Goal: Information Seeking & Learning: Learn about a topic

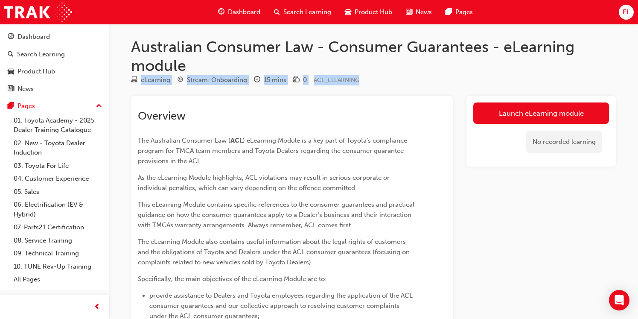
drag, startPoint x: 381, startPoint y: 82, endPoint x: 238, endPoint y: 69, distance: 143.6
click at [238, 69] on div "Australian Consumer Law - Consumer Guarantees - eLearning module eLearning Stre…" at bounding box center [373, 309] width 512 height 542
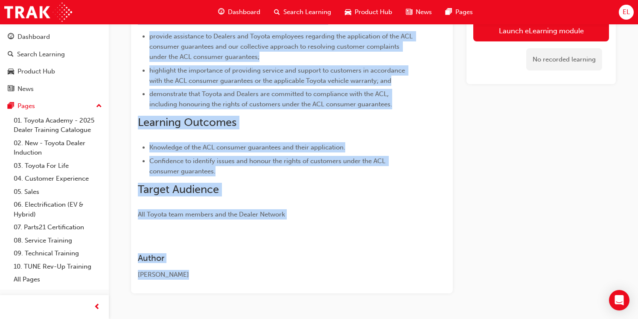
scroll to position [282, 0]
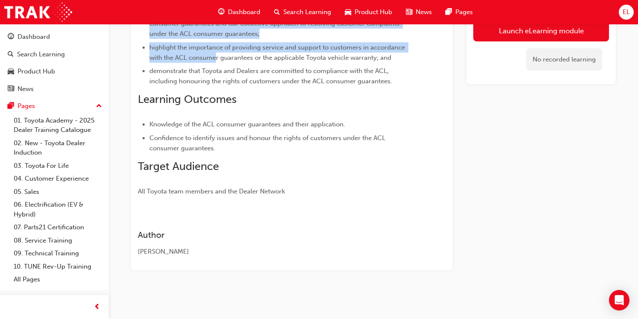
drag, startPoint x: 230, startPoint y: 142, endPoint x: 219, endPoint y: 63, distance: 79.2
click at [219, 63] on div "Overview The Australian Consumer Law ( ACL ) eLearning Module is a key part of …" at bounding box center [276, 11] width 277 height 369
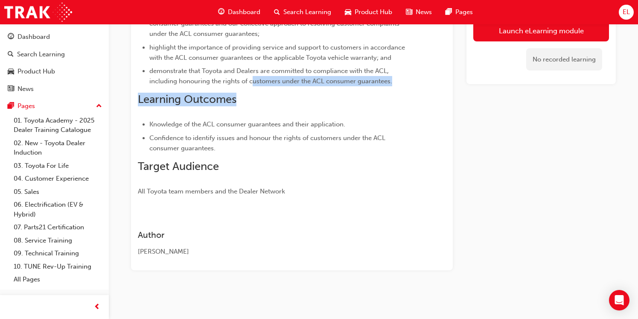
drag, startPoint x: 219, startPoint y: 63, endPoint x: 254, endPoint y: 88, distance: 42.5
click at [254, 88] on div "Overview The Australian Consumer Law ( ACL ) eLearning Module is a key part of …" at bounding box center [276, 11] width 277 height 369
drag, startPoint x: 254, startPoint y: 88, endPoint x: 247, endPoint y: 102, distance: 15.5
click at [247, 102] on h2 "Learning Outcomes" at bounding box center [276, 100] width 277 height 14
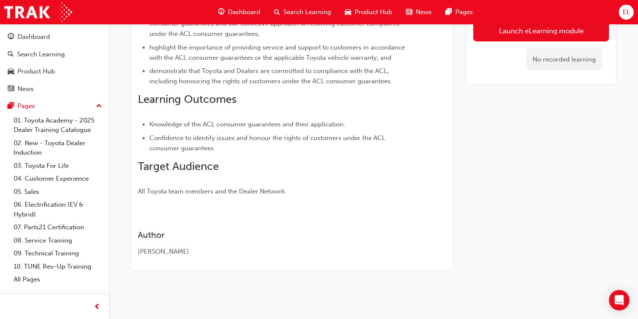
click at [225, 102] on span "Learning Outcomes" at bounding box center [187, 99] width 99 height 13
drag, startPoint x: 225, startPoint y: 102, endPoint x: 191, endPoint y: 105, distance: 34.4
click at [191, 105] on span "Learning Outcomes" at bounding box center [187, 99] width 99 height 13
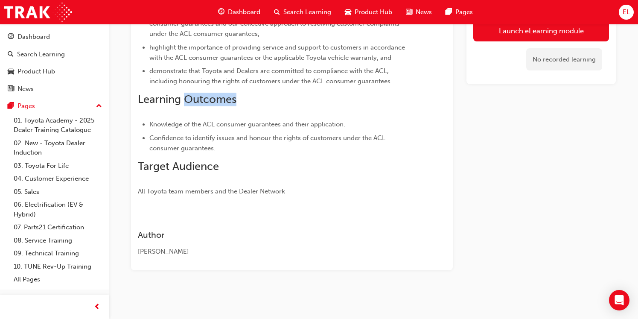
click at [191, 105] on span "Learning Outcomes" at bounding box center [187, 99] width 99 height 13
drag, startPoint x: 191, startPoint y: 105, endPoint x: 231, endPoint y: 132, distance: 48.1
click at [231, 132] on ul "Knowledge of the ACL consumer guarantees and their application. Confidence to i…" at bounding box center [276, 136] width 277 height 34
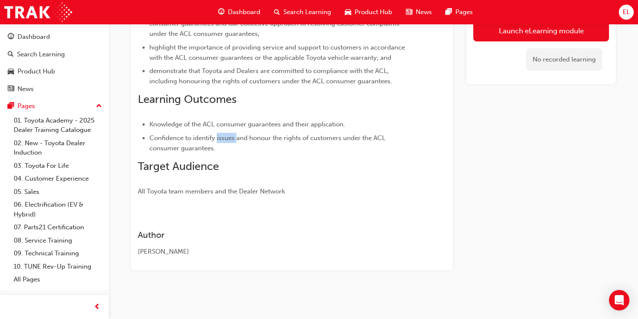
click at [231, 132] on ul "Knowledge of the ACL consumer guarantees and their application. Confidence to i…" at bounding box center [276, 136] width 277 height 34
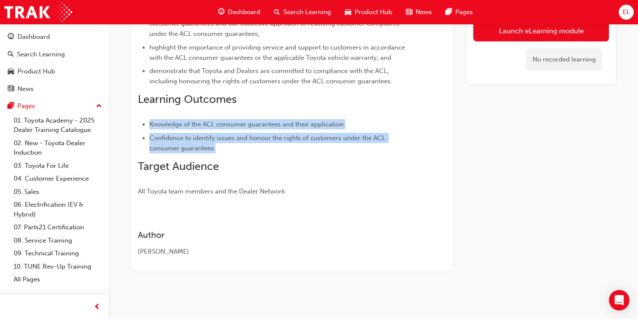
drag, startPoint x: 150, startPoint y: 122, endPoint x: 251, endPoint y: 145, distance: 103.8
click at [251, 145] on ul "Knowledge of the ACL consumer guarantees and their application. Confidence to i…" at bounding box center [276, 136] width 277 height 34
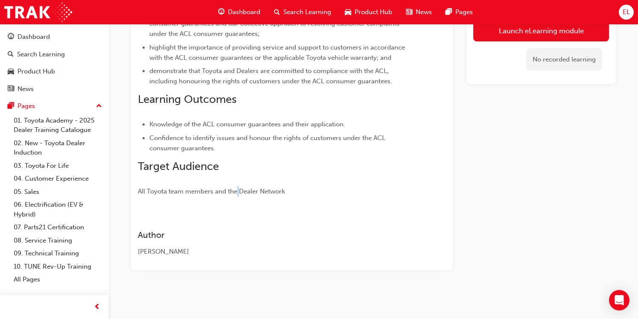
drag, startPoint x: 251, startPoint y: 145, endPoint x: 240, endPoint y: 178, distance: 35.6
click at [240, 178] on div "Overview The Australian Consumer Law ( ACL ) eLearning Module is a key part of …" at bounding box center [276, 11] width 277 height 369
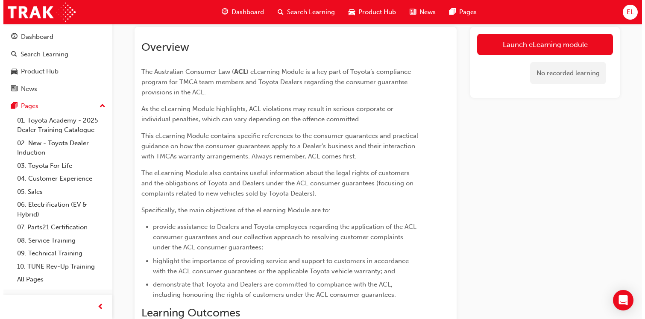
scroll to position [0, 0]
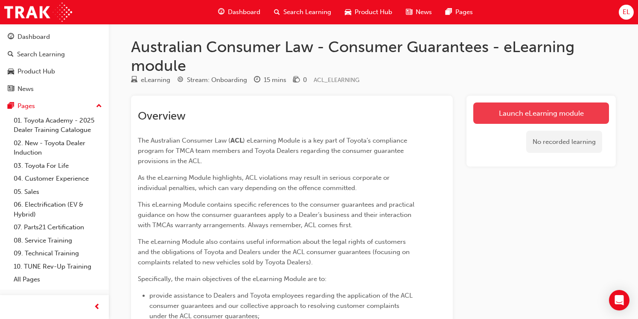
click at [316, 111] on link "Launch eLearning module" at bounding box center [541, 112] width 136 height 21
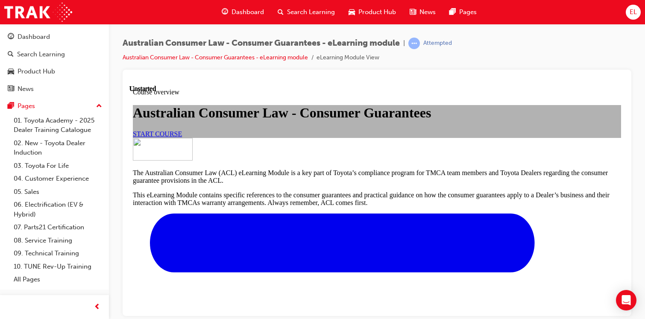
click at [182, 137] on span "START COURSE" at bounding box center [157, 133] width 49 height 7
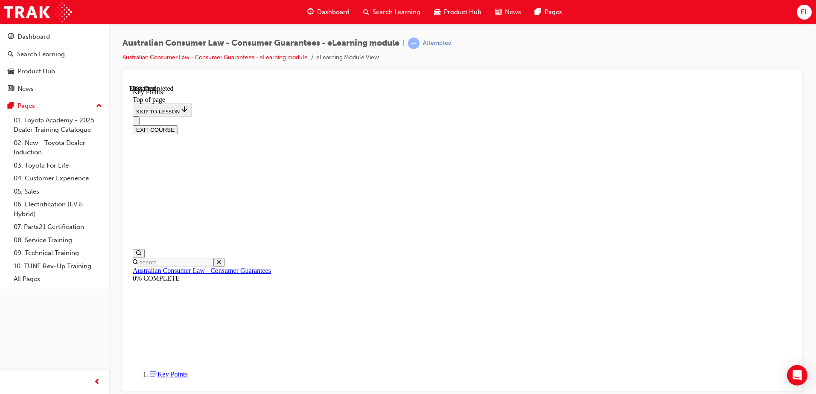
scroll to position [372, 0]
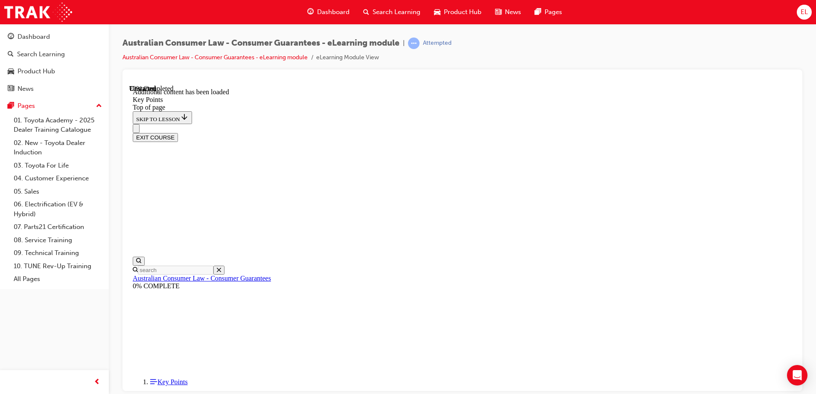
scroll to position [974, 0]
drag, startPoint x: 395, startPoint y: 242, endPoint x: 631, endPoint y: 283, distance: 239.2
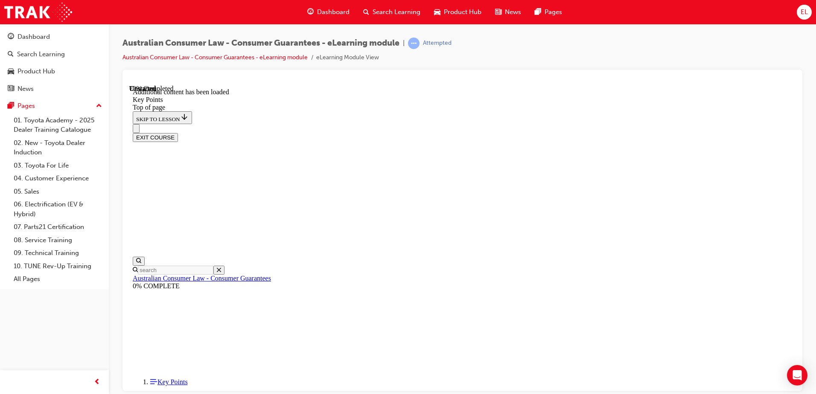
scroll to position [1068, 0]
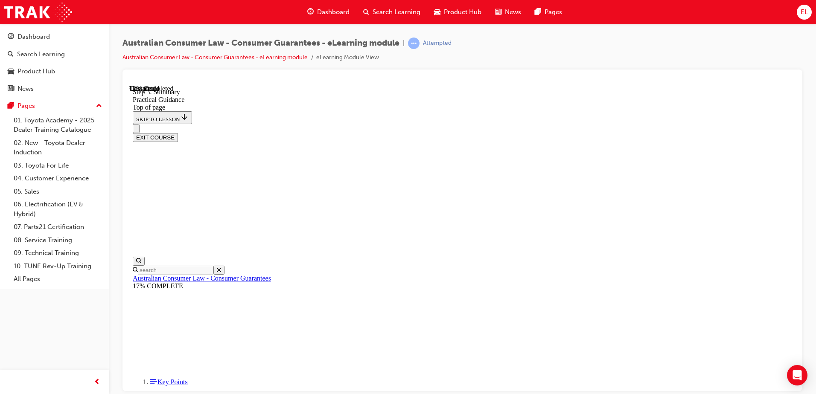
scroll to position [112, 0]
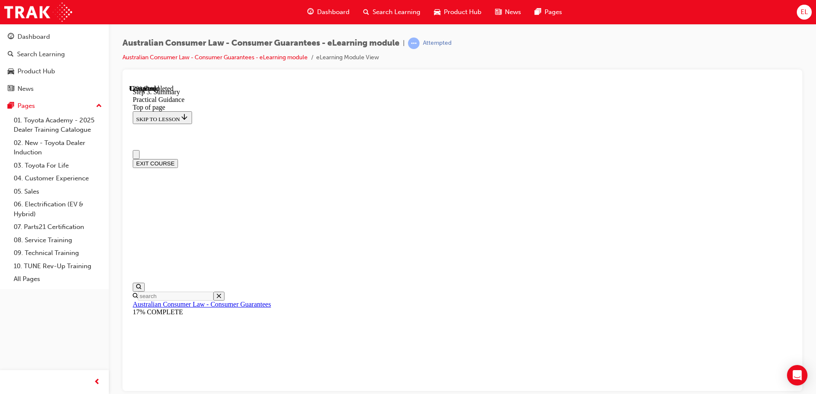
scroll to position [0, 0]
drag, startPoint x: 341, startPoint y: 216, endPoint x: 423, endPoint y: 254, distance: 90.9
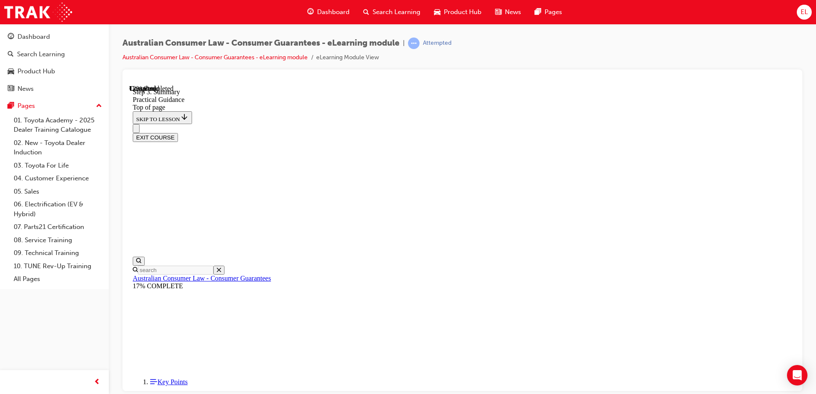
scroll to position [203, 0]
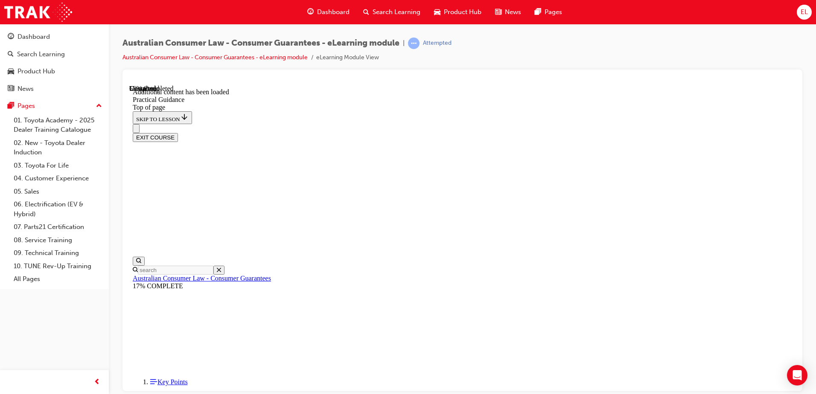
scroll to position [1313, 0]
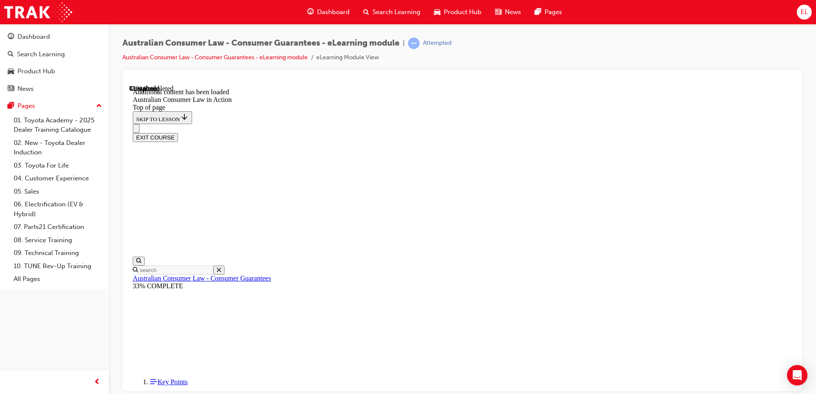
scroll to position [700, 0]
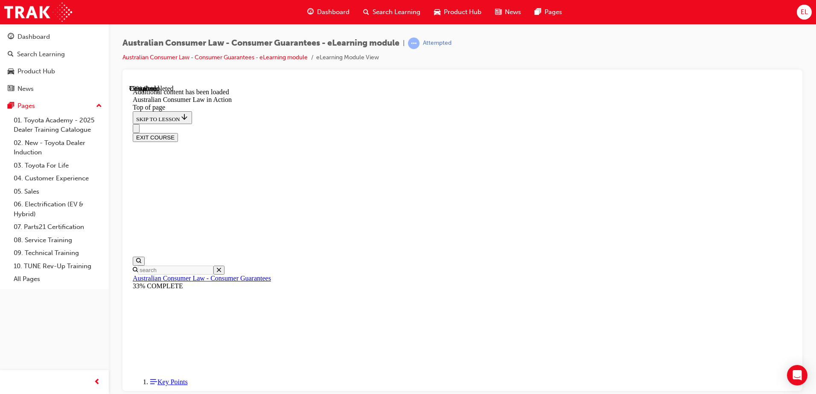
scroll to position [1473, 0]
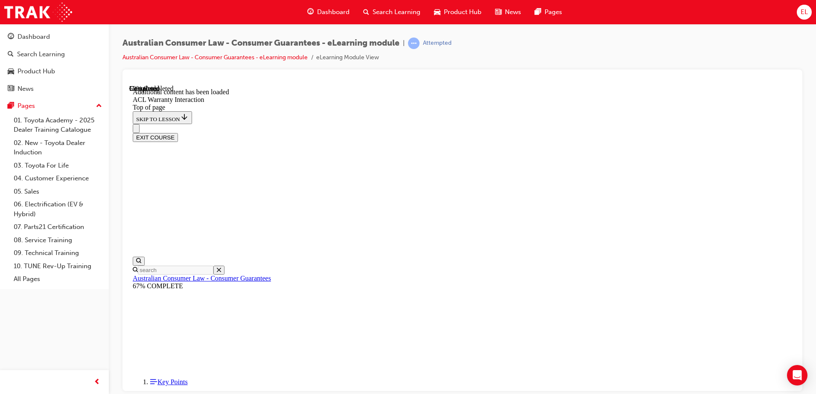
drag, startPoint x: 361, startPoint y: 277, endPoint x: 390, endPoint y: 306, distance: 41.1
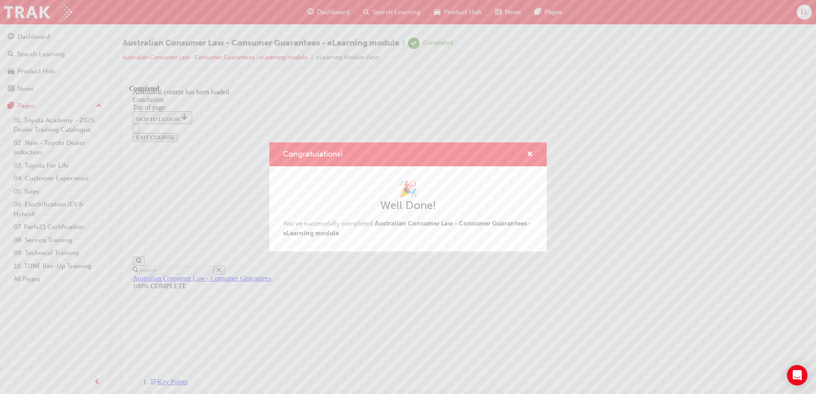
click at [316, 154] on div "Congratulations!" at bounding box center [407, 155] width 277 height 24
click at [316, 149] on div "Congratulations!" at bounding box center [407, 155] width 277 height 24
click at [316, 152] on span "cross-icon" at bounding box center [530, 155] width 6 height 8
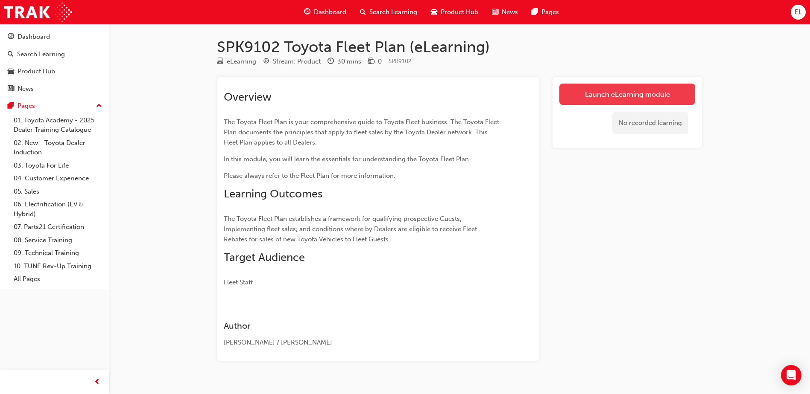
click at [622, 92] on link "Launch eLearning module" at bounding box center [627, 94] width 136 height 21
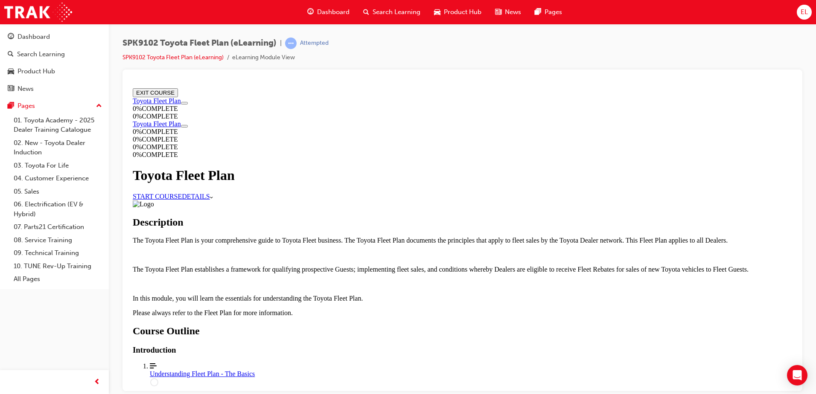
click at [374, 180] on div "Toyota Fleet Plan" at bounding box center [463, 175] width 660 height 16
click at [182, 193] on link "START COURSE" at bounding box center [157, 196] width 49 height 7
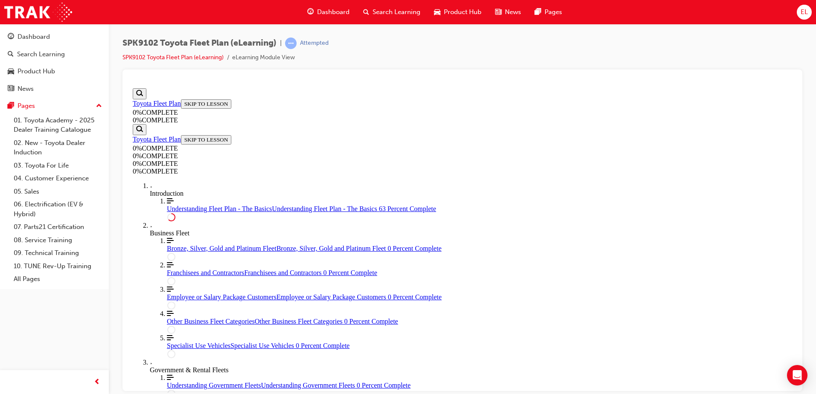
scroll to position [1539, 0]
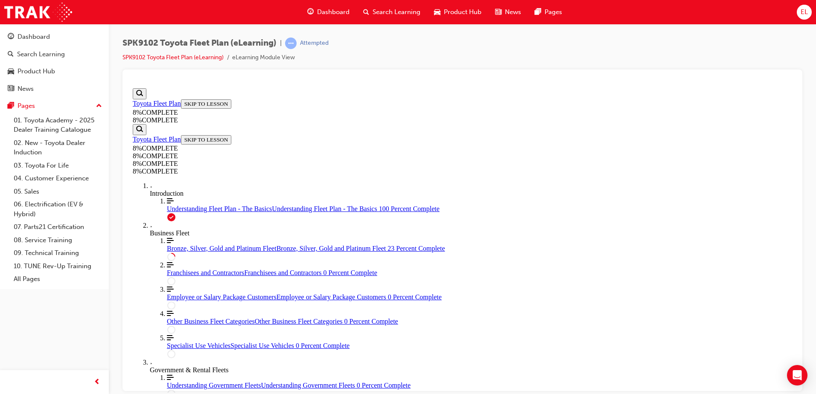
scroll to position [542, 0]
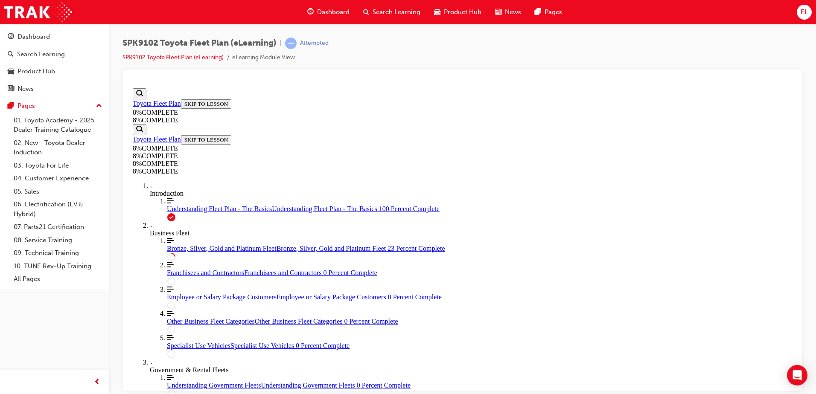
drag, startPoint x: 590, startPoint y: 260, endPoint x: 477, endPoint y: 265, distance: 113.2
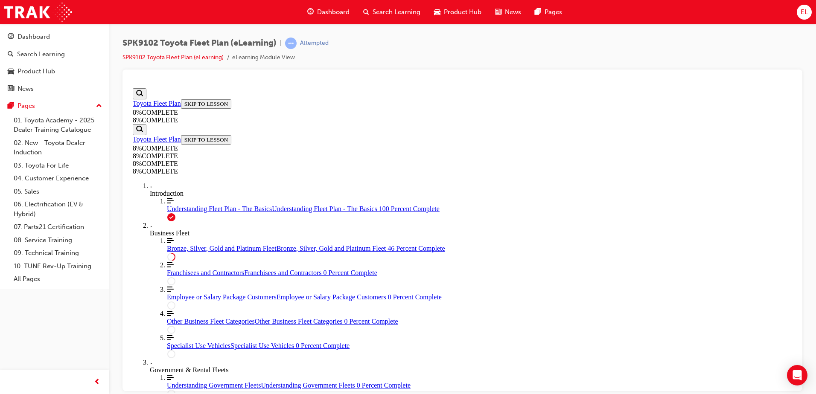
drag, startPoint x: 467, startPoint y: 163, endPoint x: 595, endPoint y: 169, distance: 128.6
drag, startPoint x: 459, startPoint y: 222, endPoint x: 589, endPoint y: 213, distance: 129.7
drag, startPoint x: 481, startPoint y: 262, endPoint x: 613, endPoint y: 274, distance: 132.5
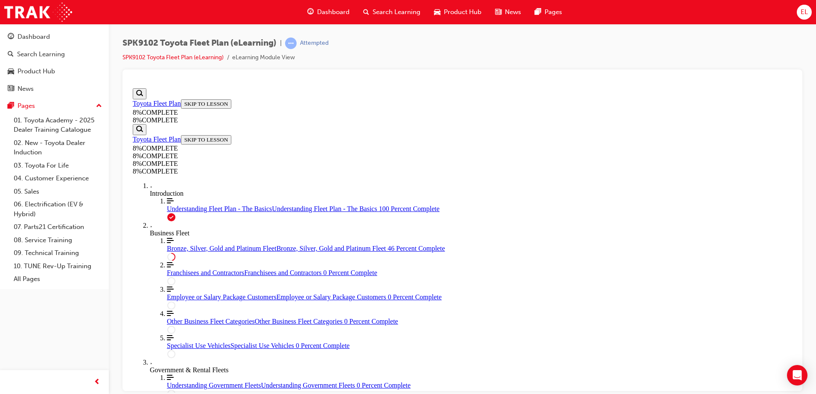
drag, startPoint x: 463, startPoint y: 316, endPoint x: 581, endPoint y: 255, distance: 133.1
drag, startPoint x: 502, startPoint y: 313, endPoint x: 598, endPoint y: 299, distance: 96.2
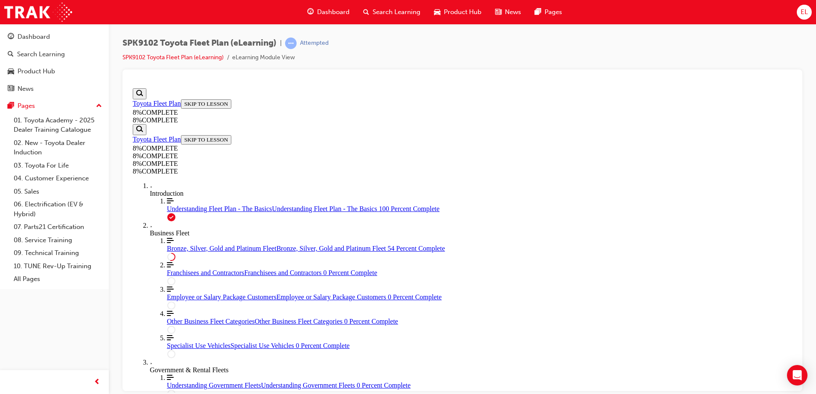
drag, startPoint x: 512, startPoint y: 158, endPoint x: 517, endPoint y: 158, distance: 5.6
drag, startPoint x: 432, startPoint y: 380, endPoint x: 576, endPoint y: 222, distance: 214.5
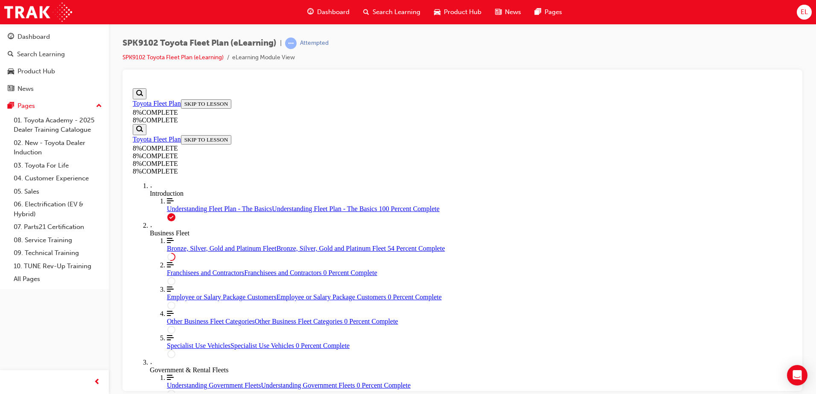
drag, startPoint x: 431, startPoint y: 391, endPoint x: 549, endPoint y: 268, distance: 170.6
drag, startPoint x: 467, startPoint y: 291, endPoint x: 587, endPoint y: 181, distance: 162.6
drag, startPoint x: 459, startPoint y: 295, endPoint x: 562, endPoint y: 220, distance: 127.1
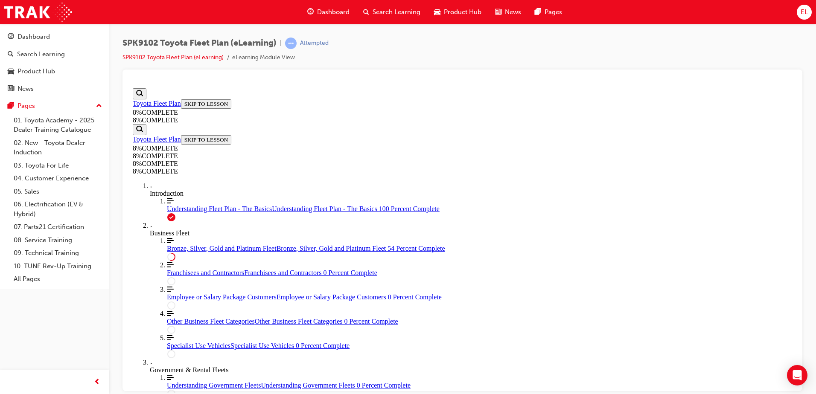
drag, startPoint x: 526, startPoint y: 297, endPoint x: 577, endPoint y: 304, distance: 51.8
drag, startPoint x: 474, startPoint y: 217, endPoint x: 626, endPoint y: 260, distance: 157.8
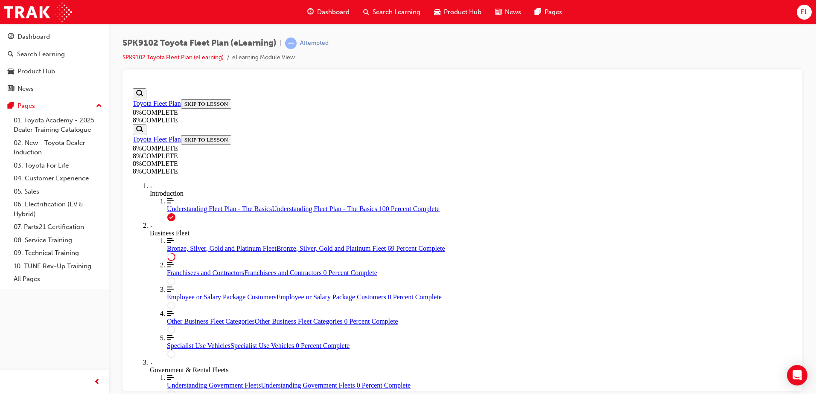
drag, startPoint x: 472, startPoint y: 210, endPoint x: 621, endPoint y: 293, distance: 170.7
drag, startPoint x: 472, startPoint y: 214, endPoint x: 495, endPoint y: 261, distance: 52.3
drag, startPoint x: 474, startPoint y: 167, endPoint x: 618, endPoint y: 292, distance: 190.3
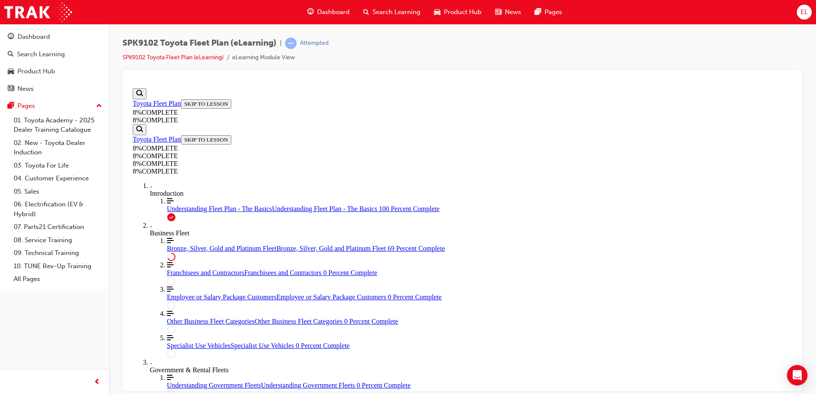
drag, startPoint x: 440, startPoint y: 188, endPoint x: 555, endPoint y: 184, distance: 114.9
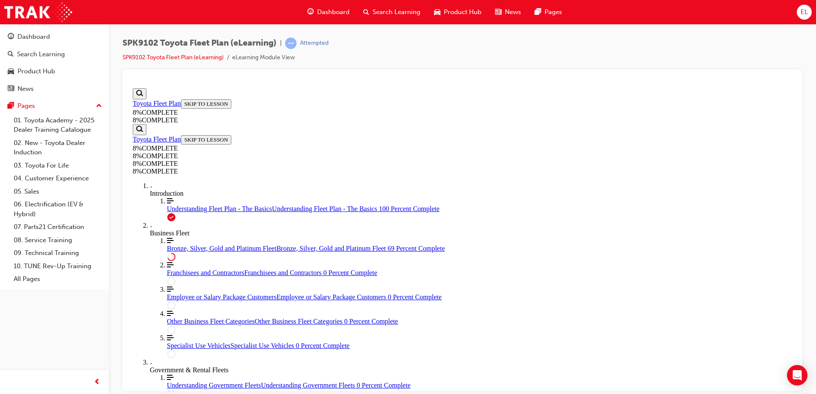
scroll to position [2783, 0]
drag, startPoint x: 452, startPoint y: 328, endPoint x: 517, endPoint y: 234, distance: 113.9
drag, startPoint x: 410, startPoint y: 332, endPoint x: 515, endPoint y: 207, distance: 163.6
drag, startPoint x: 492, startPoint y: 291, endPoint x: 592, endPoint y: 277, distance: 100.4
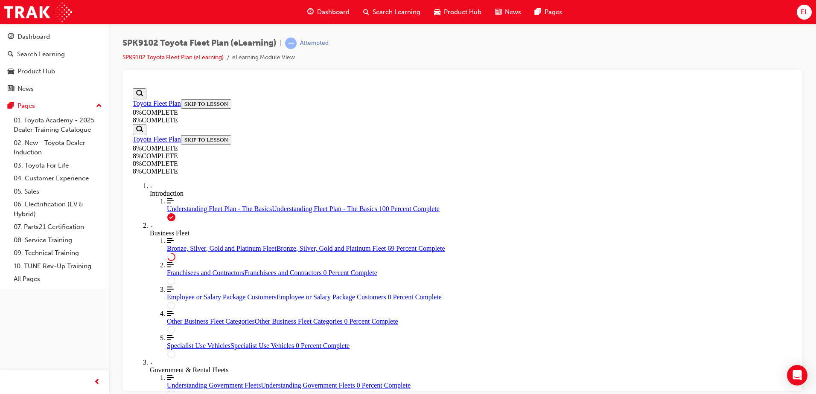
drag, startPoint x: 461, startPoint y: 326, endPoint x: 558, endPoint y: 328, distance: 97.4
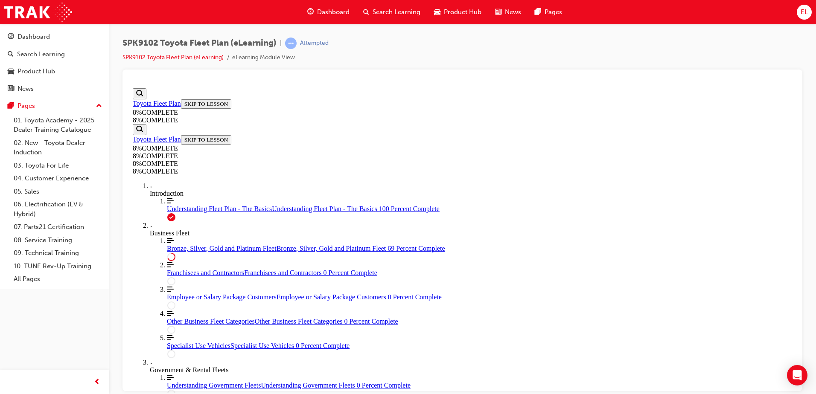
scroll to position [2754, 0]
drag, startPoint x: 448, startPoint y: 375, endPoint x: 601, endPoint y: 237, distance: 206.7
drag, startPoint x: 473, startPoint y: 275, endPoint x: 599, endPoint y: 269, distance: 125.6
drag, startPoint x: 461, startPoint y: 311, endPoint x: 589, endPoint y: 316, distance: 127.7
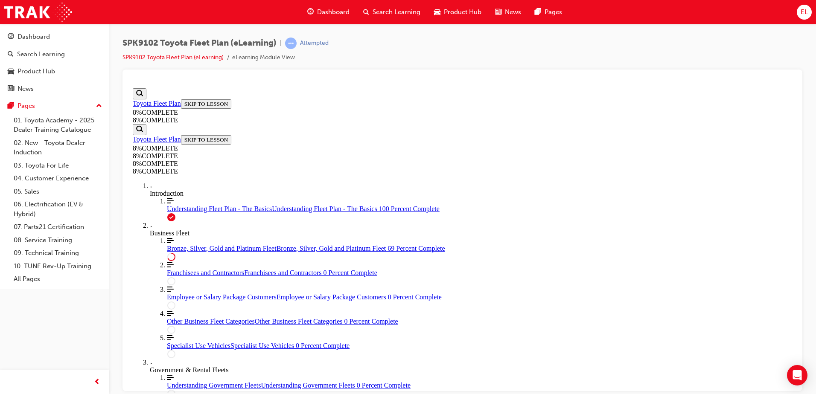
drag, startPoint x: 457, startPoint y: 351, endPoint x: 602, endPoint y: 337, distance: 145.9
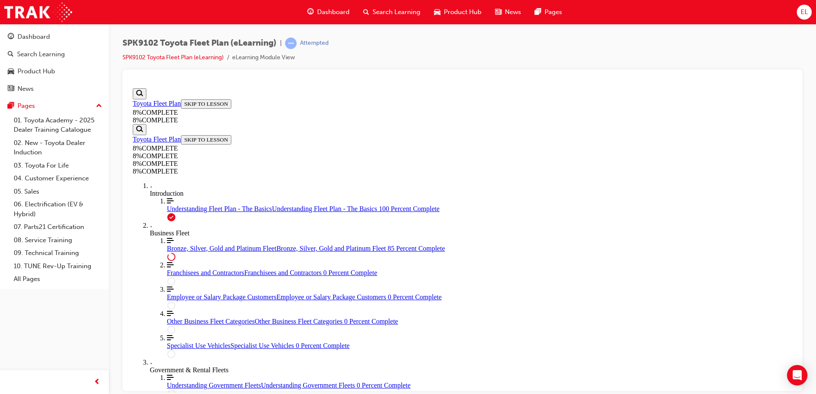
scroll to position [3651, 0]
drag, startPoint x: 430, startPoint y: 277, endPoint x: 558, endPoint y: 229, distance: 137.0
drag, startPoint x: 456, startPoint y: 200, endPoint x: 629, endPoint y: 184, distance: 174.1
drag, startPoint x: 467, startPoint y: 287, endPoint x: 604, endPoint y: 264, distance: 139.3
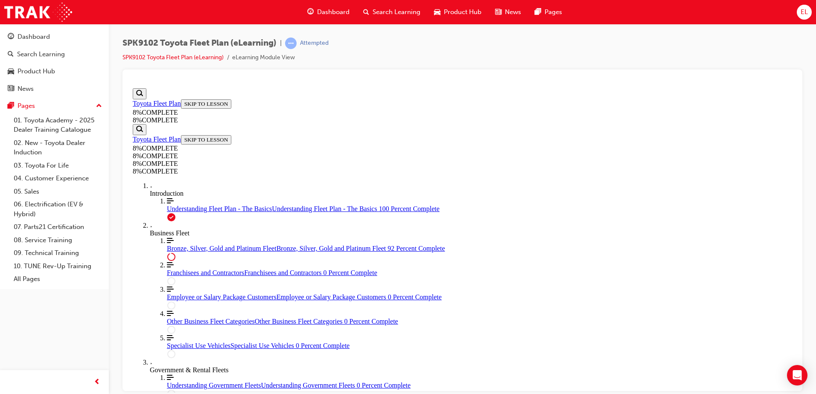
drag, startPoint x: 444, startPoint y: 214, endPoint x: 565, endPoint y: 122, distance: 152.3
drag, startPoint x: 439, startPoint y: 228, endPoint x: 528, endPoint y: 173, distance: 104.3
drag, startPoint x: 441, startPoint y: 211, endPoint x: 567, endPoint y: 159, distance: 135.9
drag, startPoint x: 435, startPoint y: 201, endPoint x: 558, endPoint y: 200, distance: 123.4
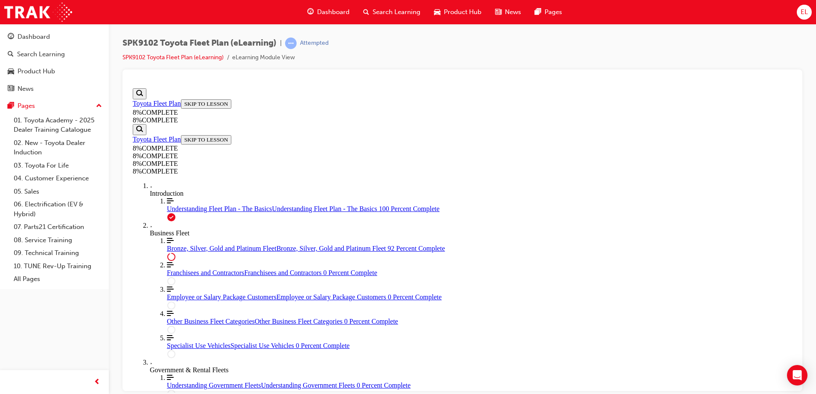
drag, startPoint x: 446, startPoint y: 316, endPoint x: 540, endPoint y: 228, distance: 128.9
drag, startPoint x: 442, startPoint y: 280, endPoint x: 545, endPoint y: 333, distance: 115.9
drag, startPoint x: 483, startPoint y: 277, endPoint x: 561, endPoint y: 278, distance: 77.7
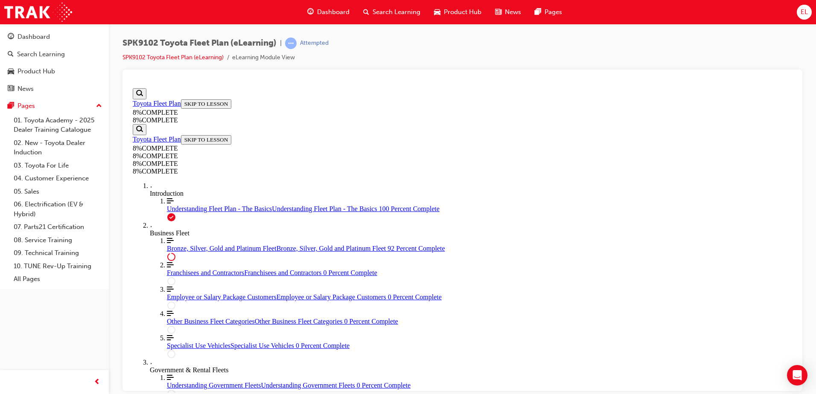
scroll to position [3838, 0]
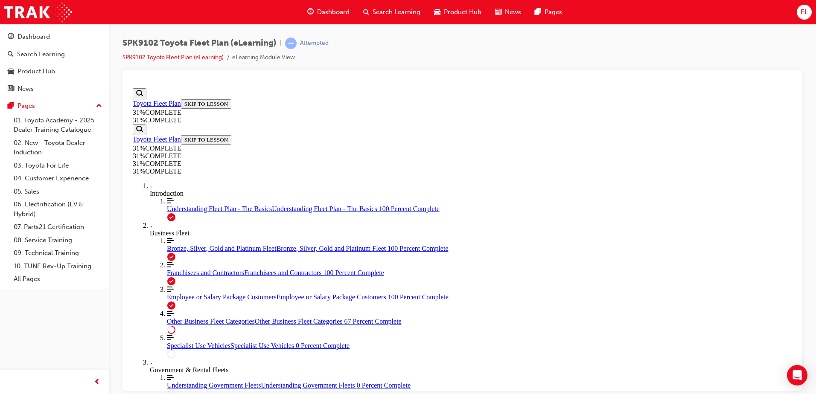
scroll to position [712, 0]
drag, startPoint x: 566, startPoint y: 297, endPoint x: 494, endPoint y: 301, distance: 71.9
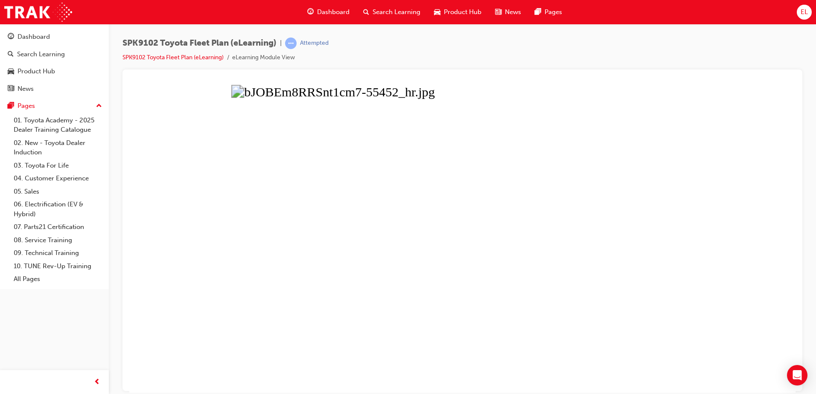
click at [528, 287] on button "Unzoom image" at bounding box center [462, 239] width 666 height 308
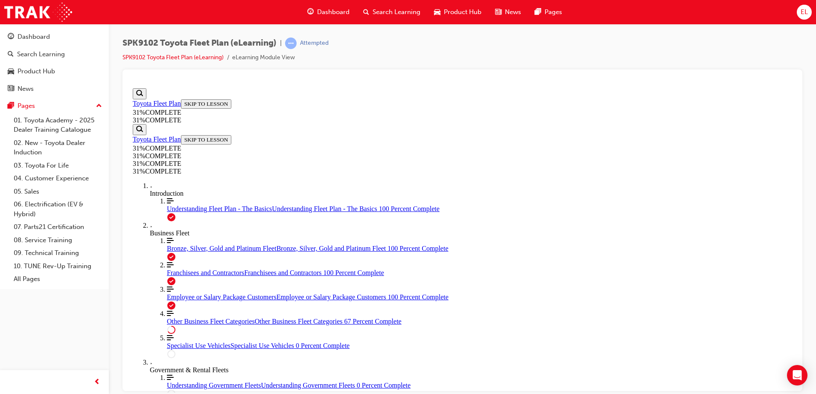
scroll to position [1001, 0]
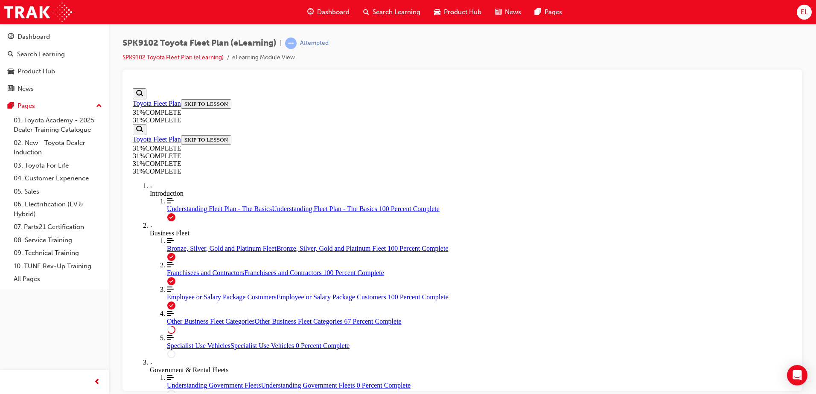
scroll to position [2191, 0]
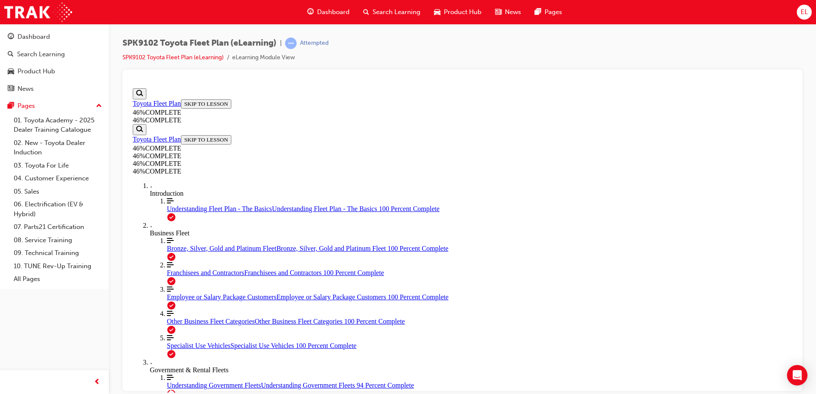
scroll to position [2516, 0]
drag, startPoint x: 527, startPoint y: 296, endPoint x: 437, endPoint y: 296, distance: 89.6
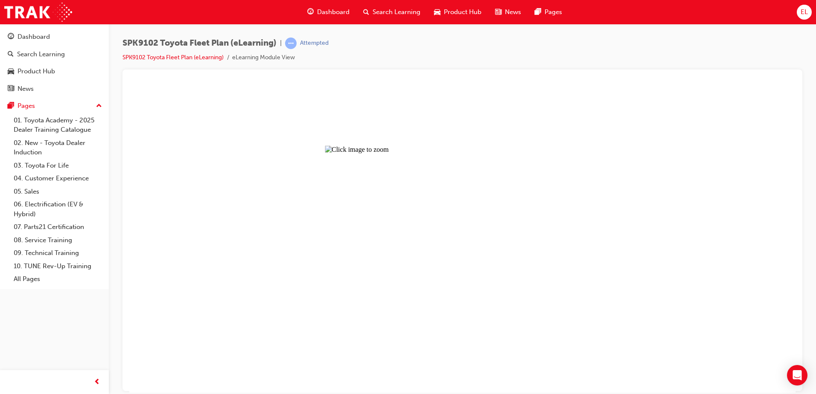
click at [707, 212] on button "Unzoom image" at bounding box center [462, 239] width 666 height 308
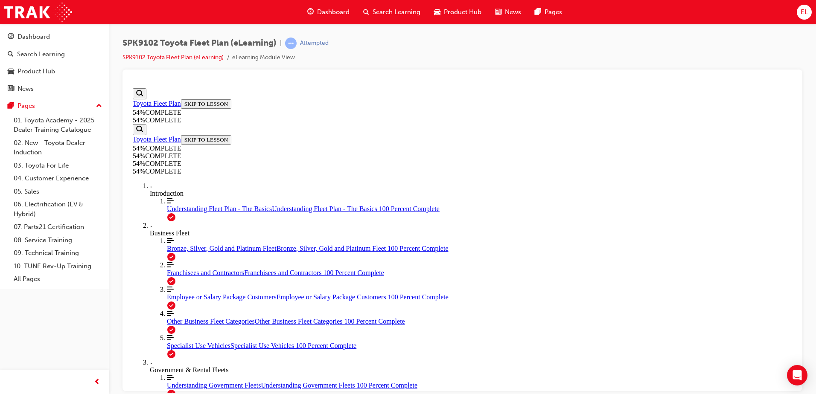
drag, startPoint x: 593, startPoint y: 318, endPoint x: 629, endPoint y: 357, distance: 53.5
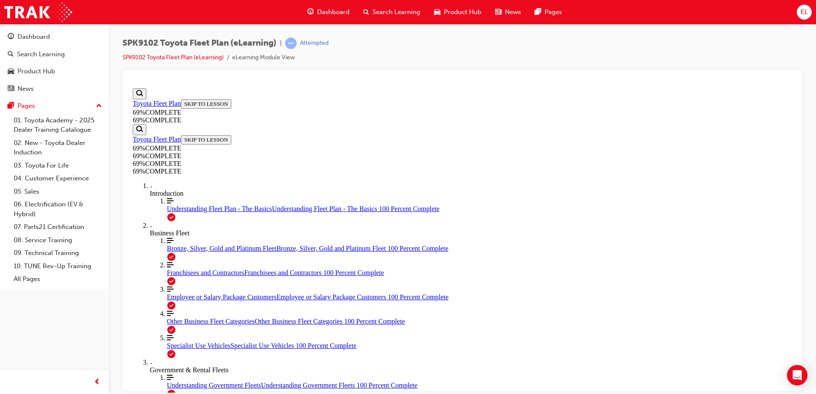
scroll to position [414, 0]
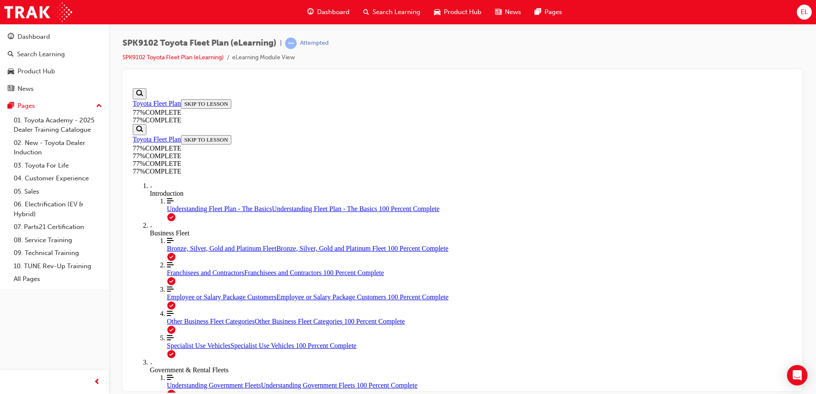
scroll to position [371, 0]
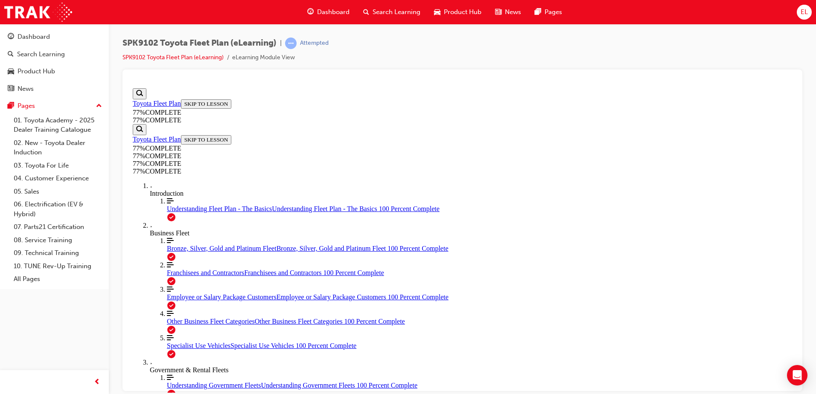
scroll to position [841, 0]
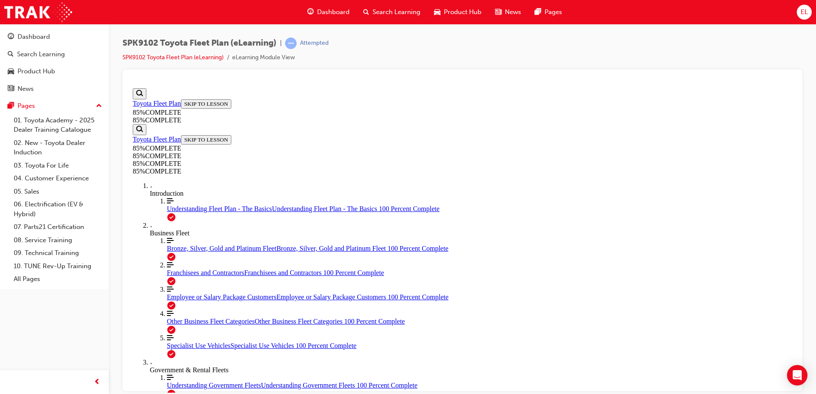
scroll to position [2918, 0]
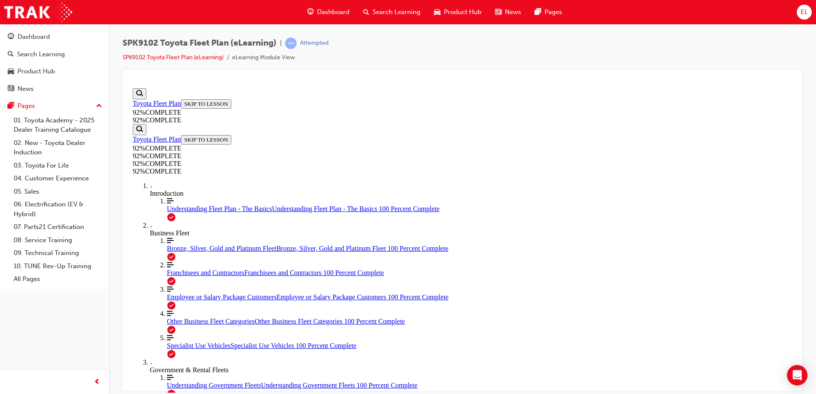
scroll to position [106, 0]
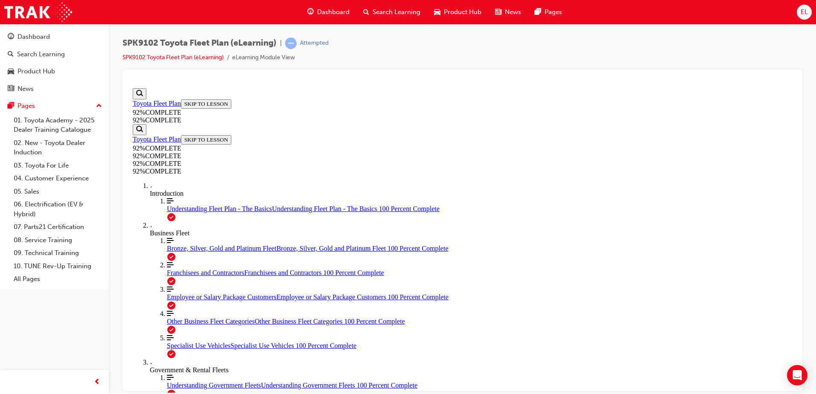
drag, startPoint x: 469, startPoint y: 267, endPoint x: 603, endPoint y: 320, distance: 144.0
drag, startPoint x: 456, startPoint y: 321, endPoint x: 559, endPoint y: 283, distance: 109.6
drag, startPoint x: 447, startPoint y: 320, endPoint x: 601, endPoint y: 314, distance: 154.2
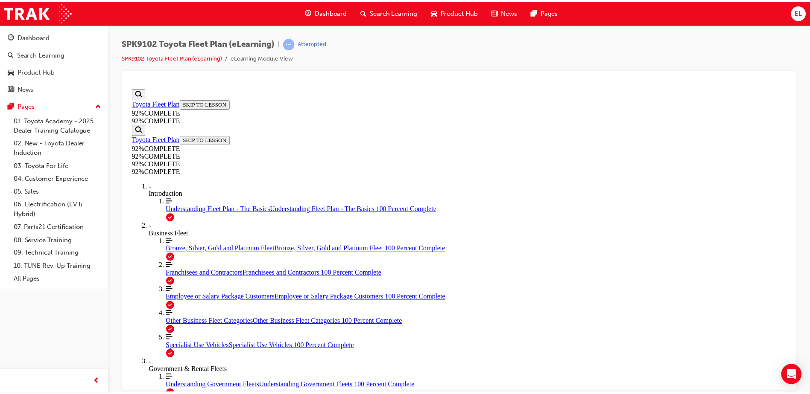
scroll to position [88, 0]
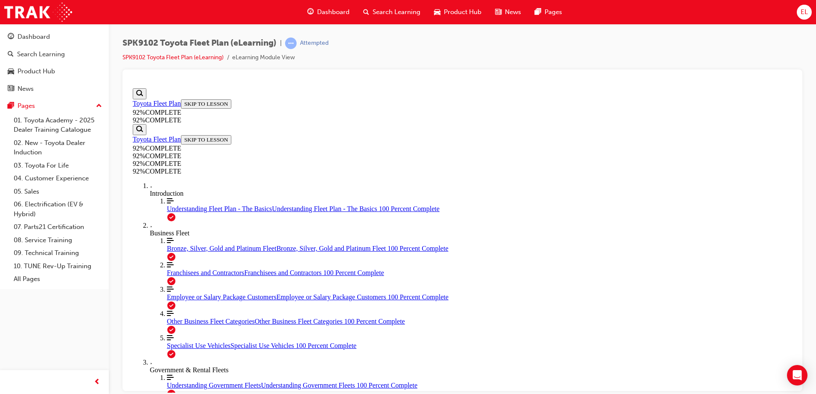
drag, startPoint x: 491, startPoint y: 215, endPoint x: 582, endPoint y: 292, distance: 119.3
drag, startPoint x: 428, startPoint y: 224, endPoint x: 571, endPoint y: 218, distance: 143.1
drag, startPoint x: 523, startPoint y: 344, endPoint x: 616, endPoint y: 310, distance: 98.6
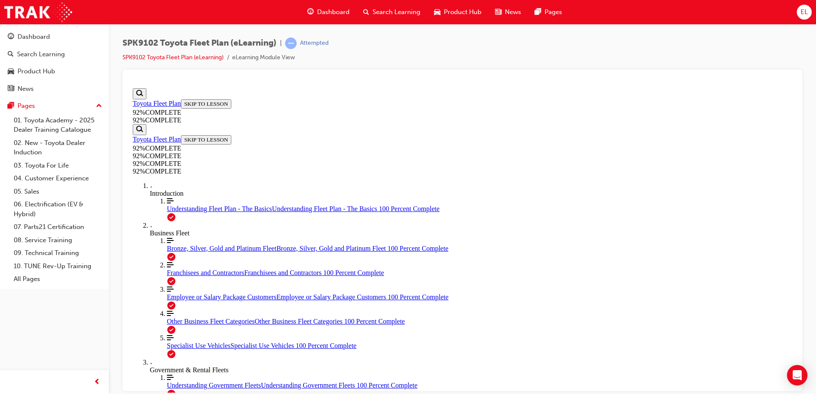
scroll to position [89, 0]
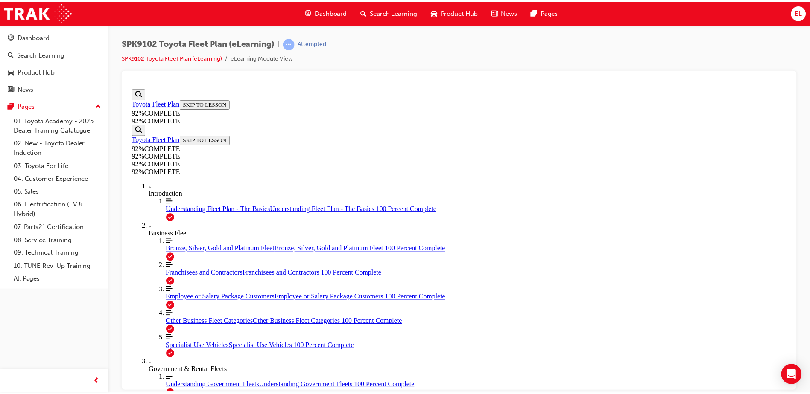
scroll to position [106, 0]
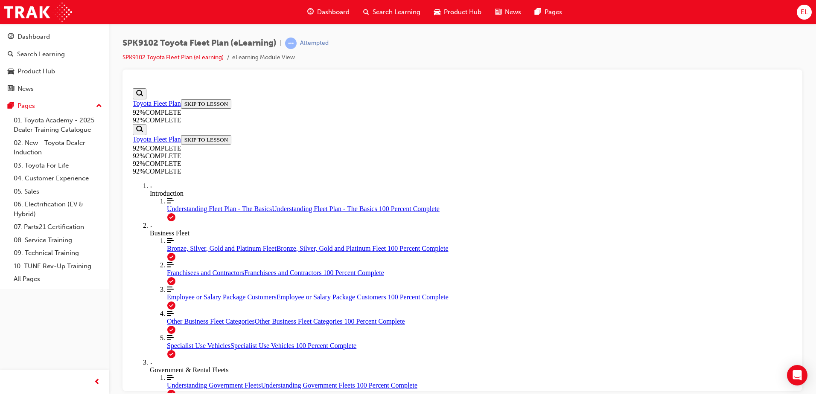
drag, startPoint x: 555, startPoint y: 320, endPoint x: 754, endPoint y: 264, distance: 206.2
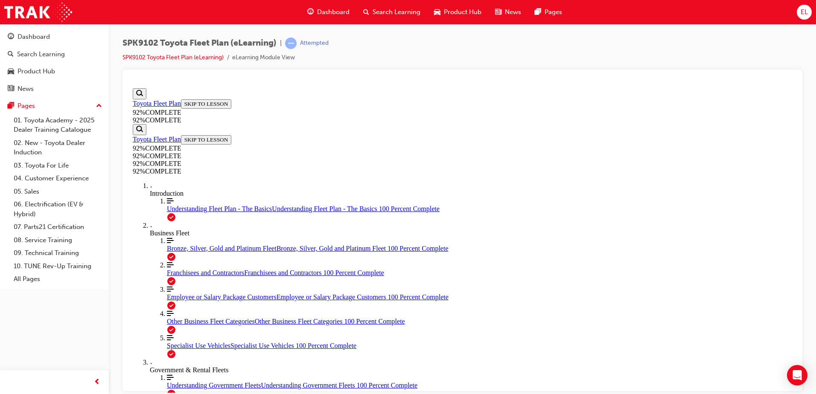
drag, startPoint x: 537, startPoint y: 376, endPoint x: 583, endPoint y: 362, distance: 48.2
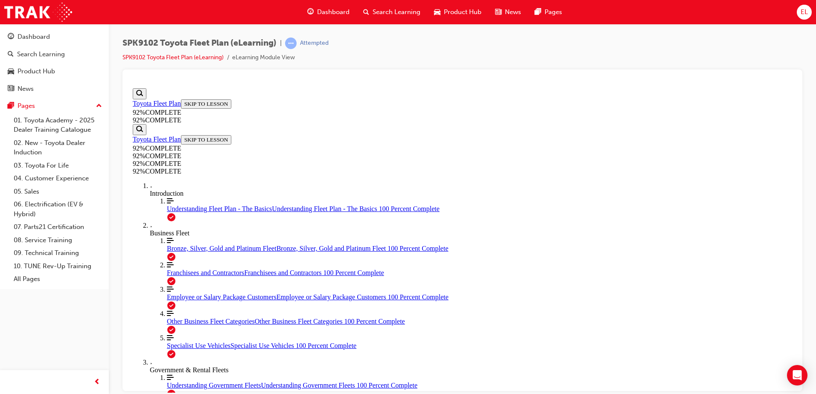
scroll to position [31, 0]
drag, startPoint x: 531, startPoint y: 262, endPoint x: 536, endPoint y: 330, distance: 68.0
drag, startPoint x: 528, startPoint y: 342, endPoint x: 661, endPoint y: 300, distance: 139.3
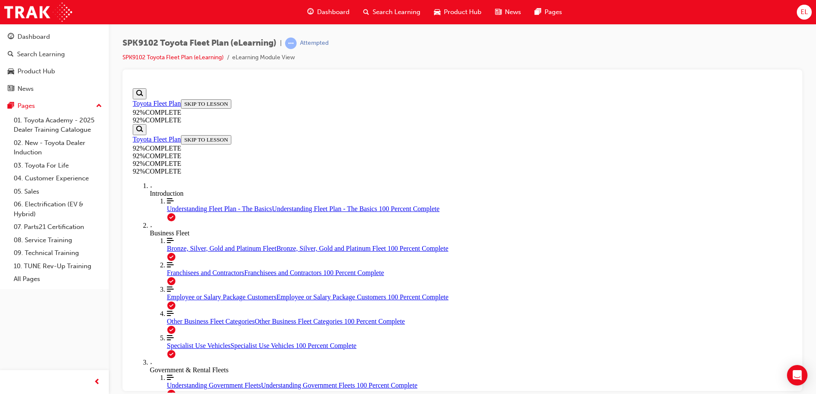
scroll to position [38, 0]
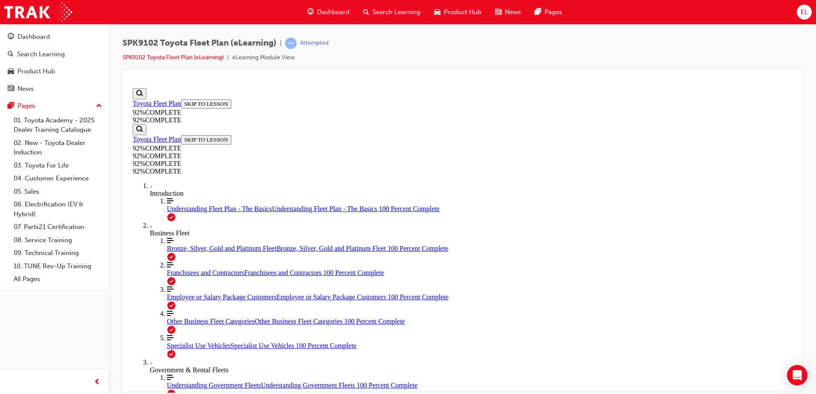
scroll to position [85, 0]
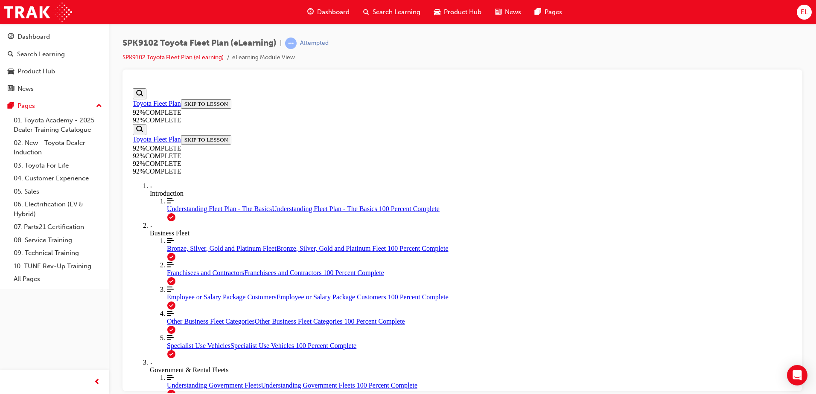
scroll to position [91, 0]
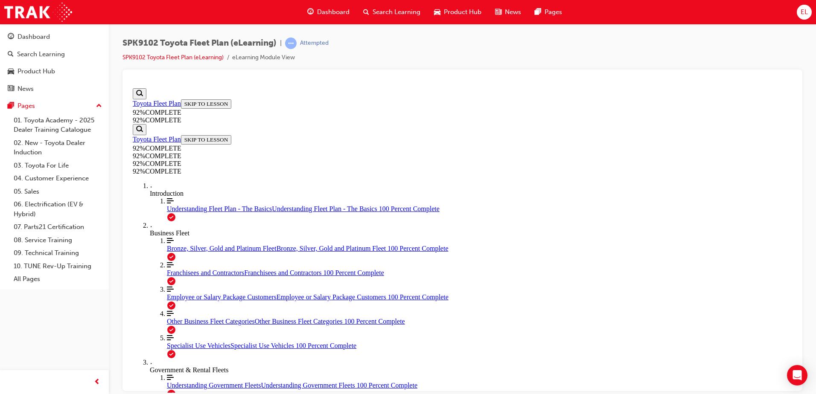
drag, startPoint x: 508, startPoint y: 303, endPoint x: 530, endPoint y: 312, distance: 23.9
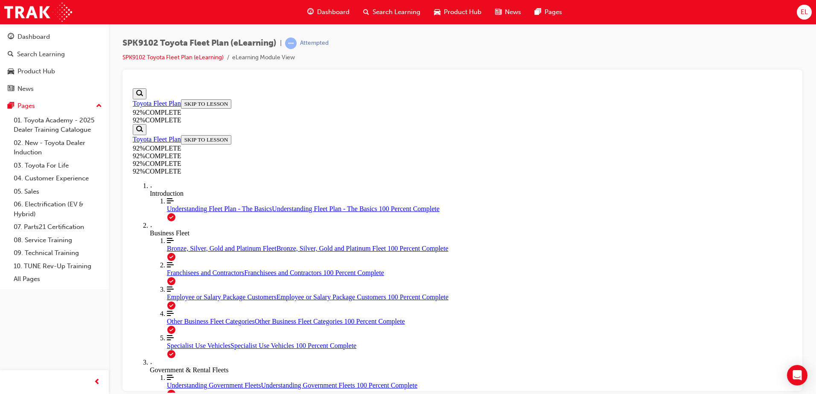
scroll to position [38, 0]
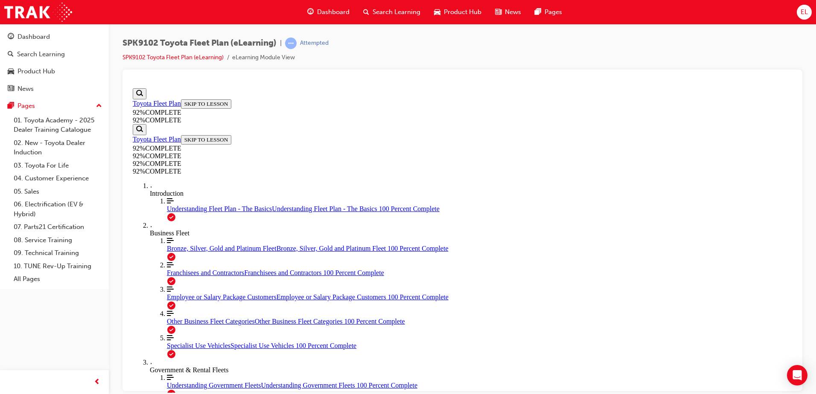
scroll to position [124, 0]
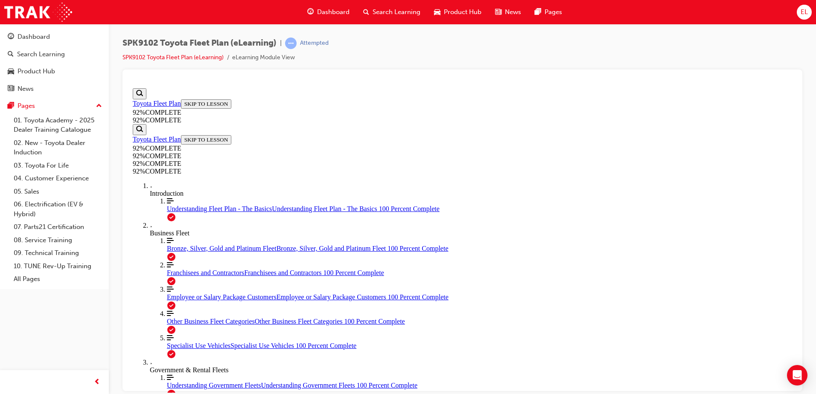
scroll to position [117, 0]
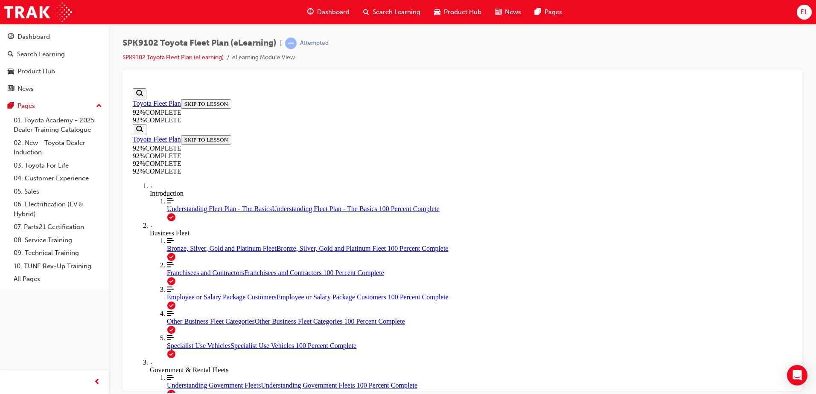
drag, startPoint x: 540, startPoint y: 338, endPoint x: 566, endPoint y: 327, distance: 28.4
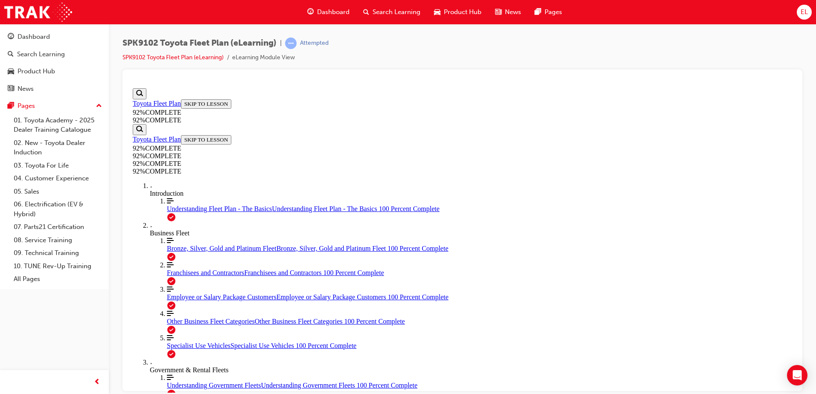
scroll to position [114, 0]
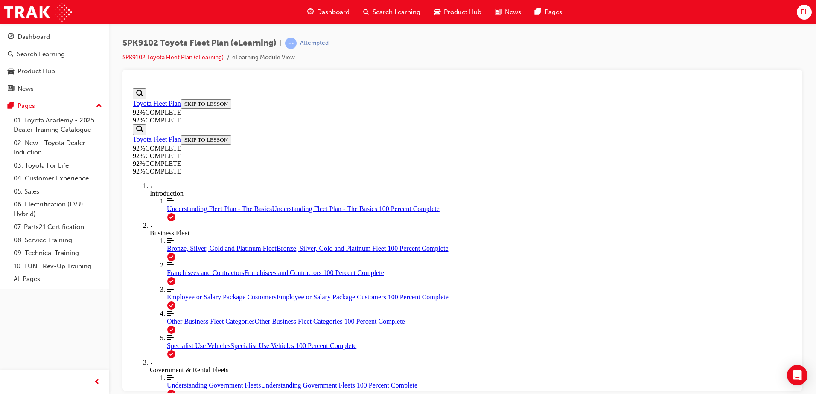
scroll to position [133, 0]
drag, startPoint x: 371, startPoint y: 306, endPoint x: 376, endPoint y: 301, distance: 7.6
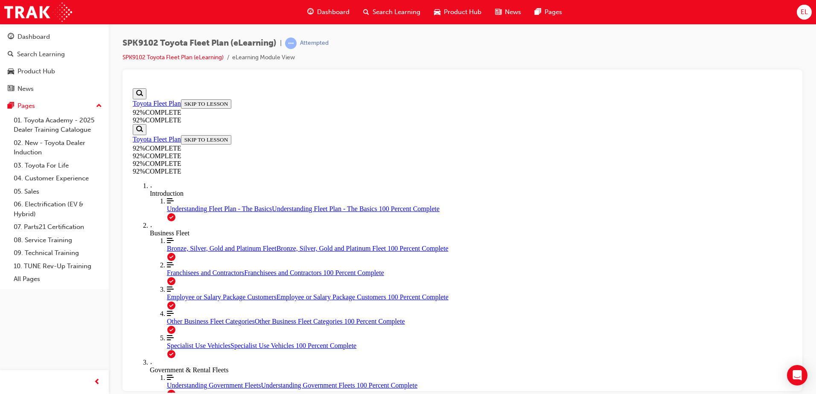
scroll to position [106, 0]
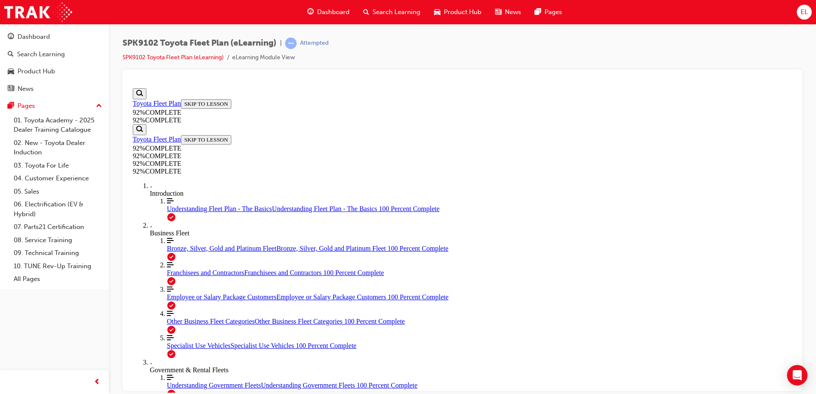
scroll to position [31, 0]
drag, startPoint x: 437, startPoint y: 317, endPoint x: 568, endPoint y: 274, distance: 137.6
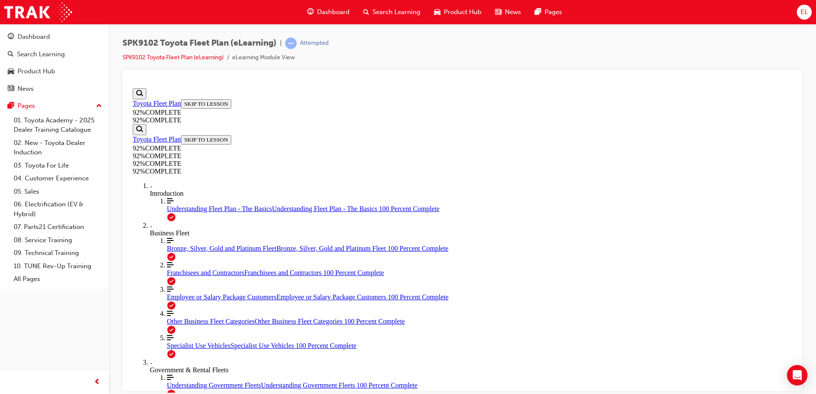
drag, startPoint x: 453, startPoint y: 319, endPoint x: 557, endPoint y: 365, distance: 113.7
drag, startPoint x: 450, startPoint y: 325, endPoint x: 572, endPoint y: 322, distance: 122.5
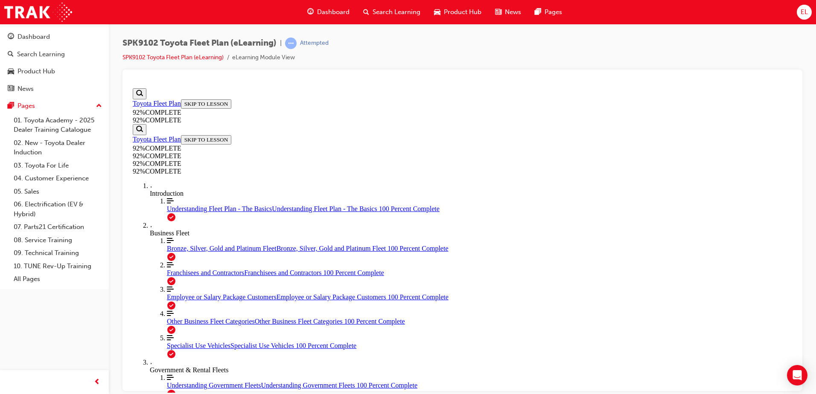
drag, startPoint x: 473, startPoint y: 260, endPoint x: 499, endPoint y: 311, distance: 57.7
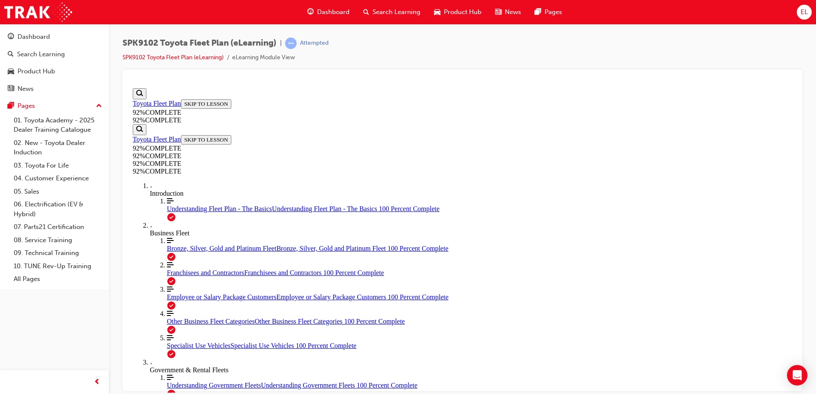
scroll to position [31, 0]
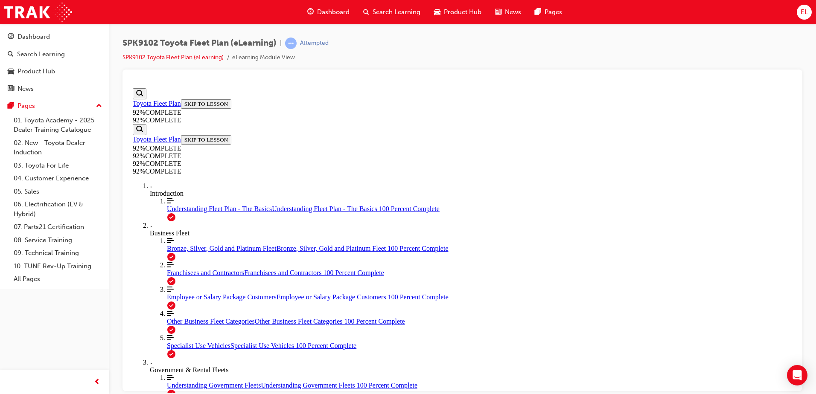
scroll to position [31, 0]
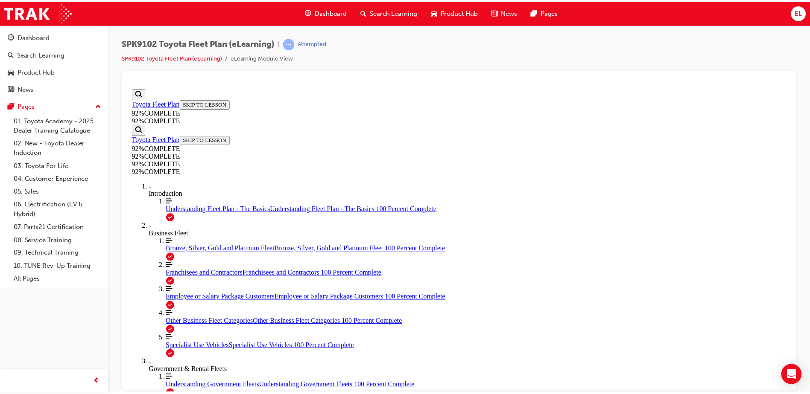
scroll to position [91, 0]
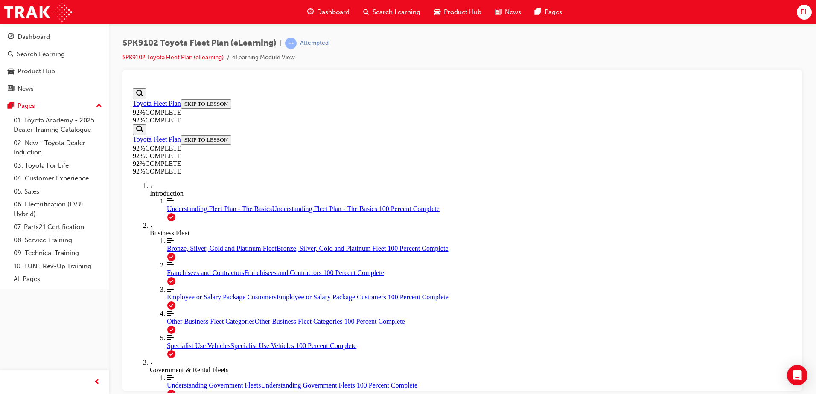
scroll to position [91, 0]
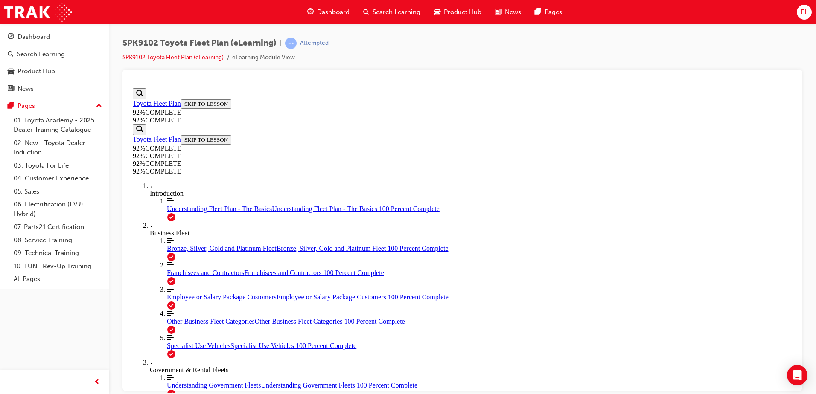
scroll to position [31, 0]
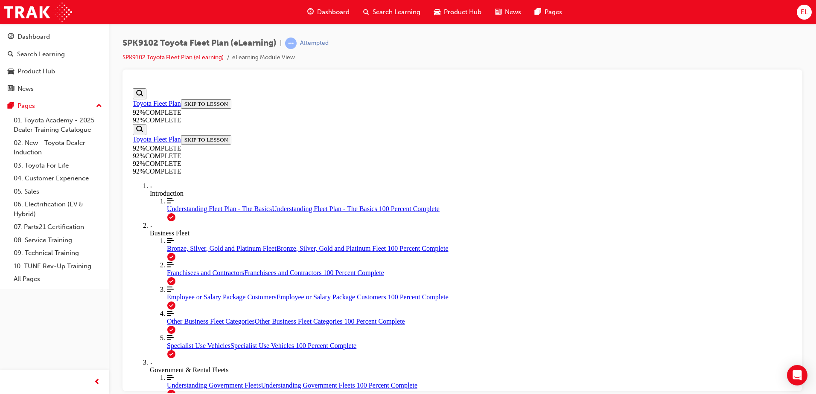
drag, startPoint x: 400, startPoint y: 300, endPoint x: 412, endPoint y: 300, distance: 12.4
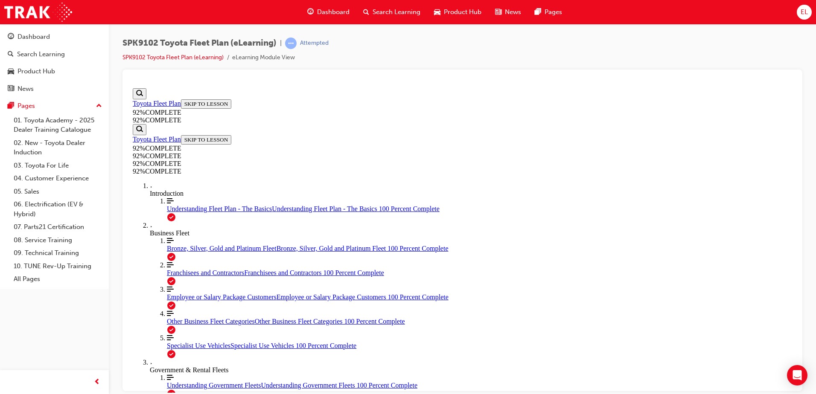
scroll to position [124, 0]
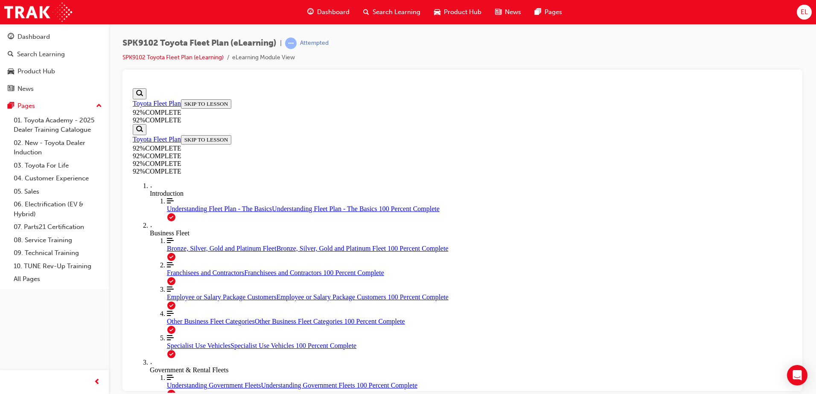
scroll to position [31, 0]
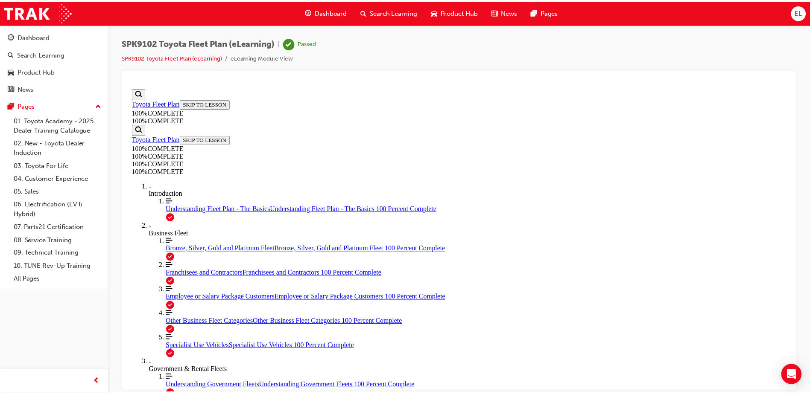
scroll to position [387, 0]
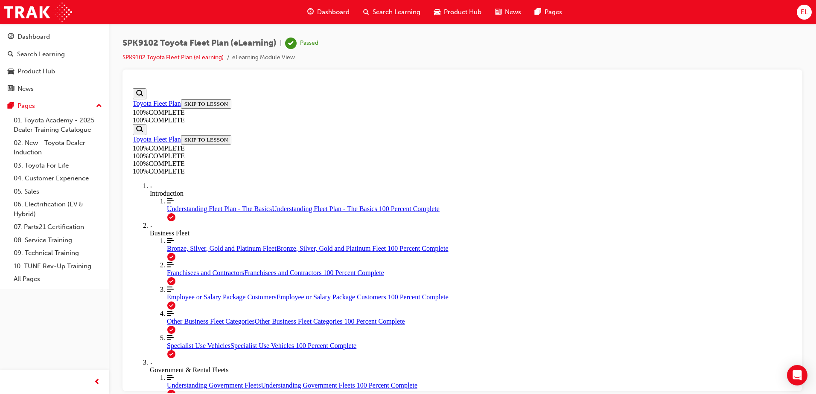
click at [328, 15] on span "Dashboard" at bounding box center [333, 12] width 32 height 10
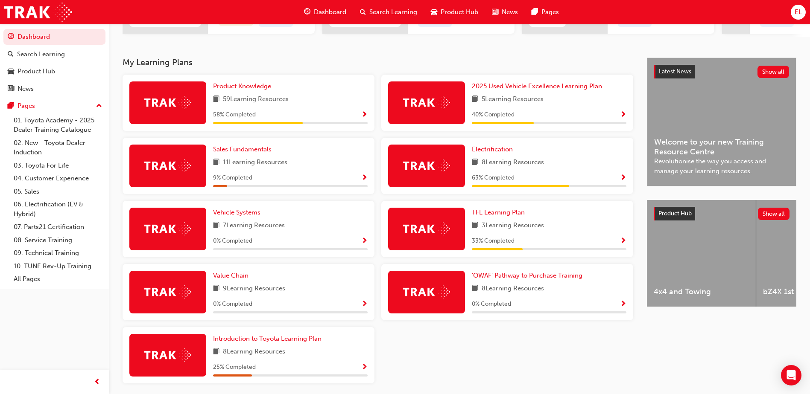
scroll to position [171, 0]
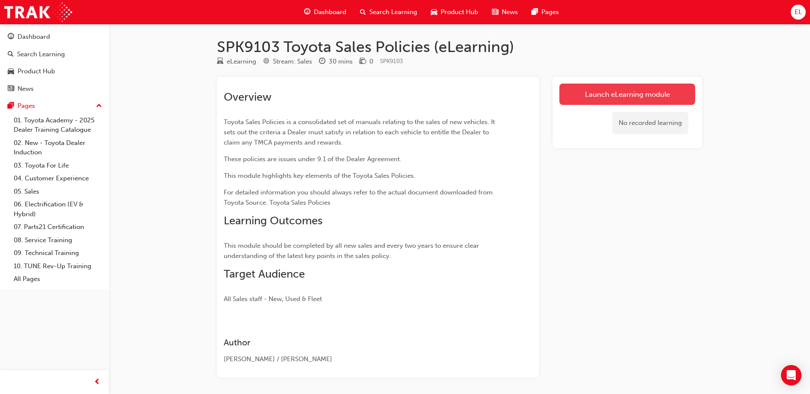
click at [648, 99] on link "Launch eLearning module" at bounding box center [627, 94] width 136 height 21
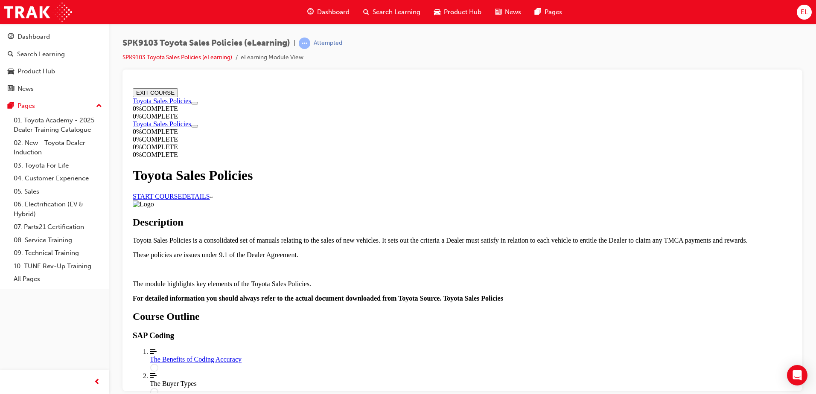
drag, startPoint x: 391, startPoint y: 301, endPoint x: 346, endPoint y: 305, distance: 45.0
click at [346, 208] on div "Course Details" at bounding box center [463, 204] width 660 height 8
drag, startPoint x: 346, startPoint y: 305, endPoint x: 288, endPoint y: 292, distance: 59.6
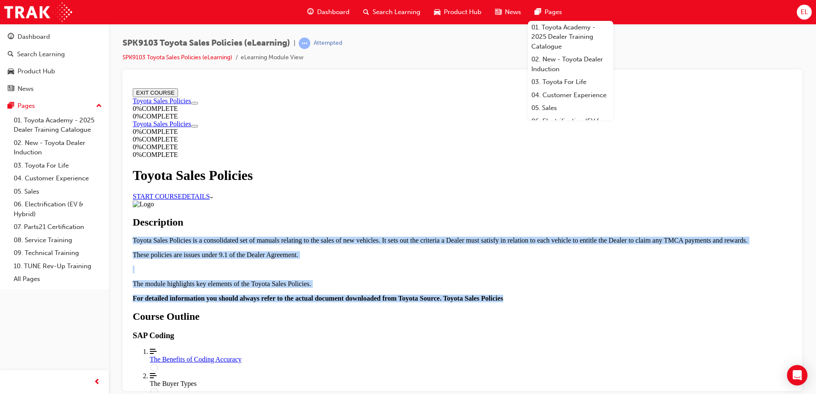
drag, startPoint x: 330, startPoint y: 127, endPoint x: 536, endPoint y: 259, distance: 244.5
drag, startPoint x: 536, startPoint y: 259, endPoint x: 518, endPoint y: 250, distance: 20.0
click at [503, 295] on strong "For detailed information you should always refer to the actual document downloa…" at bounding box center [318, 298] width 371 height 7
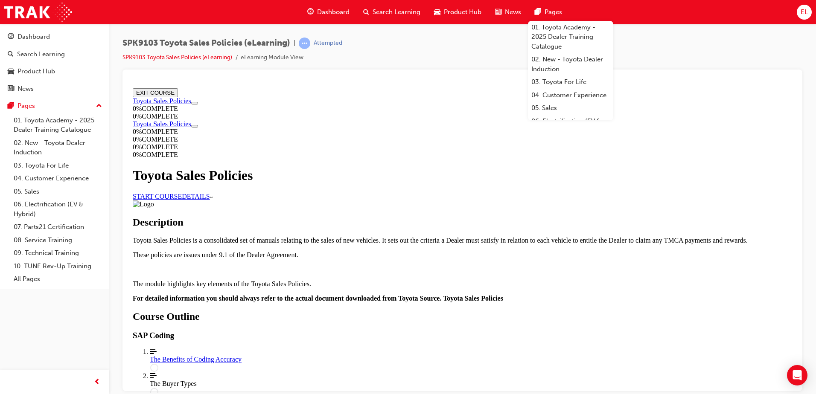
click at [503, 295] on strong "For detailed information you should always refer to the actual document downloa…" at bounding box center [318, 298] width 371 height 7
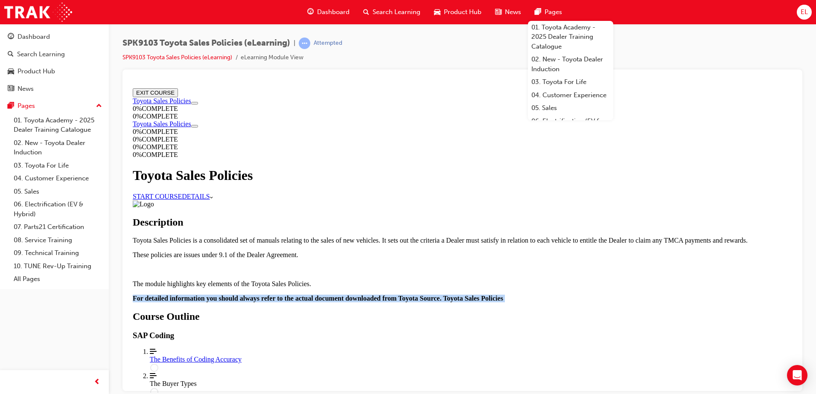
click at [503, 295] on strong "For detailed information you should always refer to the actual document downloa…" at bounding box center [318, 298] width 371 height 7
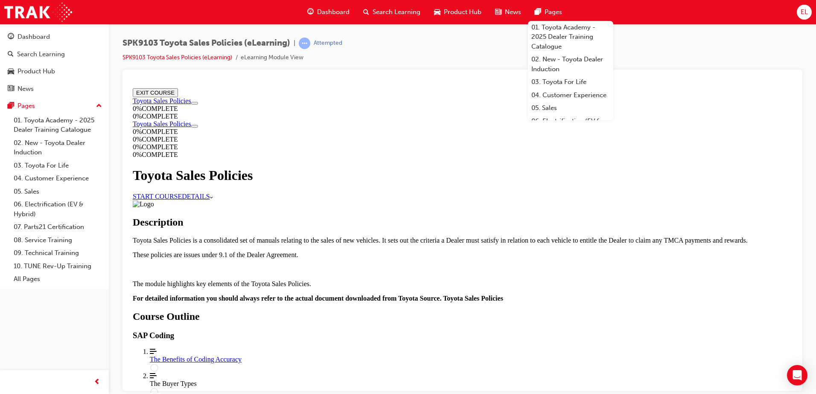
drag, startPoint x: 519, startPoint y: 249, endPoint x: 462, endPoint y: 214, distance: 66.3
click at [462, 280] on p "The module highlights key elements of the Toyota Sales Policies." at bounding box center [463, 284] width 660 height 8
click at [461, 280] on p "The module highlights key elements of the Toyota Sales Policies." at bounding box center [463, 284] width 660 height 8
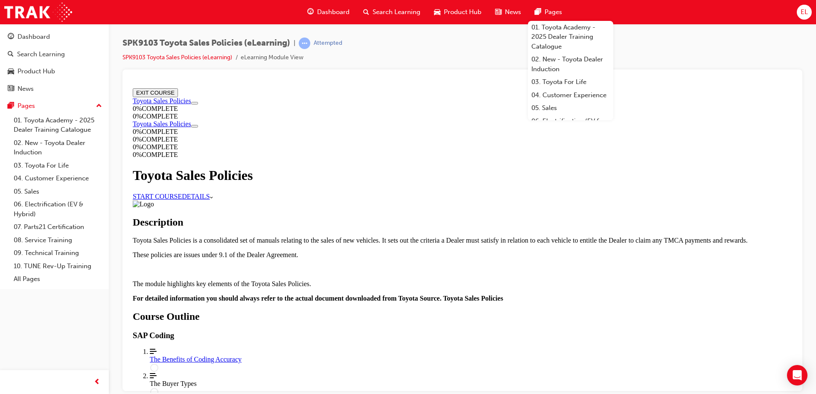
drag, startPoint x: 461, startPoint y: 222, endPoint x: 439, endPoint y: 234, distance: 25.2
click at [439, 295] on strong "For detailed information you should always refer to the actual document downloa…" at bounding box center [318, 298] width 371 height 7
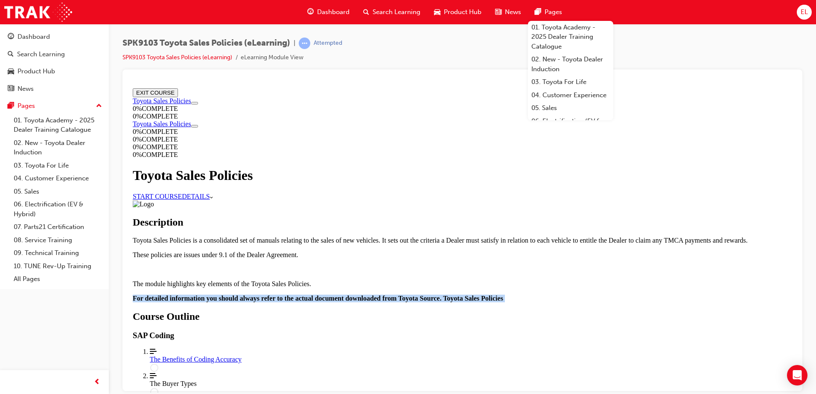
click at [438, 295] on strong "For detailed information you should always refer to the actual document downloa…" at bounding box center [318, 298] width 371 height 7
click at [530, 295] on p "For detailed information you should always refer to the actual document downloa…" at bounding box center [463, 299] width 660 height 8
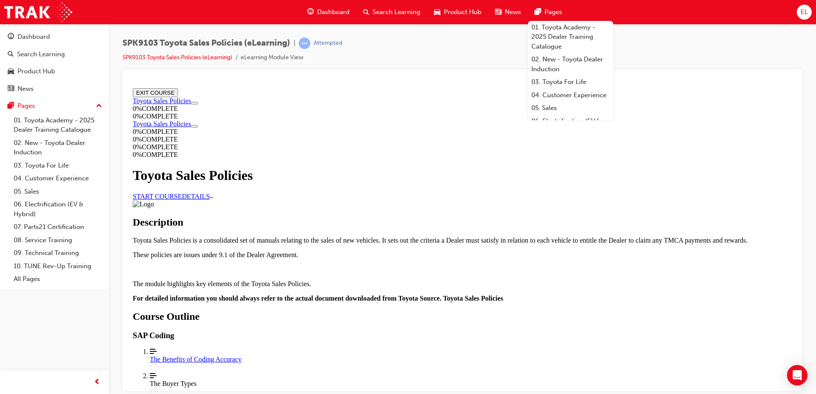
click at [503, 295] on strong "For detailed information you should always refer to the actual document downloa…" at bounding box center [318, 298] width 371 height 7
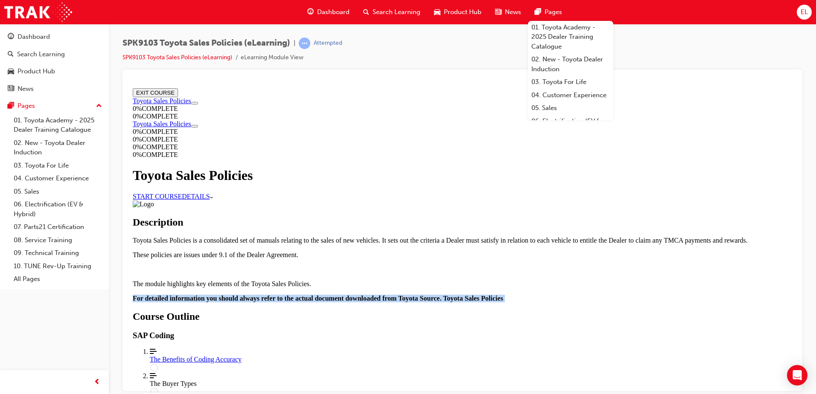
click at [503, 295] on strong "For detailed information you should always refer to the actual document downloa…" at bounding box center [318, 298] width 371 height 7
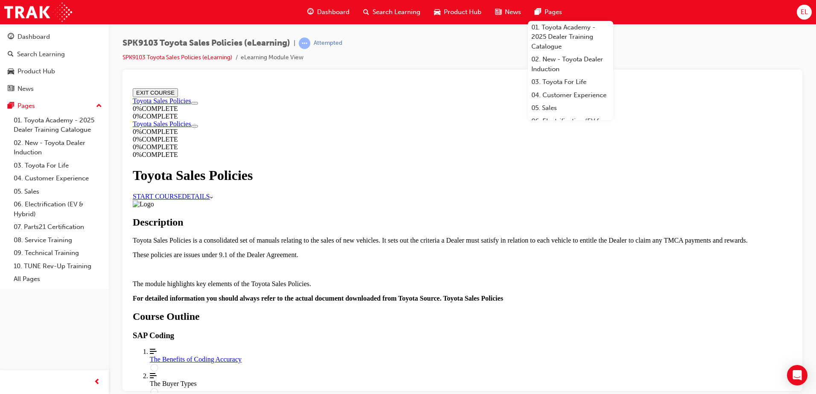
click at [364, 251] on p "These policies are issues under 9.1 of the Dealer Agreement." at bounding box center [463, 255] width 660 height 8
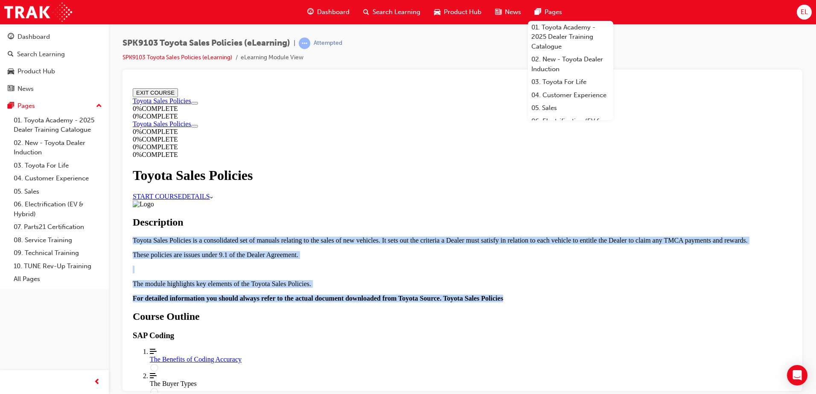
drag, startPoint x: 364, startPoint y: 196, endPoint x: 526, endPoint y: 266, distance: 176.8
click at [526, 266] on div "Toyota Sales Policies is a consolidated set of manuals relating to the sales of…" at bounding box center [463, 269] width 660 height 66
drag, startPoint x: 526, startPoint y: 266, endPoint x: 489, endPoint y: 254, distance: 39.4
click at [489, 295] on strong "For detailed information you should always refer to the actual document downloa…" at bounding box center [318, 298] width 371 height 7
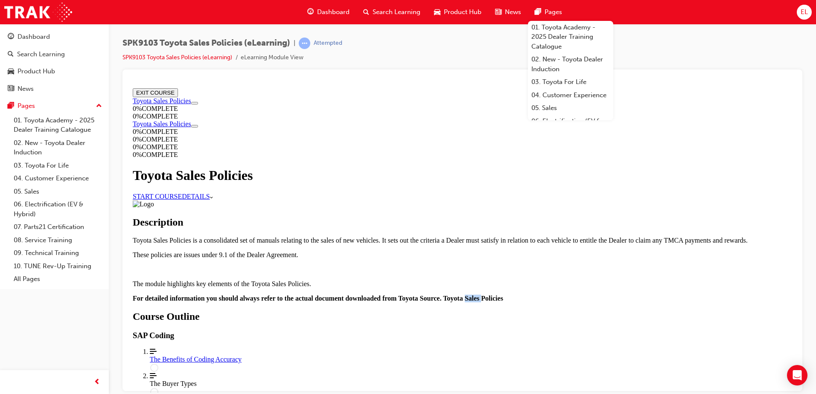
click at [489, 295] on strong "For detailed information you should always refer to the actual document downloa…" at bounding box center [318, 298] width 371 height 7
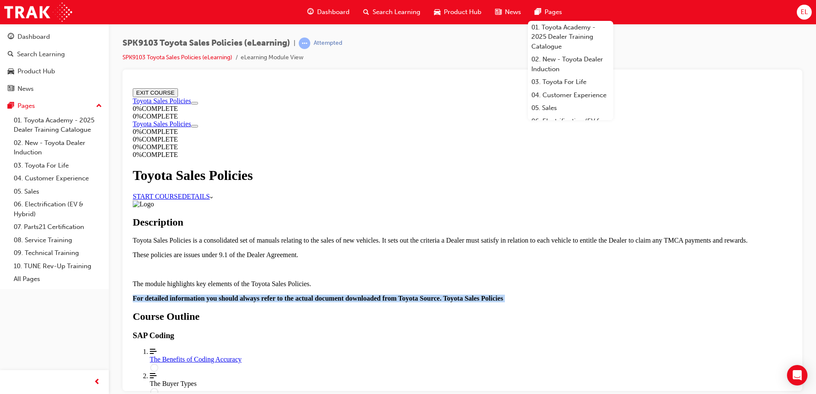
click at [489, 295] on strong "For detailed information you should always refer to the actual document downloa…" at bounding box center [318, 298] width 371 height 7
drag, startPoint x: 489, startPoint y: 254, endPoint x: 449, endPoint y: 231, distance: 46.5
click at [449, 295] on strong "For detailed information you should always refer to the actual document downloa…" at bounding box center [318, 298] width 371 height 7
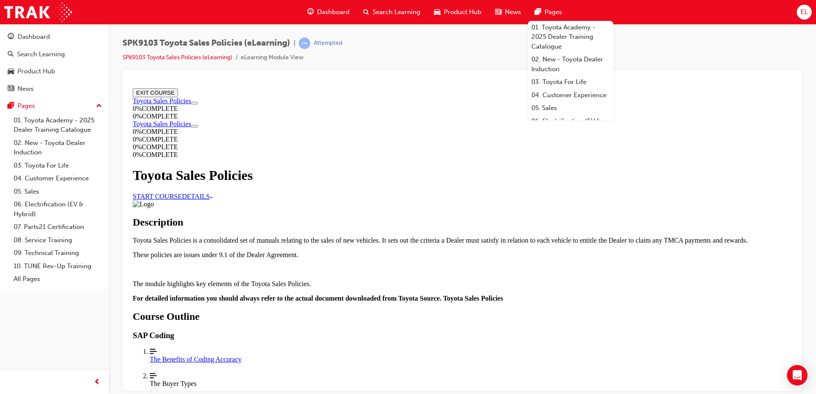
click at [447, 280] on p "The module highlights key elements of the Toyota Sales Policies." at bounding box center [463, 284] width 660 height 8
drag, startPoint x: 447, startPoint y: 224, endPoint x: 417, endPoint y: 181, distance: 52.1
click at [417, 236] on p "Toyota Sales Policies is a consolidated set of manuals relating to the sales of…" at bounding box center [463, 240] width 660 height 8
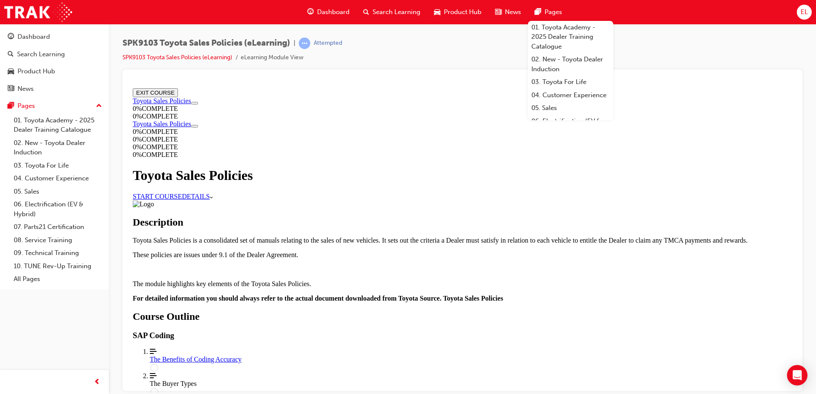
click at [413, 251] on p "These policies are issues under 9.1 of the Dealer Agreement." at bounding box center [463, 255] width 660 height 8
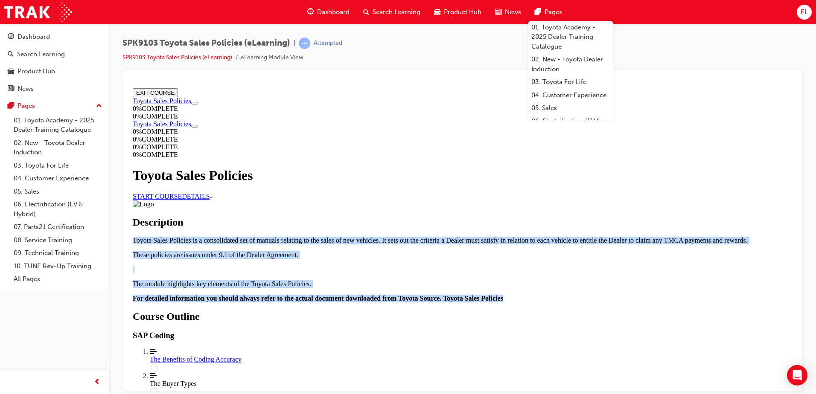
drag, startPoint x: 331, startPoint y: 131, endPoint x: 526, endPoint y: 249, distance: 227.5
click at [154, 200] on img "Course Details" at bounding box center [143, 204] width 21 height 8
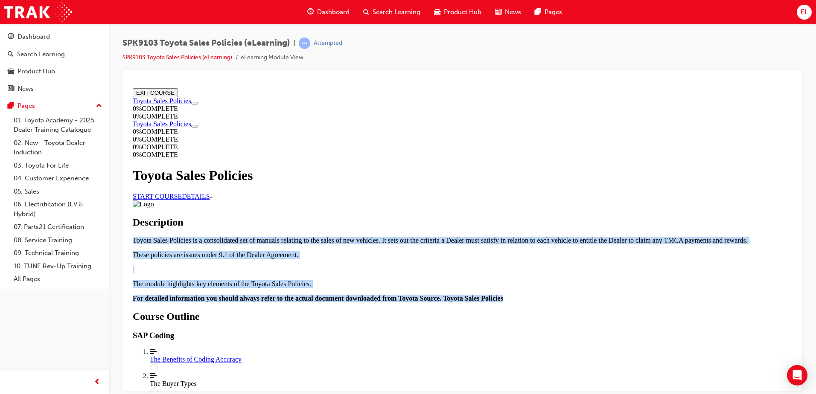
click at [534, 236] on p "Toyota Sales Policies is a consolidated set of manuals relating to the sales of…" at bounding box center [463, 240] width 660 height 8
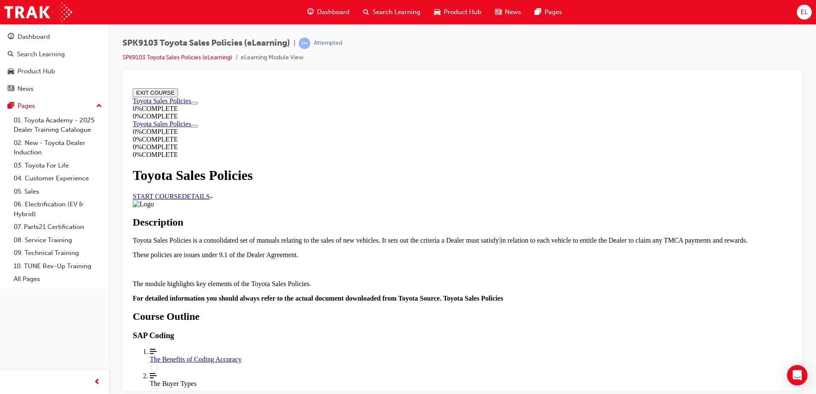
click at [534, 236] on p "Toyota Sales Policies is a consolidated set of manuals relating to the sales of…" at bounding box center [463, 240] width 660 height 8
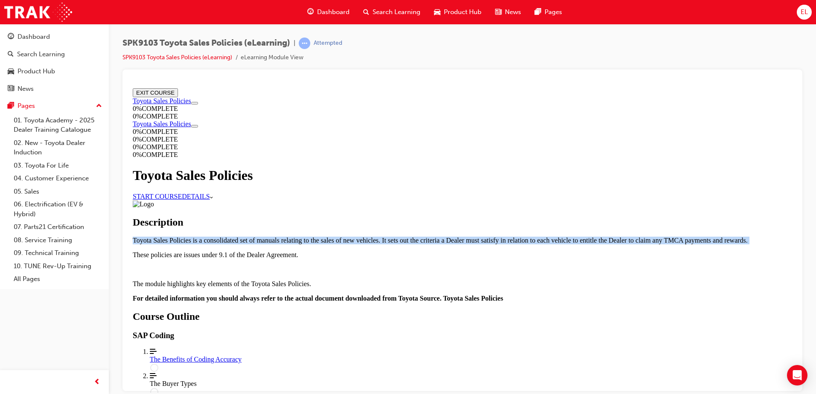
click at [534, 236] on p "Toyota Sales Policies is a consolidated set of manuals relating to the sales of…" at bounding box center [463, 240] width 660 height 8
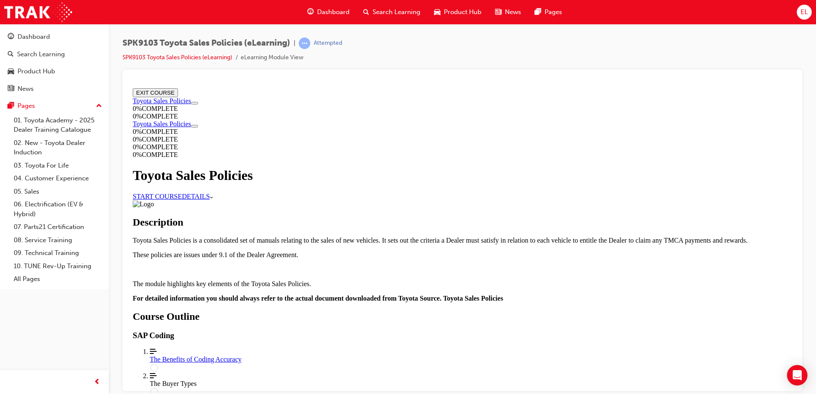
click at [484, 251] on p "These policies are issues under 9.1 of the Dealer Agreement." at bounding box center [463, 255] width 660 height 8
click at [485, 251] on p "These policies are issues under 9.1 of the Dealer Agreement." at bounding box center [463, 255] width 660 height 8
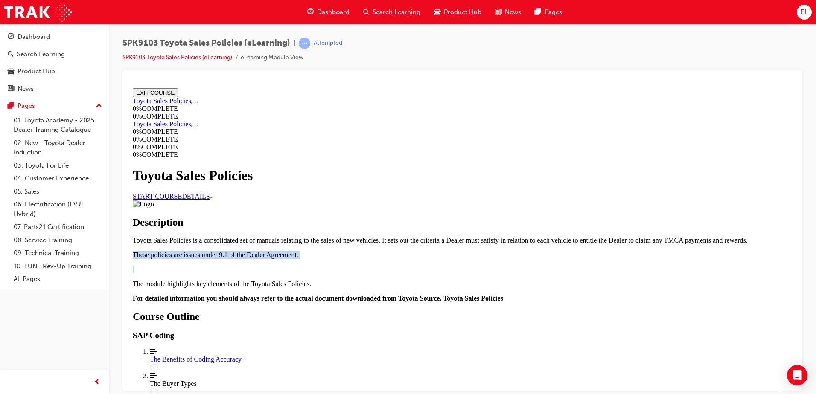
click at [485, 251] on p "These policies are issues under 9.1 of the Dealer Agreement." at bounding box center [463, 255] width 660 height 8
drag, startPoint x: 485, startPoint y: 189, endPoint x: 458, endPoint y: 185, distance: 26.7
click at [458, 251] on p "These policies are issues under 9.1 of the Dealer Agreement." at bounding box center [463, 255] width 660 height 8
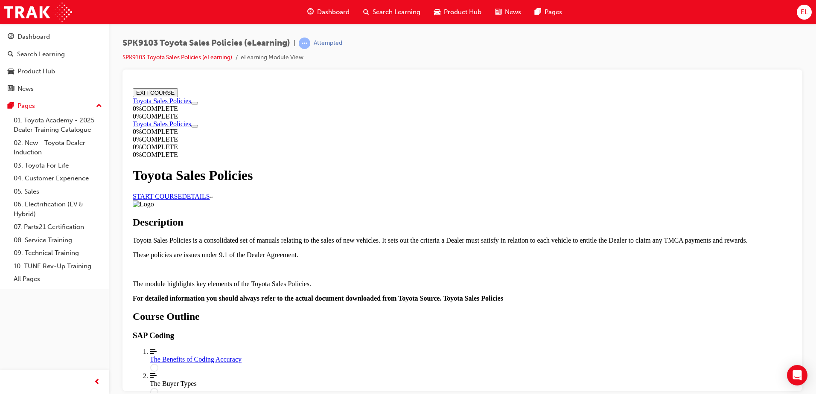
click at [342, 236] on p "Toyota Sales Policies is a consolidated set of manuals relating to the sales of…" at bounding box center [463, 240] width 660 height 8
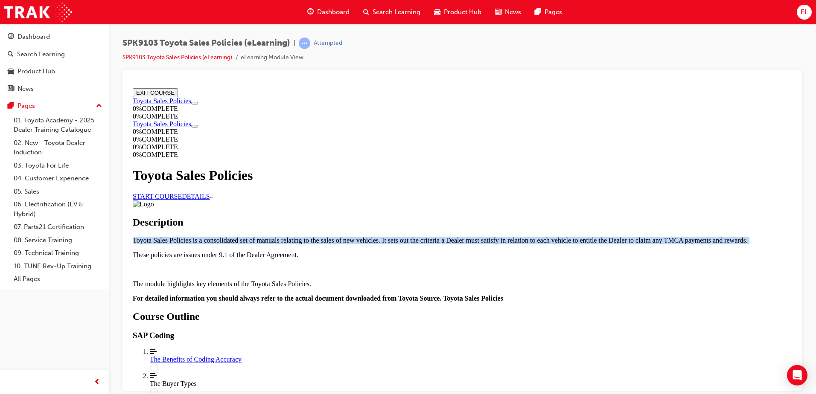
click at [342, 236] on p "Toyota Sales Policies is a consolidated set of manuals relating to the sales of…" at bounding box center [463, 240] width 660 height 8
drag, startPoint x: 342, startPoint y: 128, endPoint x: 354, endPoint y: 171, distance: 43.8
click at [354, 236] on p "Toyota Sales Policies is a consolidated set of manuals relating to the sales of…" at bounding box center [463, 240] width 660 height 8
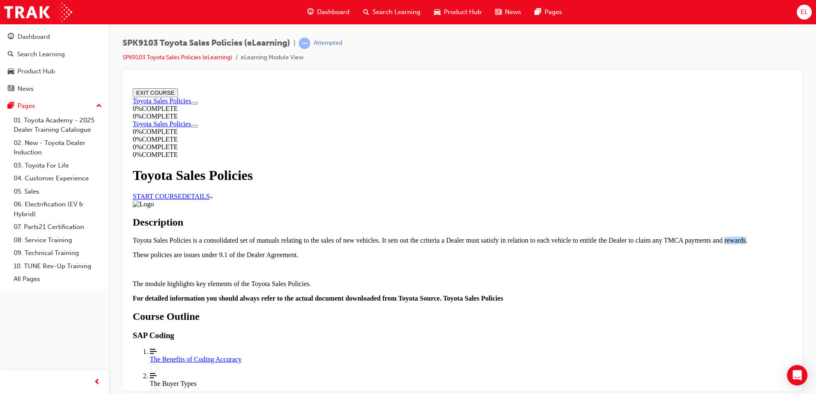
click at [354, 236] on p "Toyota Sales Policies is a consolidated set of manuals relating to the sales of…" at bounding box center [463, 240] width 660 height 8
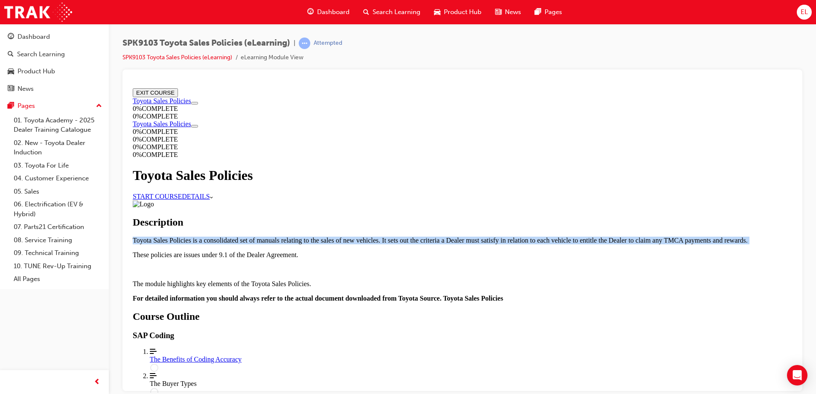
click at [354, 236] on p "Toyota Sales Policies is a consolidated set of manuals relating to the sales of…" at bounding box center [463, 240] width 660 height 8
drag, startPoint x: 354, startPoint y: 170, endPoint x: 336, endPoint y: 144, distance: 31.0
click at [336, 236] on p "Toyota Sales Policies is a consolidated set of manuals relating to the sales of…" at bounding box center [463, 240] width 660 height 8
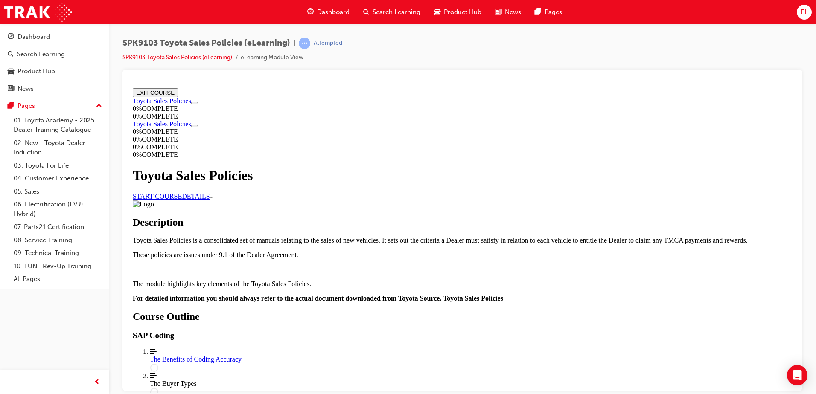
click at [336, 236] on p "Toyota Sales Policies is a consolidated set of manuals relating to the sales of…" at bounding box center [463, 240] width 660 height 8
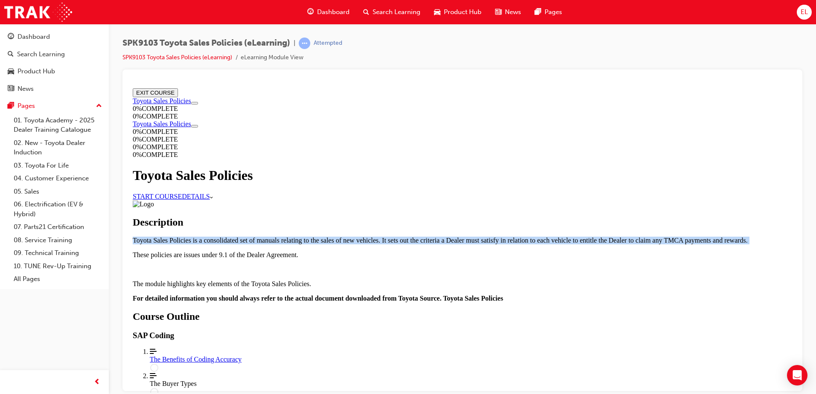
click at [336, 236] on p "Toyota Sales Policies is a consolidated set of manuals relating to the sales of…" at bounding box center [463, 240] width 660 height 8
drag, startPoint x: 336, startPoint y: 141, endPoint x: 316, endPoint y: 132, distance: 22.5
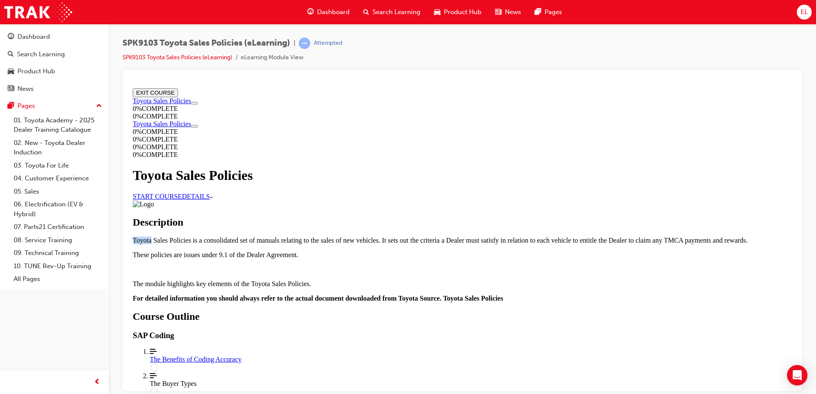
drag, startPoint x: 317, startPoint y: 132, endPoint x: 356, endPoint y: 131, distance: 38.4
click at [356, 236] on p "Toyota Sales Policies is a consolidated set of manuals relating to the sales of…" at bounding box center [463, 240] width 660 height 8
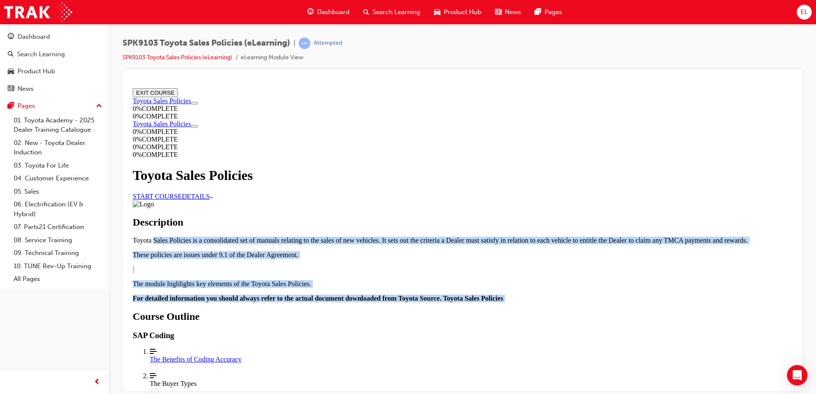
drag, startPoint x: 356, startPoint y: 131, endPoint x: 550, endPoint y: 263, distance: 234.8
click at [550, 263] on div "Toyota Sales Policies is a consolidated set of manuals relating to the sales of…" at bounding box center [463, 269] width 660 height 66
drag, startPoint x: 550, startPoint y: 263, endPoint x: 512, endPoint y: 248, distance: 40.1
click at [503, 295] on strong "For detailed information you should always refer to the actual document downloa…" at bounding box center [318, 298] width 371 height 7
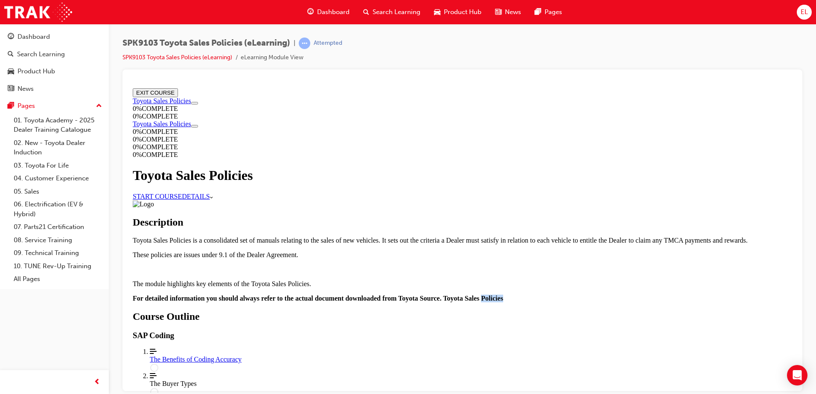
click at [503, 295] on strong "For detailed information you should always refer to the actual document downloa…" at bounding box center [318, 298] width 371 height 7
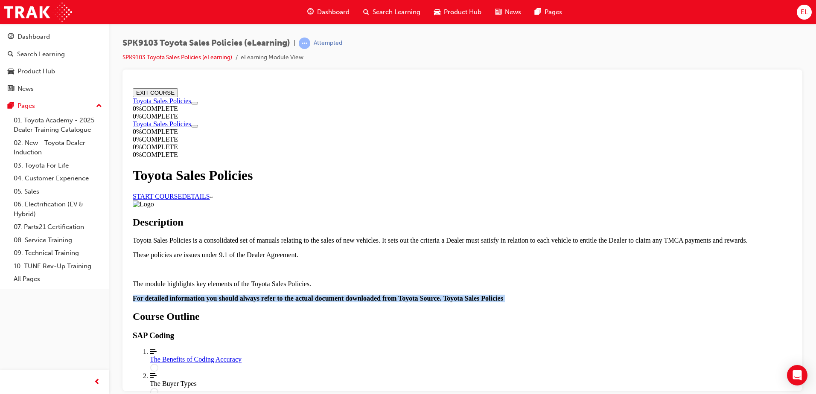
click at [503, 295] on strong "For detailed information you should always refer to the actual document downloa…" at bounding box center [318, 298] width 371 height 7
drag, startPoint x: 330, startPoint y: 218, endPoint x: 534, endPoint y: 265, distance: 209.9
drag, startPoint x: 547, startPoint y: 190, endPoint x: 332, endPoint y: 93, distance: 236.5
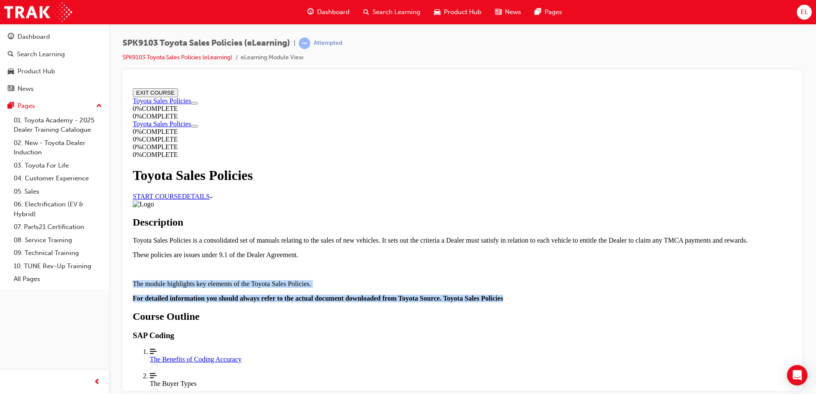
drag, startPoint x: 332, startPoint y: 93, endPoint x: 295, endPoint y: 99, distance: 37.2
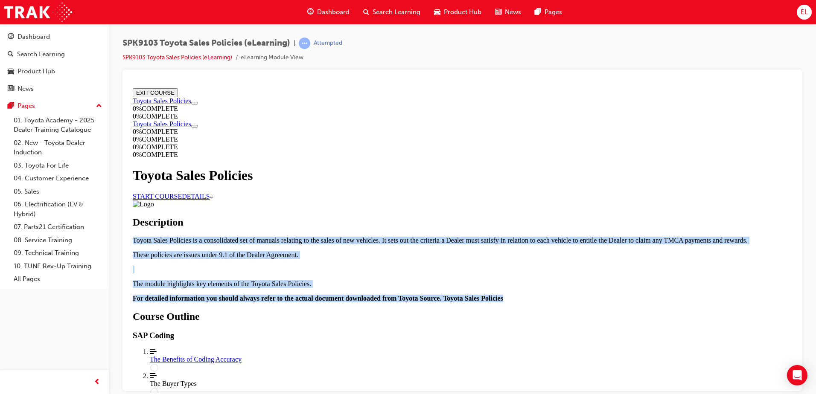
drag, startPoint x: 295, startPoint y: 99, endPoint x: 541, endPoint y: 253, distance: 290.4
click at [541, 253] on div "Toyota Sales Policies is a consolidated set of manuals relating to the sales of…" at bounding box center [463, 269] width 660 height 66
click at [408, 280] on p "The module highlights key elements of the Toyota Sales Policies." at bounding box center [463, 284] width 660 height 8
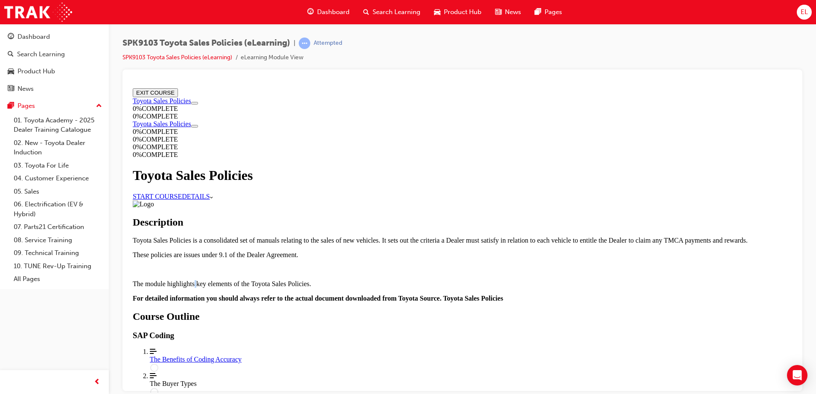
click at [408, 280] on p "The module highlights key elements of the Toyota Sales Policies." at bounding box center [463, 284] width 660 height 8
drag, startPoint x: 408, startPoint y: 215, endPoint x: 363, endPoint y: 181, distance: 56.3
click at [363, 236] on p "Toyota Sales Policies is a consolidated set of manuals relating to the sales of…" at bounding box center [463, 240] width 660 height 8
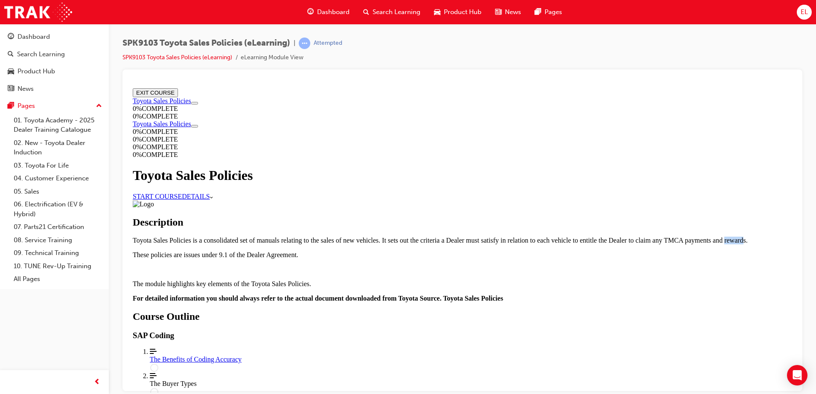
drag, startPoint x: 355, startPoint y: 172, endPoint x: 328, endPoint y: 172, distance: 26.9
drag, startPoint x: 328, startPoint y: 172, endPoint x: 330, endPoint y: 125, distance: 47.0
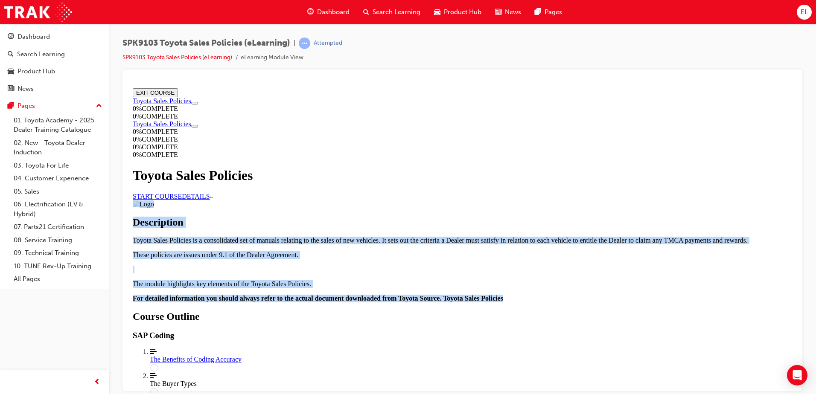
drag, startPoint x: 524, startPoint y: 253, endPoint x: 334, endPoint y: 119, distance: 232.2
drag, startPoint x: 334, startPoint y: 119, endPoint x: 324, endPoint y: 137, distance: 20.6
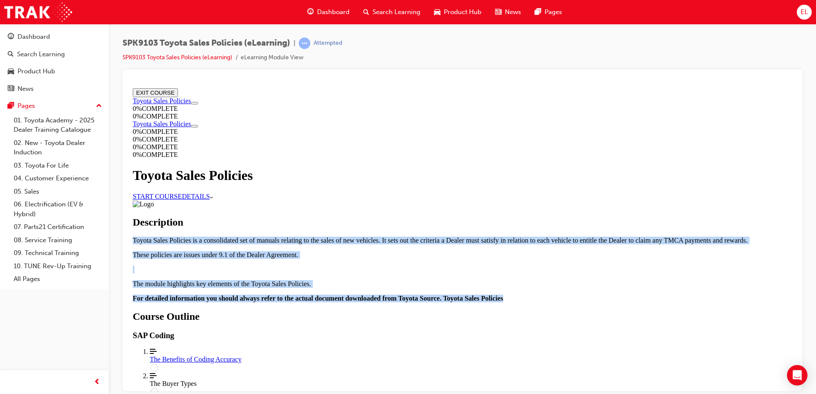
drag, startPoint x: 324, startPoint y: 138, endPoint x: 329, endPoint y: 136, distance: 5.0
drag, startPoint x: 330, startPoint y: 131, endPoint x: 534, endPoint y: 262, distance: 242.1
drag, startPoint x: 534, startPoint y: 262, endPoint x: 507, endPoint y: 251, distance: 28.9
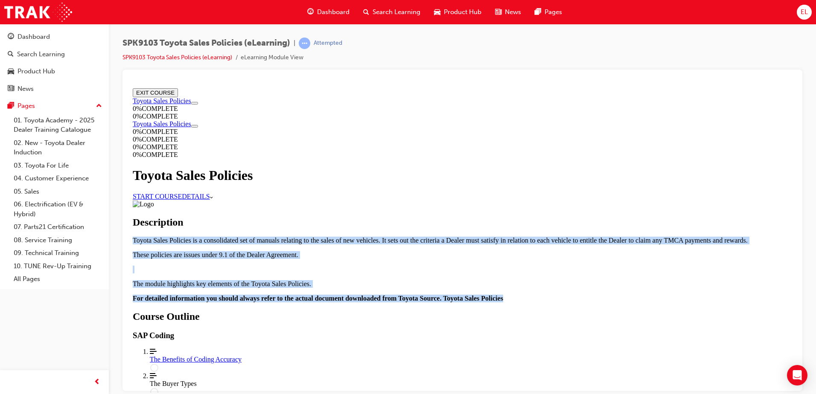
click at [503, 295] on strong "For detailed information you should always refer to the actual document downloa…" at bounding box center [318, 298] width 371 height 7
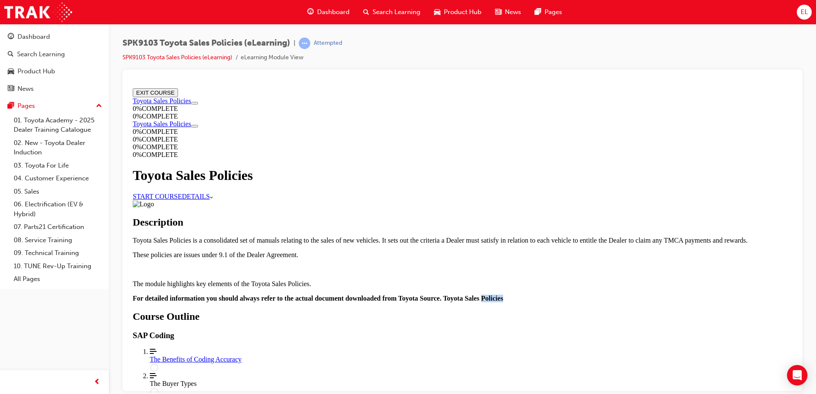
click at [503, 295] on strong "For detailed information you should always refer to the actual document downloa…" at bounding box center [318, 298] width 371 height 7
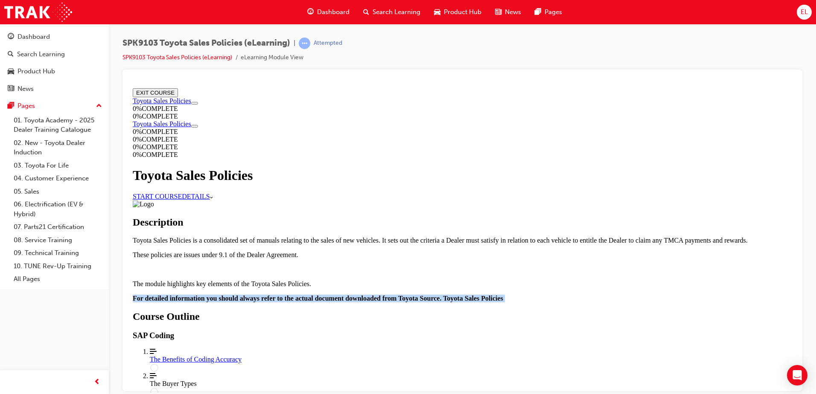
click at [503, 295] on strong "For detailed information you should always refer to the actual document downloa…" at bounding box center [318, 298] width 371 height 7
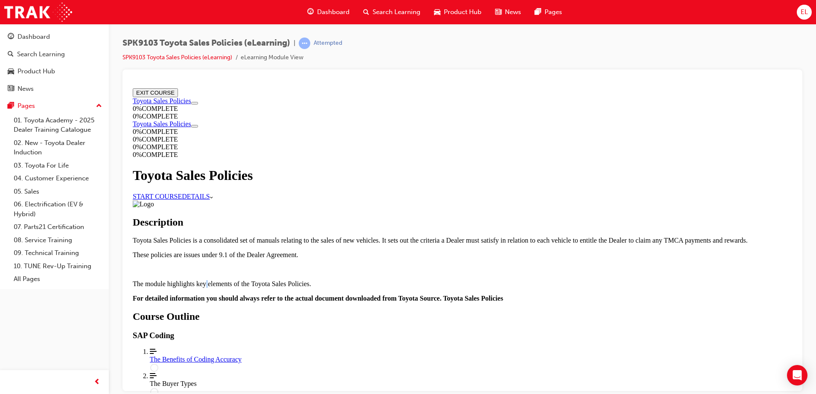
click at [423, 280] on p "The module highlights key elements of the Toyota Sales Policies." at bounding box center [463, 284] width 660 height 8
drag, startPoint x: 423, startPoint y: 216, endPoint x: 431, endPoint y: 222, distance: 10.0
click at [431, 280] on p "The module highlights key elements of the Toyota Sales Policies." at bounding box center [463, 284] width 660 height 8
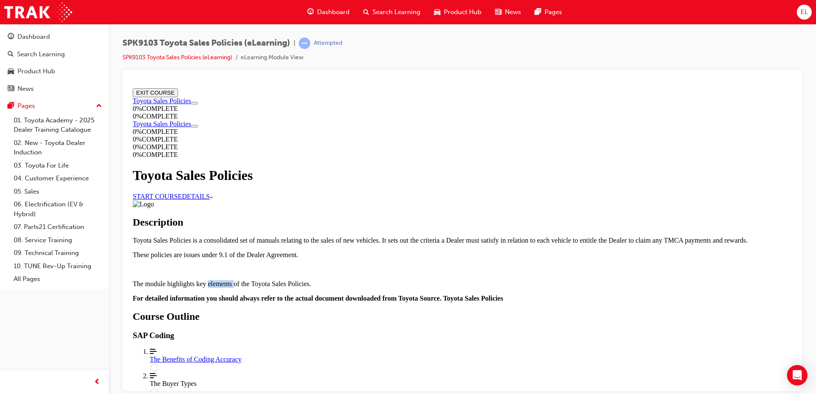
click at [431, 280] on p "The module highlights key elements of the Toyota Sales Policies." at bounding box center [463, 284] width 660 height 8
drag, startPoint x: 431, startPoint y: 222, endPoint x: 427, endPoint y: 221, distance: 4.5
click at [427, 280] on p "The module highlights key elements of the Toyota Sales Policies." at bounding box center [463, 284] width 660 height 8
click at [426, 280] on p "The module highlights key elements of the Toyota Sales Policies." at bounding box center [463, 284] width 660 height 8
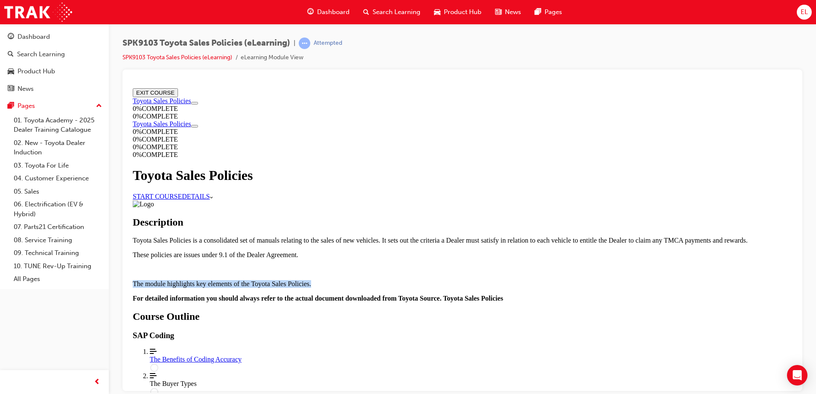
click at [427, 280] on p "The module highlights key elements of the Toyota Sales Policies." at bounding box center [463, 284] width 660 height 8
click at [426, 280] on p "The module highlights key elements of the Toyota Sales Policies." at bounding box center [463, 284] width 660 height 8
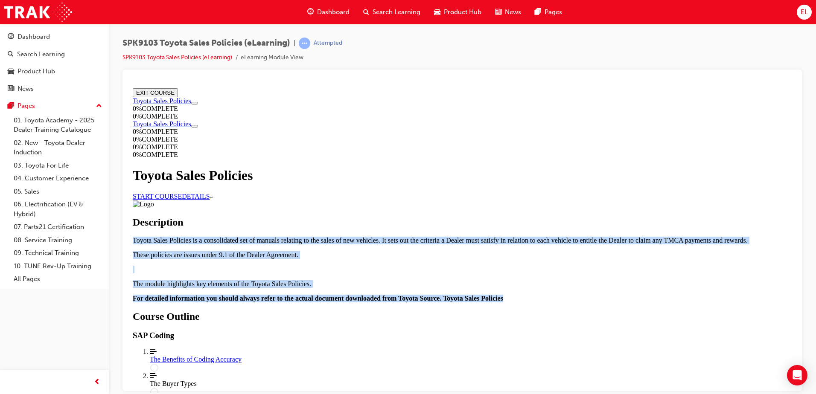
drag, startPoint x: 426, startPoint y: 220, endPoint x: 326, endPoint y: 129, distance: 135.7
drag, startPoint x: 326, startPoint y: 129, endPoint x: 288, endPoint y: 147, distance: 41.6
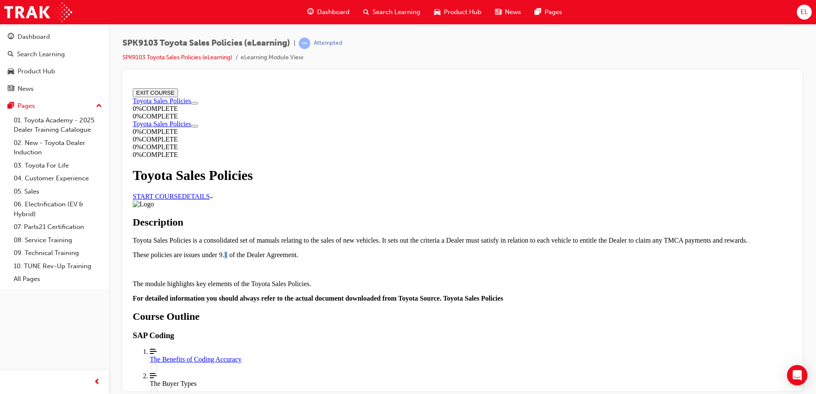
click at [447, 251] on p "These policies are issues under 9.1 of the Dealer Agreement." at bounding box center [463, 255] width 660 height 8
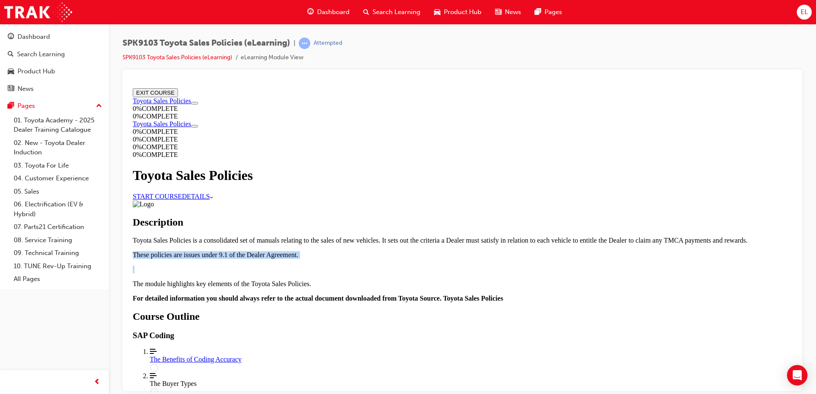
drag, startPoint x: 447, startPoint y: 193, endPoint x: 435, endPoint y: 190, distance: 12.7
click at [435, 251] on p "These policies are issues under 9.1 of the Dealer Agreement." at bounding box center [463, 255] width 660 height 8
click at [434, 251] on p "These policies are issues under 9.1 of the Dealer Agreement." at bounding box center [463, 255] width 660 height 8
drag, startPoint x: 434, startPoint y: 190, endPoint x: 416, endPoint y: 190, distance: 17.9
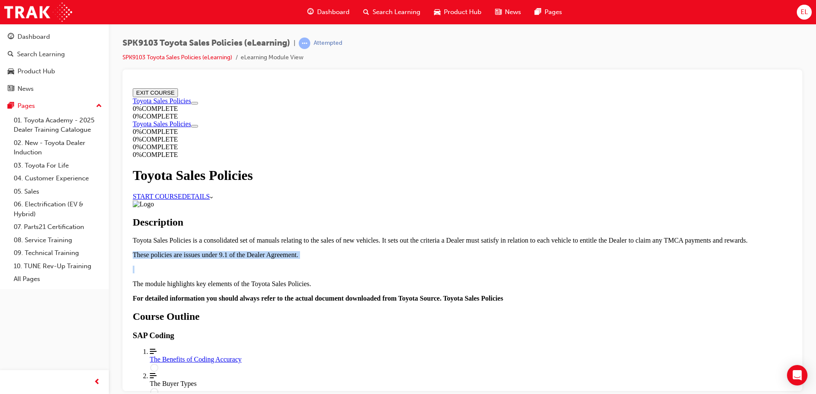
click at [416, 251] on p "These policies are issues under 9.1 of the Dealer Agreement." at bounding box center [463, 255] width 660 height 8
click at [415, 251] on p "These policies are issues under 9.1 of the Dealer Agreement." at bounding box center [463, 255] width 660 height 8
click at [154, 200] on img "Course Details" at bounding box center [143, 204] width 21 height 8
drag, startPoint x: 410, startPoint y: 95, endPoint x: 333, endPoint y: 99, distance: 77.4
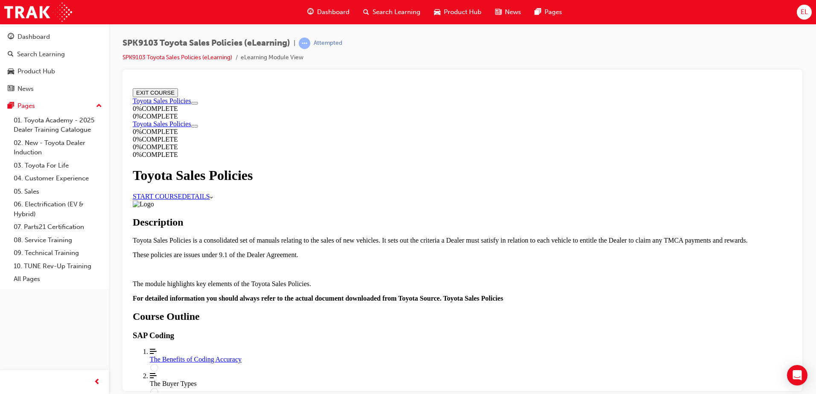
click at [333, 200] on div "Course Details" at bounding box center [463, 204] width 660 height 8
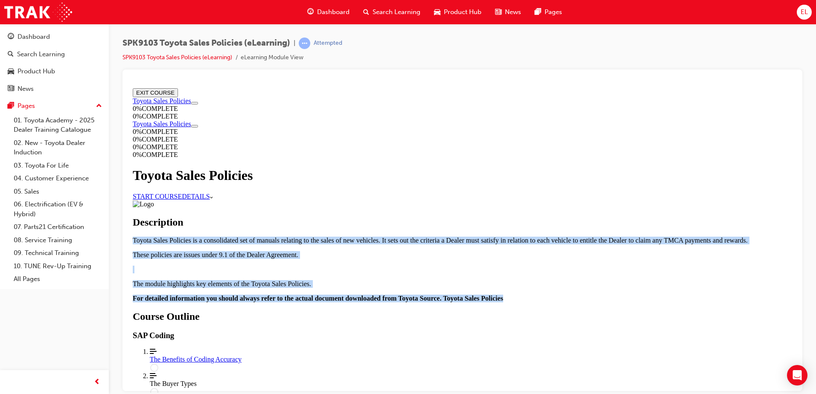
drag, startPoint x: 333, startPoint y: 99, endPoint x: 578, endPoint y: 257, distance: 291.2
click at [578, 257] on div "Toyota Sales Policies is a consolidated set of manuals relating to the sales of…" at bounding box center [463, 269] width 660 height 66
drag, startPoint x: 578, startPoint y: 257, endPoint x: 510, endPoint y: 243, distance: 69.2
click at [510, 295] on p "For detailed information you should always refer to the actual document downloa…" at bounding box center [463, 299] width 660 height 8
click at [511, 295] on p "For detailed information you should always refer to the actual document downloa…" at bounding box center [463, 299] width 660 height 8
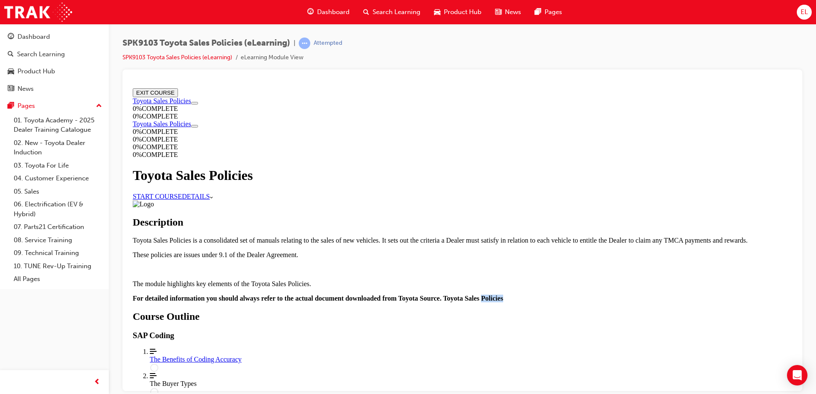
click at [510, 295] on p "For detailed information you should always refer to the actual document downloa…" at bounding box center [463, 299] width 660 height 8
drag, startPoint x: 510, startPoint y: 244, endPoint x: 464, endPoint y: 245, distance: 45.7
click at [464, 295] on strong "For detailed information you should always refer to the actual document downloa…" at bounding box center [318, 298] width 371 height 7
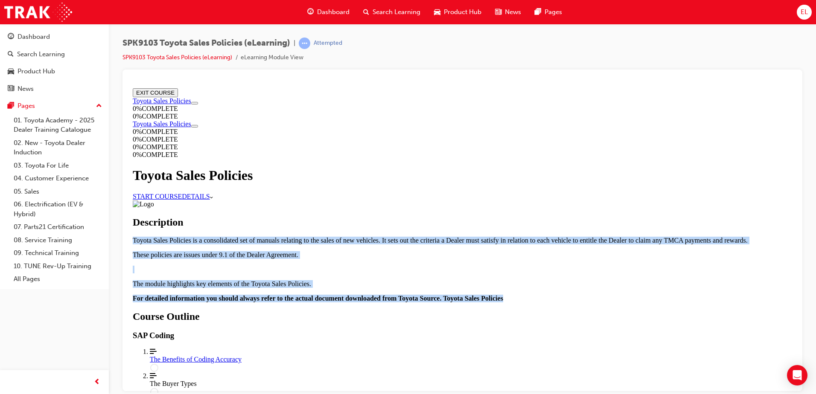
drag, startPoint x: 534, startPoint y: 252, endPoint x: 325, endPoint y: 127, distance: 243.0
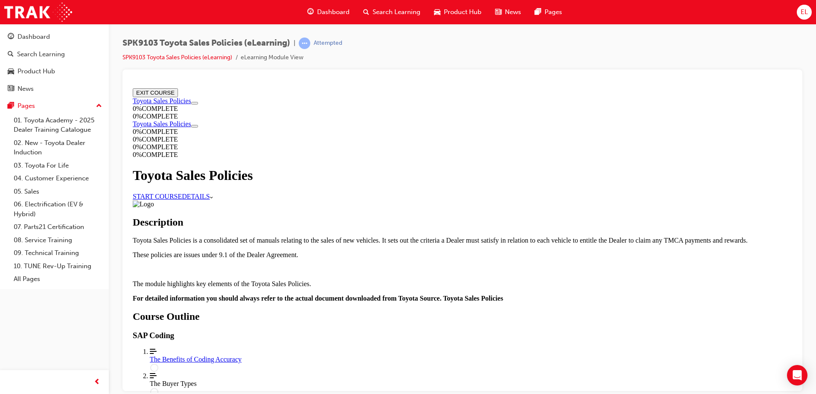
drag, startPoint x: 335, startPoint y: 203, endPoint x: 426, endPoint y: 214, distance: 92.5
click at [401, 266] on p "Course Details" at bounding box center [463, 270] width 660 height 8
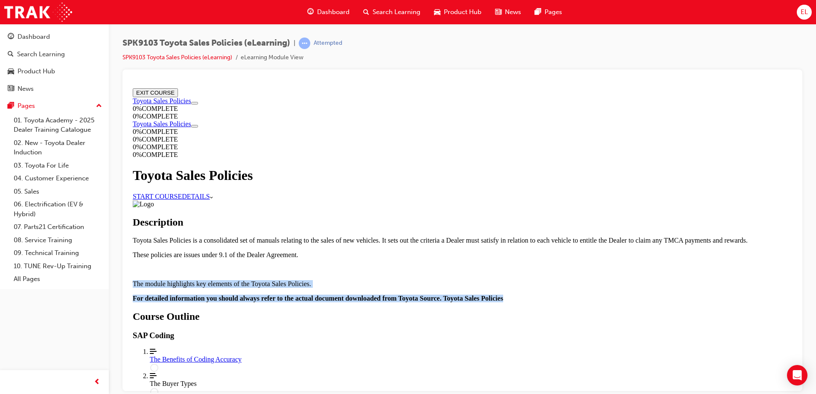
drag, startPoint x: 522, startPoint y: 251, endPoint x: 324, endPoint y: 217, distance: 200.5
drag, startPoint x: 568, startPoint y: 193, endPoint x: 327, endPoint y: 128, distance: 250.1
drag, startPoint x: 327, startPoint y: 128, endPoint x: 347, endPoint y: 137, distance: 22.2
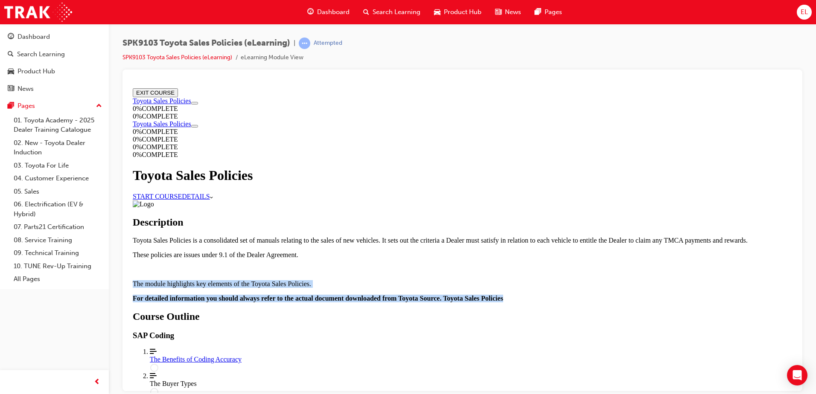
click at [347, 236] on p "Toyota Sales Policies is a consolidated set of manuals relating to the sales of…" at bounding box center [463, 240] width 660 height 8
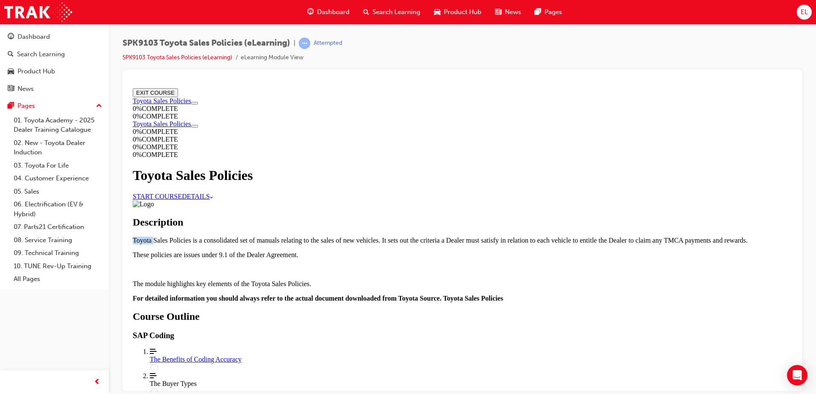
click at [347, 236] on p "Toyota Sales Policies is a consolidated set of manuals relating to the sales of…" at bounding box center [463, 240] width 660 height 8
drag, startPoint x: 347, startPoint y: 137, endPoint x: 366, endPoint y: 177, distance: 43.7
click at [366, 236] on p "Toyota Sales Policies is a consolidated set of manuals relating to the sales of…" at bounding box center [463, 240] width 660 height 8
drag, startPoint x: 551, startPoint y: 187, endPoint x: 327, endPoint y: 126, distance: 232.6
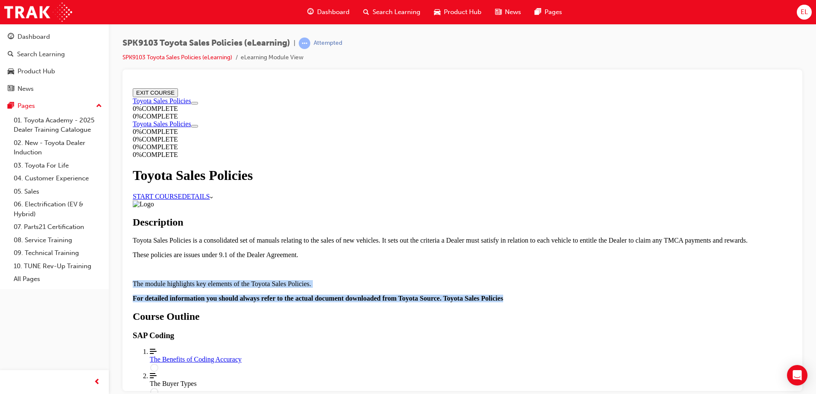
drag, startPoint x: 333, startPoint y: 220, endPoint x: 535, endPoint y: 264, distance: 207.1
click at [535, 264] on div "Toyota Sales Policies is a consolidated set of manuals relating to the sales of…" at bounding box center [463, 269] width 660 height 66
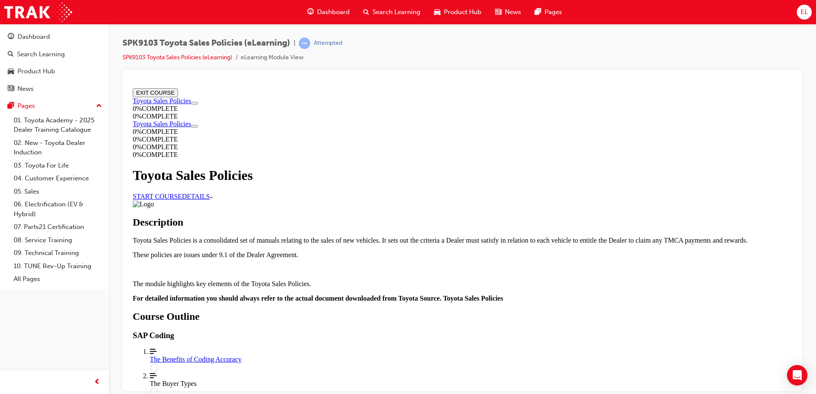
drag, startPoint x: 409, startPoint y: 302, endPoint x: 319, endPoint y: 313, distance: 89.9
drag, startPoint x: 319, startPoint y: 313, endPoint x: 387, endPoint y: 382, distance: 96.9
drag, startPoint x: 387, startPoint y: 382, endPoint x: 326, endPoint y: 363, distance: 64.1
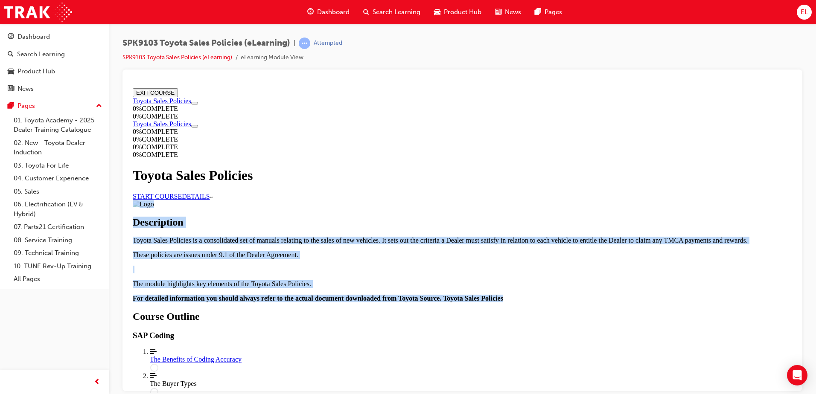
drag, startPoint x: 529, startPoint y: 328, endPoint x: 342, endPoint y: 193, distance: 231.1
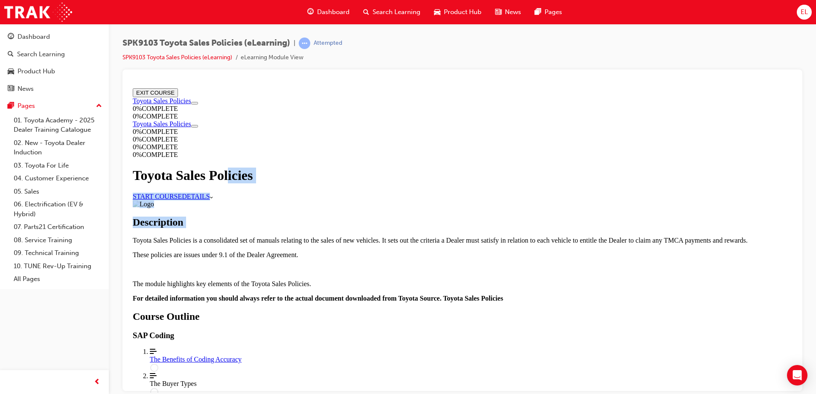
scroll to position [0, 0]
drag, startPoint x: 329, startPoint y: 207, endPoint x: 397, endPoint y: 216, distance: 68.1
click at [393, 208] on div "Course Details" at bounding box center [463, 204] width 660 height 8
click at [154, 208] on img "Course Details" at bounding box center [143, 204] width 21 height 8
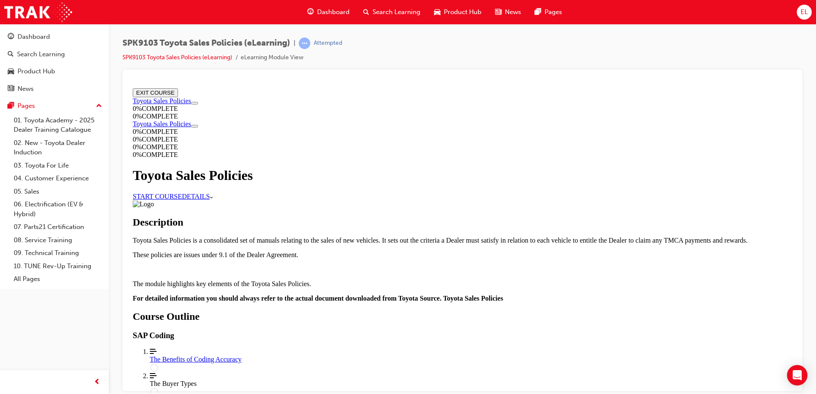
click at [154, 208] on img "Course Details" at bounding box center [143, 204] width 21 height 8
drag, startPoint x: 393, startPoint y: 309, endPoint x: 346, endPoint y: 309, distance: 46.5
click at [346, 208] on div "Course Details" at bounding box center [463, 204] width 660 height 8
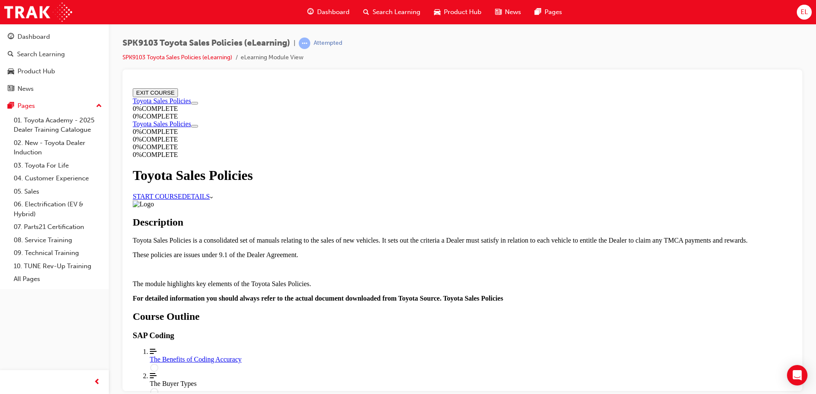
click at [213, 196] on icon "More Caret pointing down" at bounding box center [211, 197] width 3 height 2
drag, startPoint x: 794, startPoint y: 216, endPoint x: 927, endPoint y: 175, distance: 138.7
click at [96, 104] on span "up-icon" at bounding box center [99, 106] width 6 height 11
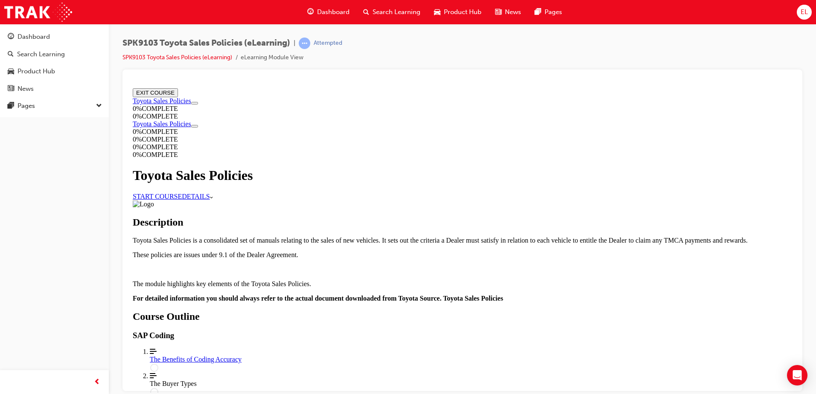
click at [96, 104] on span "down-icon" at bounding box center [99, 106] width 6 height 11
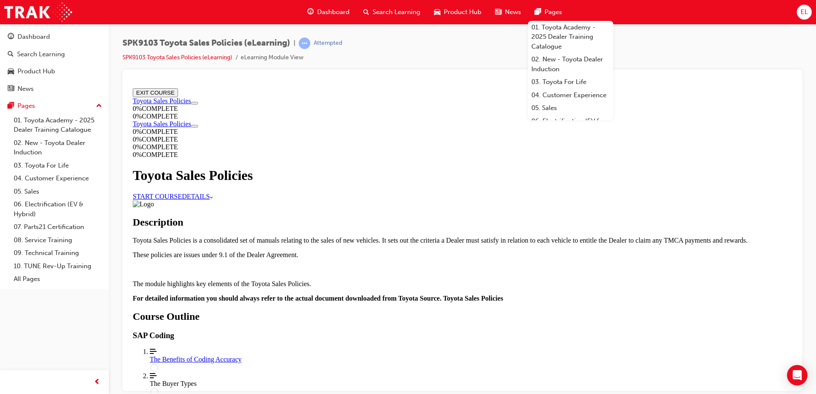
scroll to position [0, 0]
drag, startPoint x: 793, startPoint y: 268, endPoint x: 942, endPoint y: 172, distance: 177.4
click at [754, 56] on div "SPK9103 Toyota Sales Policies (eLearning) | Attempted SPK9103 Toyota Sales Poli…" at bounding box center [463, 54] width 680 height 32
drag, startPoint x: 794, startPoint y: 122, endPoint x: 928, endPoint y: 412, distance: 319.3
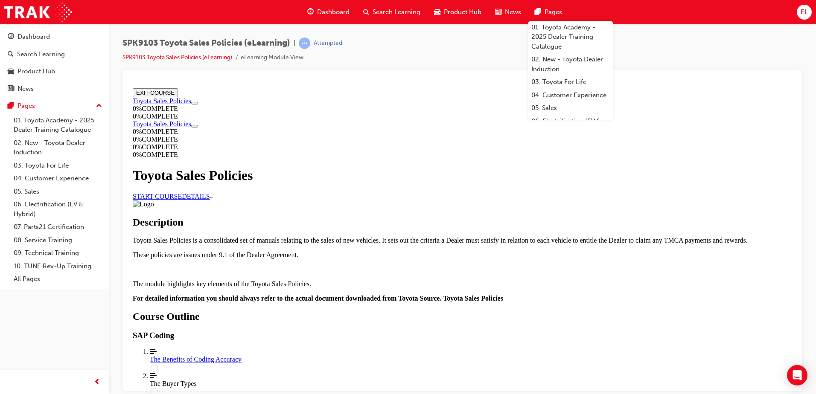
scroll to position [0, 0]
click at [182, 194] on link "START COURSE" at bounding box center [157, 196] width 49 height 7
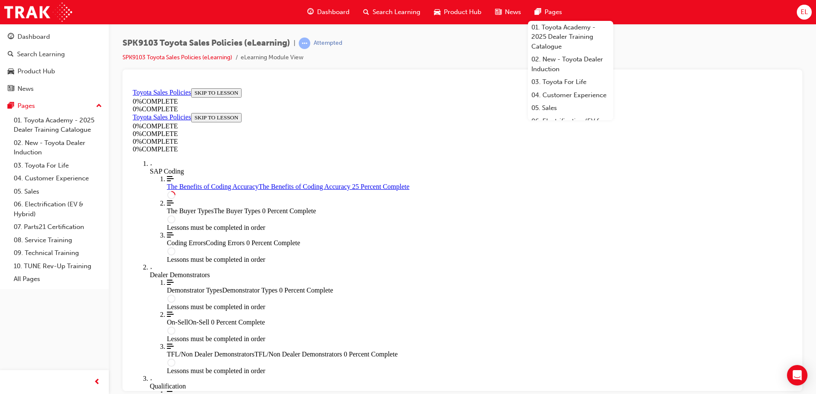
scroll to position [29, 0]
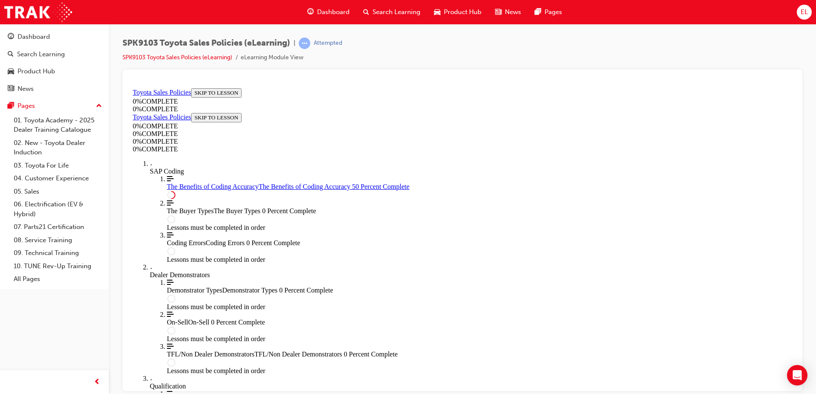
scroll to position [200, 0]
drag, startPoint x: 357, startPoint y: 241, endPoint x: 566, endPoint y: 308, distance: 219.2
drag, startPoint x: 566, startPoint y: 308, endPoint x: 421, endPoint y: 245, distance: 157.7
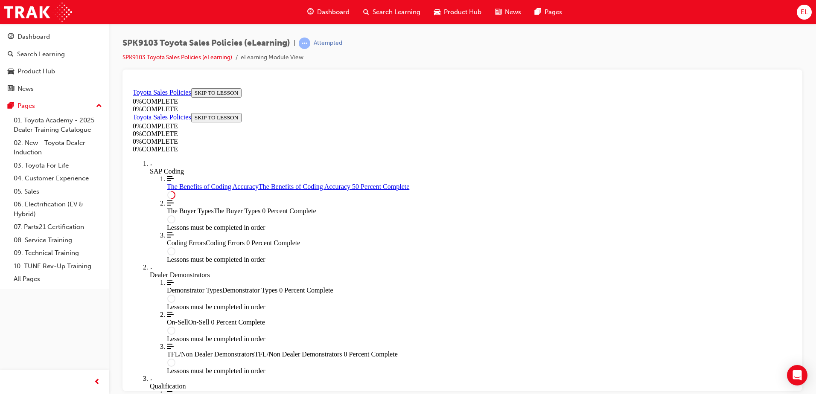
drag, startPoint x: 421, startPoint y: 245, endPoint x: 451, endPoint y: 293, distance: 57.0
drag, startPoint x: 451, startPoint y: 293, endPoint x: 476, endPoint y: 314, distance: 32.1
drag, startPoint x: 453, startPoint y: 279, endPoint x: 418, endPoint y: 245, distance: 48.9
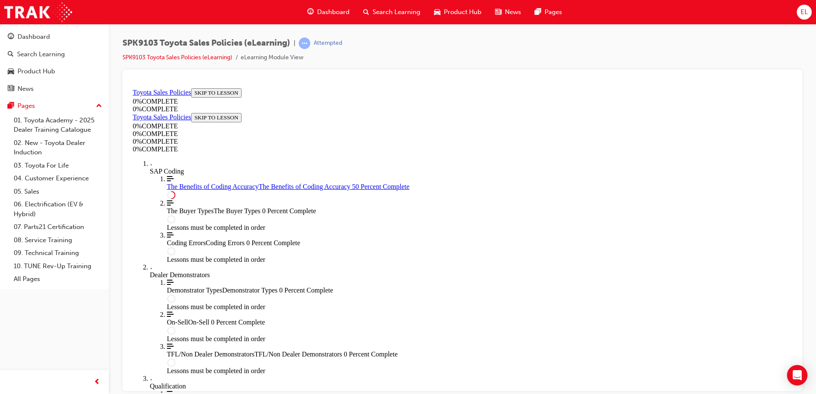
drag, startPoint x: 418, startPoint y: 245, endPoint x: 507, endPoint y: 258, distance: 89.8
drag, startPoint x: 435, startPoint y: 279, endPoint x: 380, endPoint y: 240, distance: 67.0
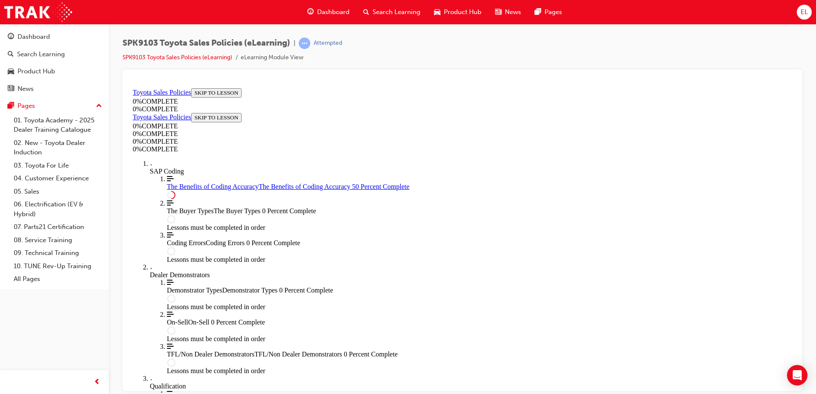
drag, startPoint x: 380, startPoint y: 240, endPoint x: 338, endPoint y: 245, distance: 42.5
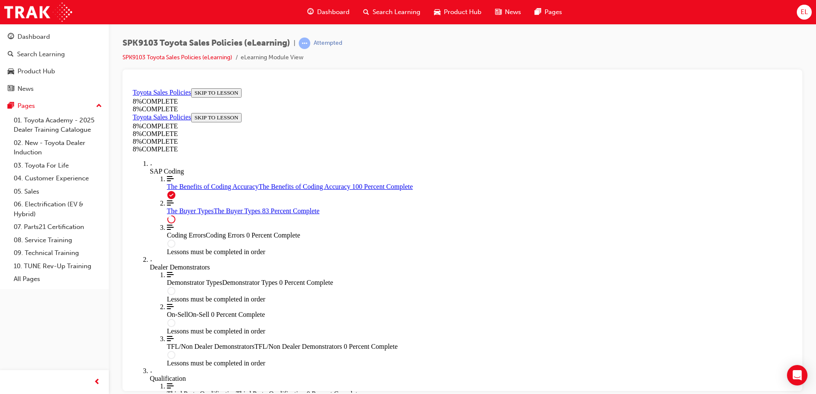
scroll to position [3103, 0]
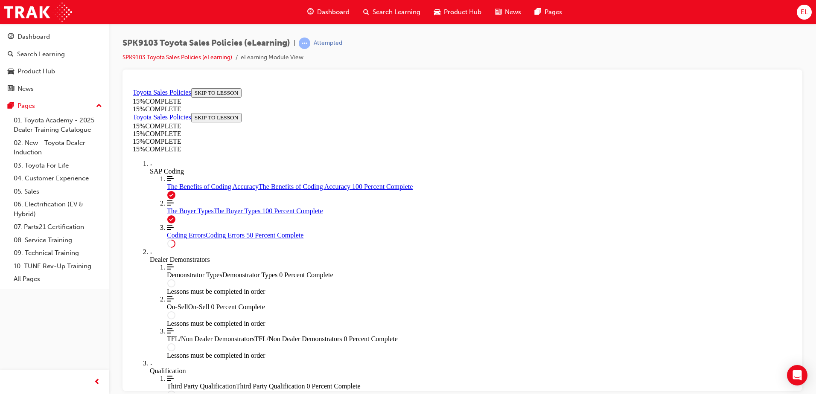
scroll to position [328, 0]
drag, startPoint x: 506, startPoint y: 276, endPoint x: 502, endPoint y: 298, distance: 22.5
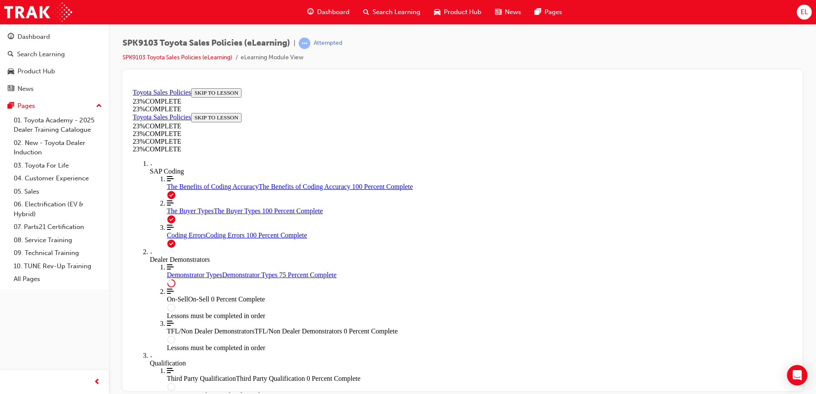
scroll to position [394, 0]
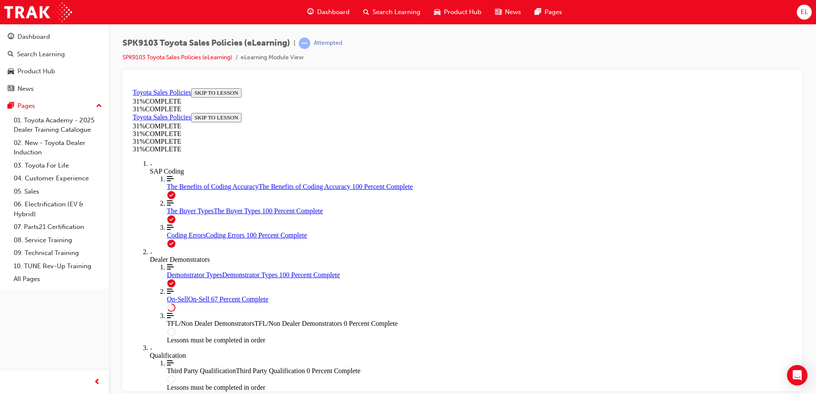
scroll to position [473, 0]
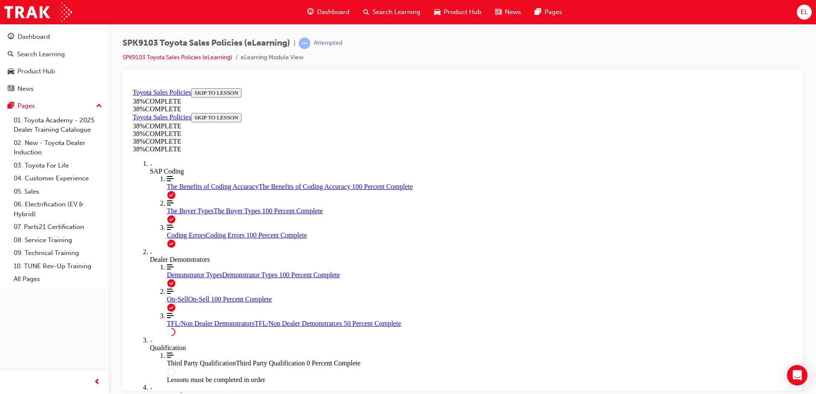
scroll to position [438, 0]
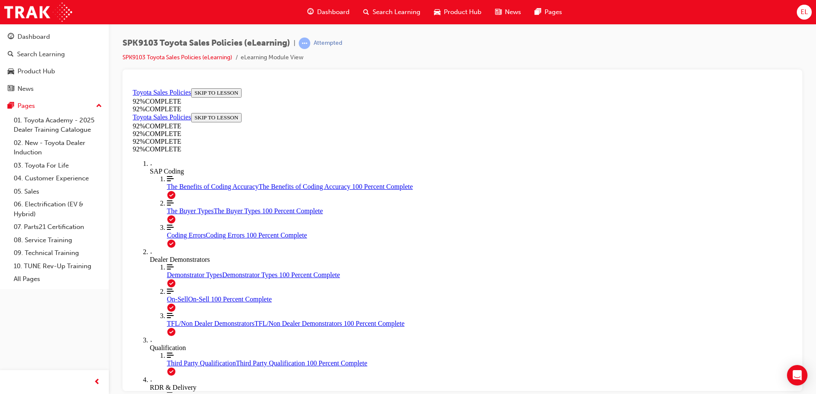
drag, startPoint x: 429, startPoint y: 277, endPoint x: 442, endPoint y: 297, distance: 24.6
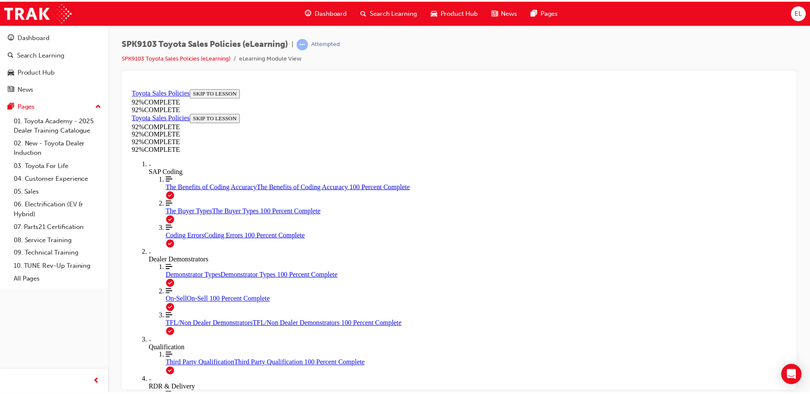
scroll to position [57, 0]
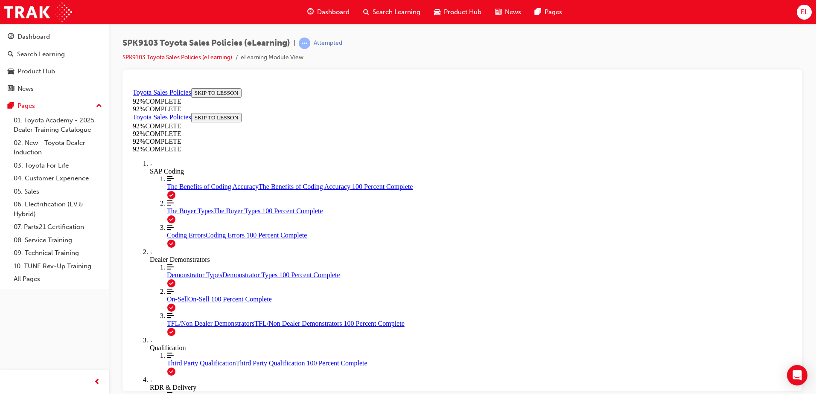
scroll to position [31, 0]
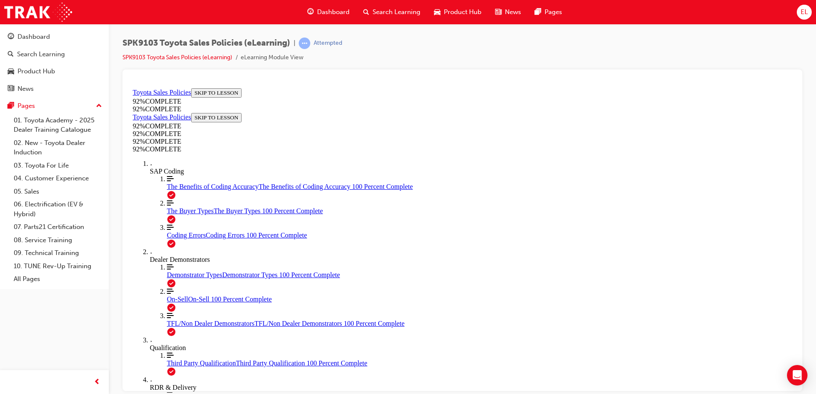
drag, startPoint x: 409, startPoint y: 253, endPoint x: 419, endPoint y: 255, distance: 10.5
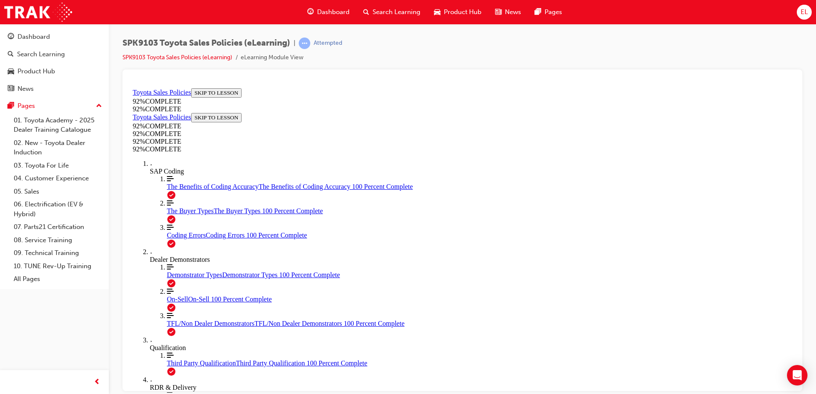
drag, startPoint x: 536, startPoint y: 358, endPoint x: 571, endPoint y: 326, distance: 47.5
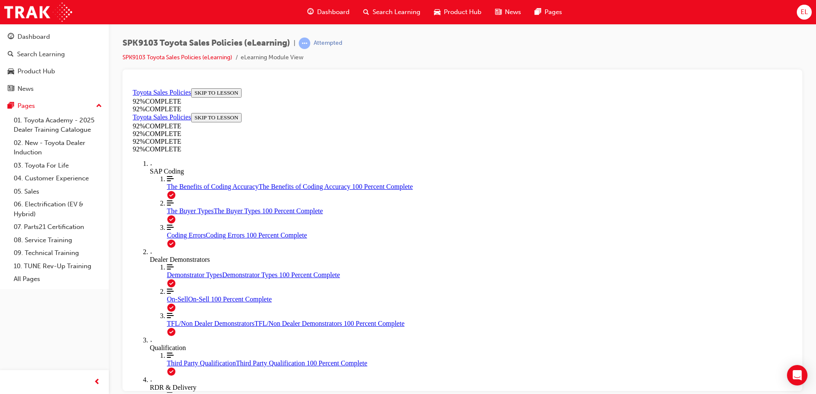
scroll to position [31, 0]
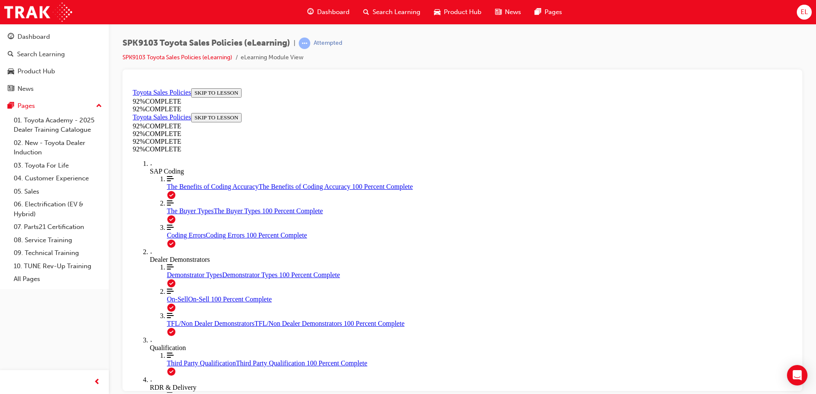
drag, startPoint x: 514, startPoint y: 358, endPoint x: 528, endPoint y: 339, distance: 23.9
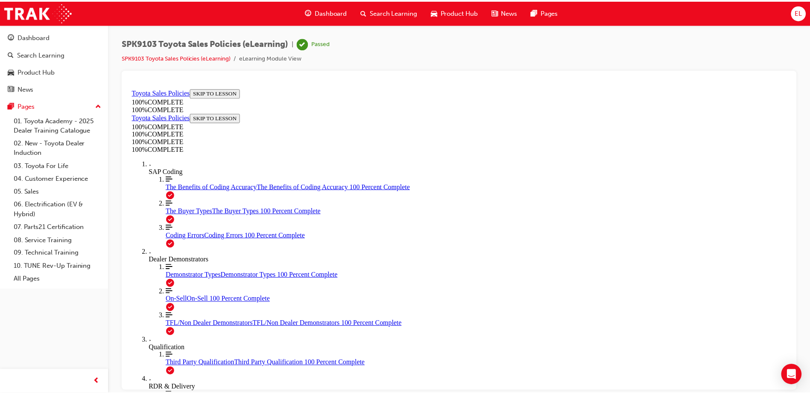
scroll to position [133, 0]
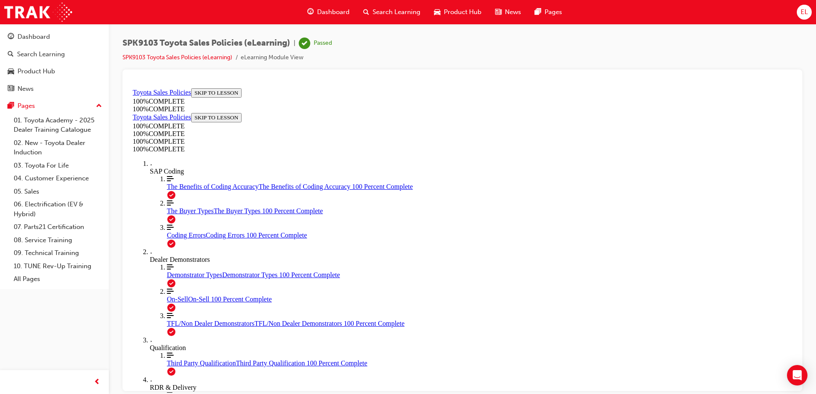
click at [333, 6] on div "Dashboard" at bounding box center [329, 12] width 56 height 18
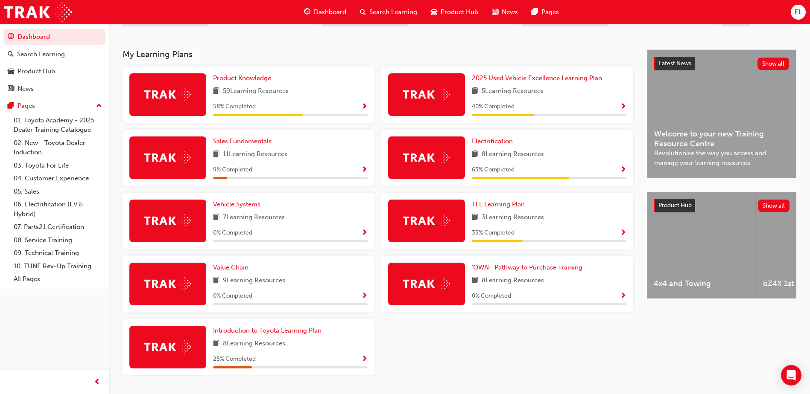
scroll to position [171, 0]
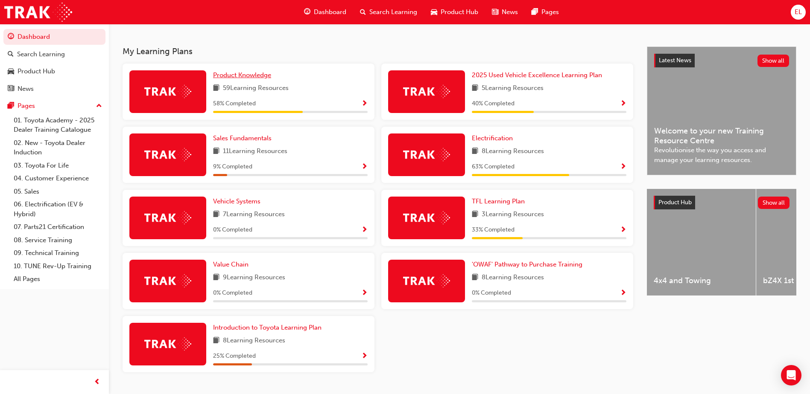
click at [256, 78] on span "Product Knowledge" at bounding box center [242, 75] width 58 height 8
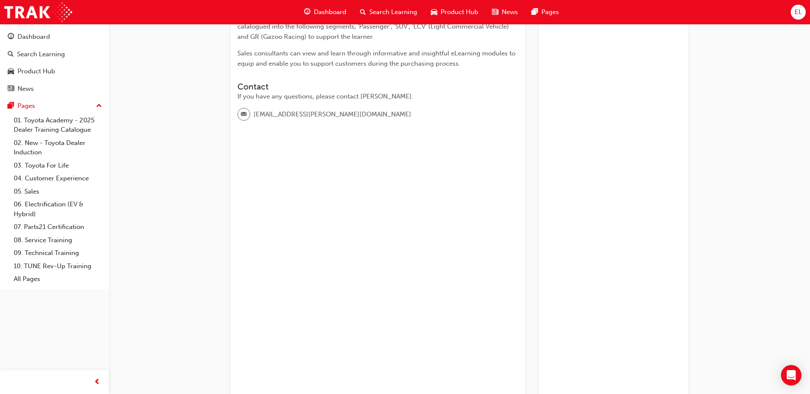
scroll to position [256, 0]
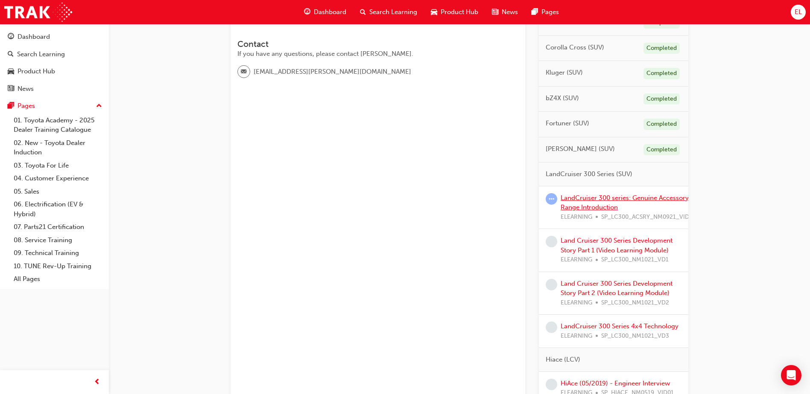
click at [580, 199] on link "LandCruiser 300 series: Genuine Accessory Range Introduction" at bounding box center [624, 203] width 128 height 18
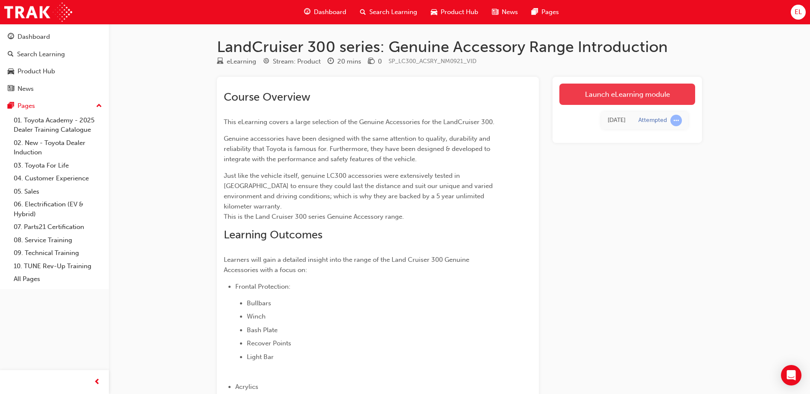
click at [620, 91] on link "Launch eLearning module" at bounding box center [627, 94] width 136 height 21
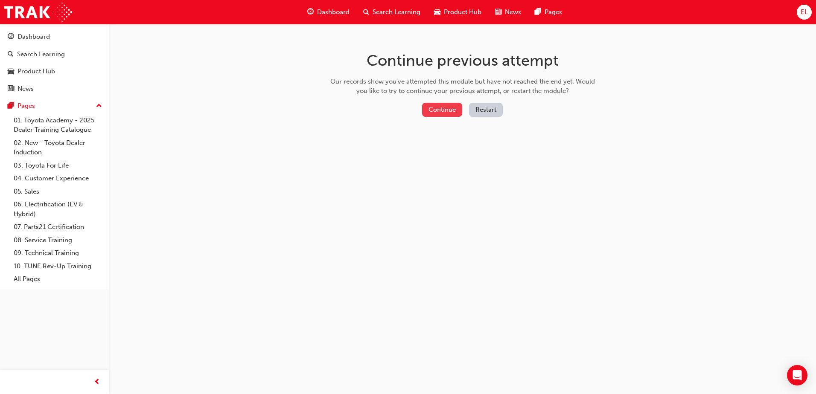
click at [447, 109] on button "Continue" at bounding box center [442, 110] width 40 height 14
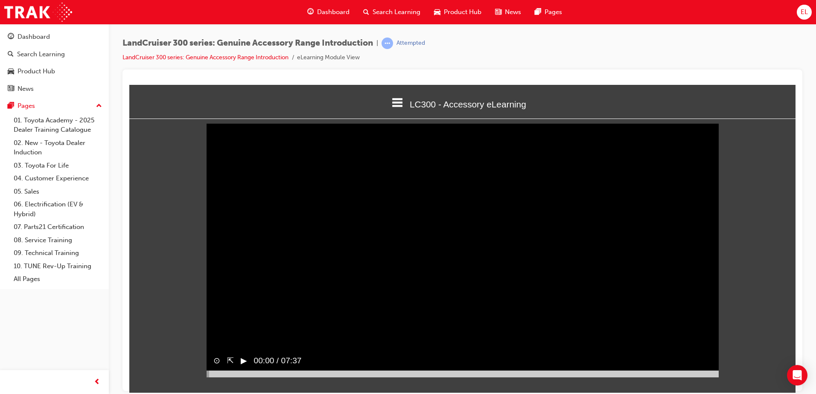
click at [332, 6] on div "Dashboard" at bounding box center [329, 12] width 56 height 18
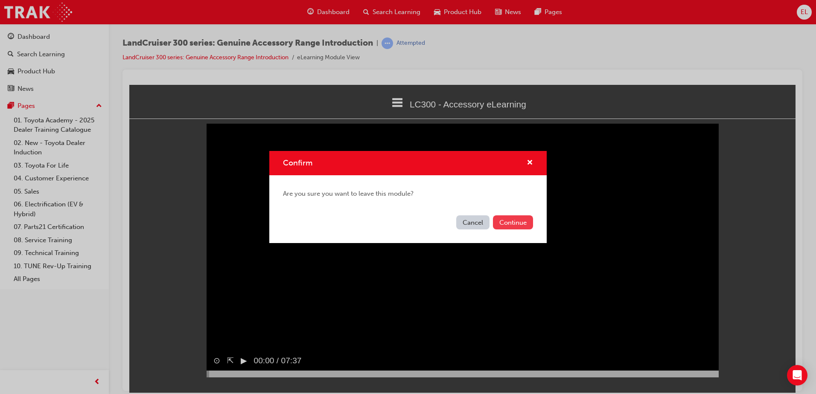
click at [527, 222] on button "Continue" at bounding box center [513, 223] width 40 height 14
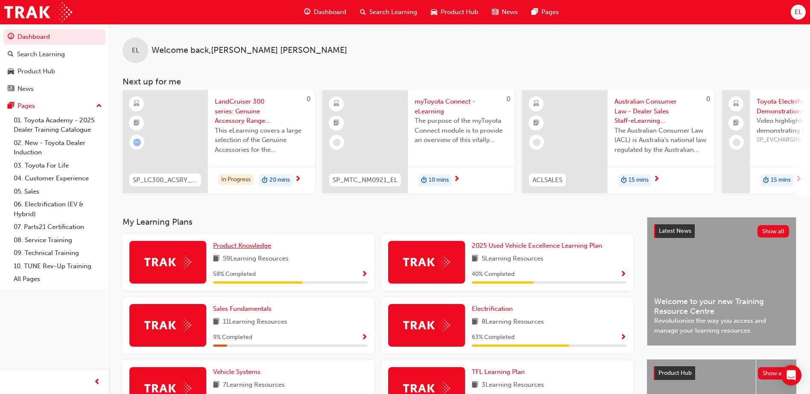
click at [239, 250] on span "Product Knowledge" at bounding box center [242, 246] width 58 height 8
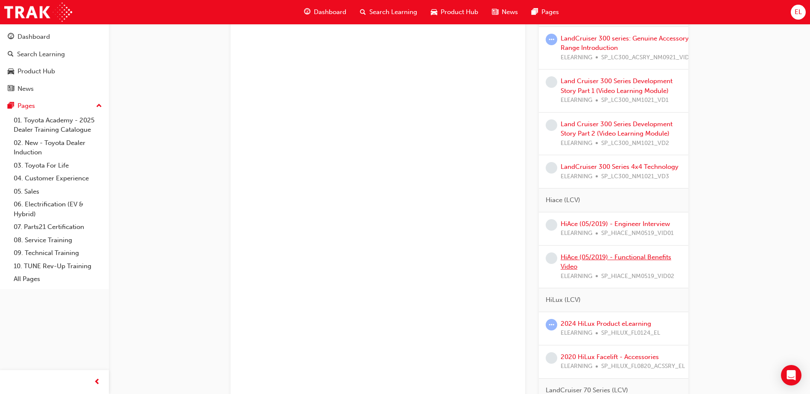
scroll to position [427, 0]
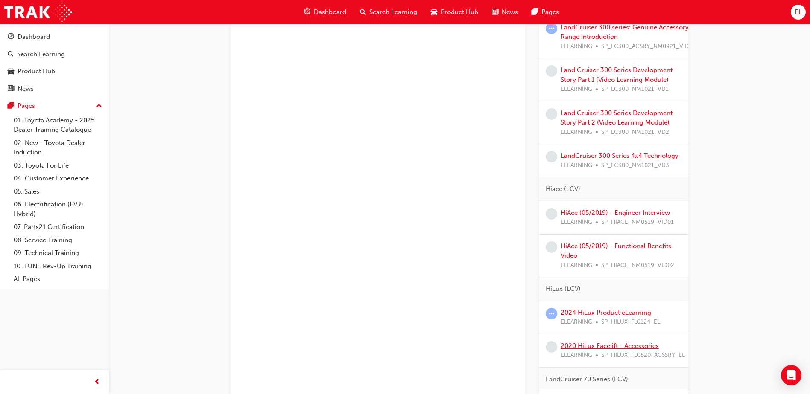
click at [611, 345] on link "2020 HiLux Facelift - Accessories" at bounding box center [609, 346] width 98 height 8
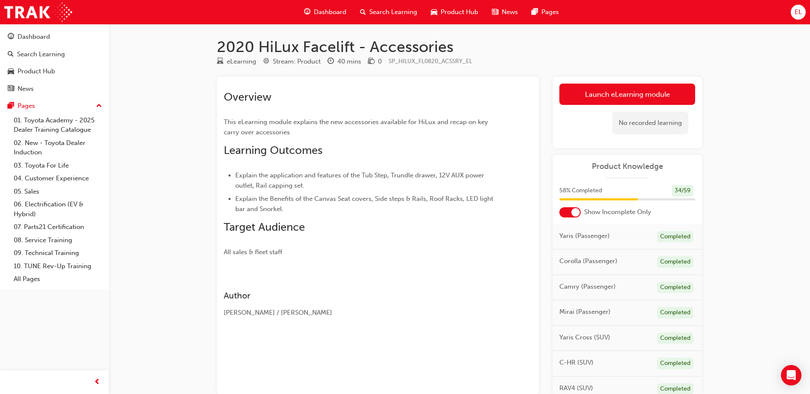
click at [310, 9] on span "guage-icon" at bounding box center [307, 12] width 6 height 11
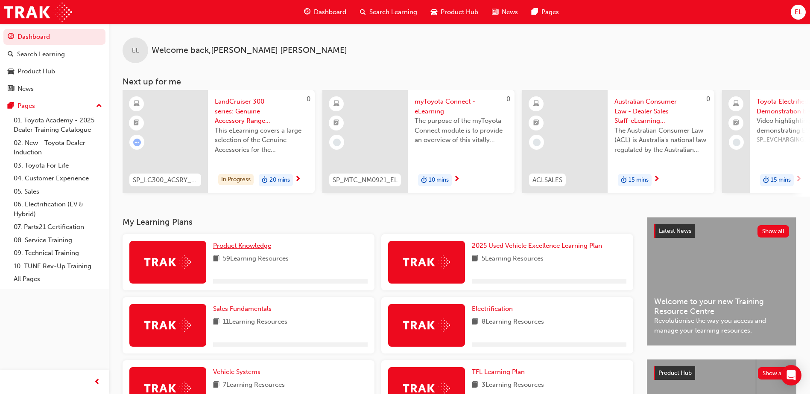
click at [234, 250] on span "Product Knowledge" at bounding box center [242, 246] width 58 height 8
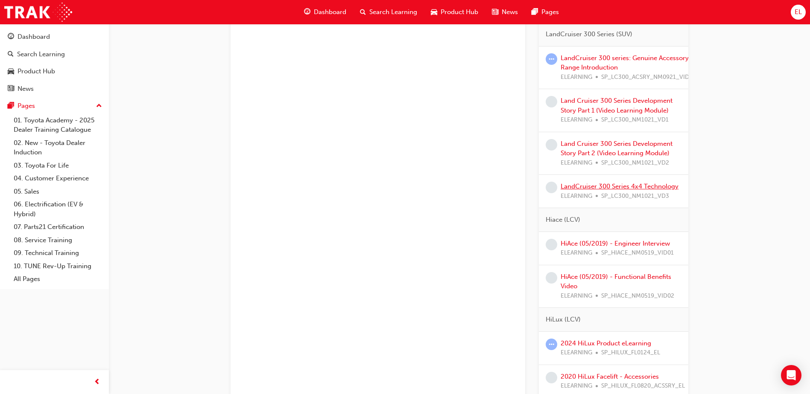
scroll to position [470, 0]
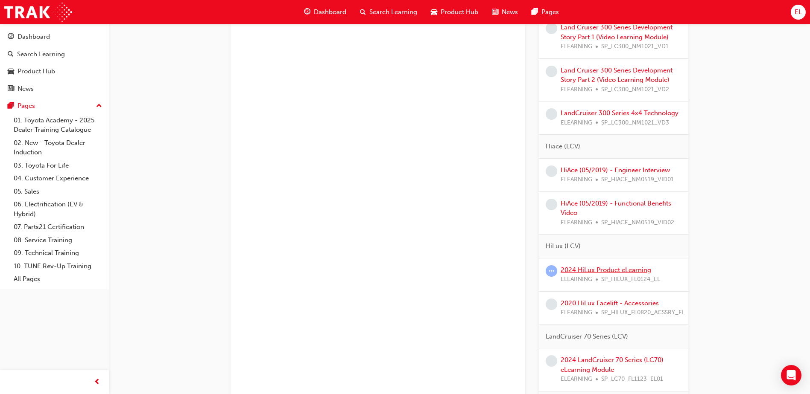
click at [605, 271] on link "2024 HiLux Product eLearning" at bounding box center [605, 270] width 90 height 8
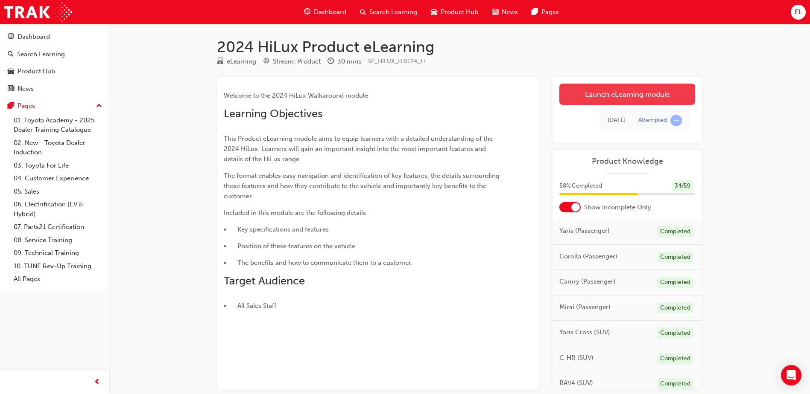
click at [633, 91] on link "Launch eLearning module" at bounding box center [627, 94] width 136 height 21
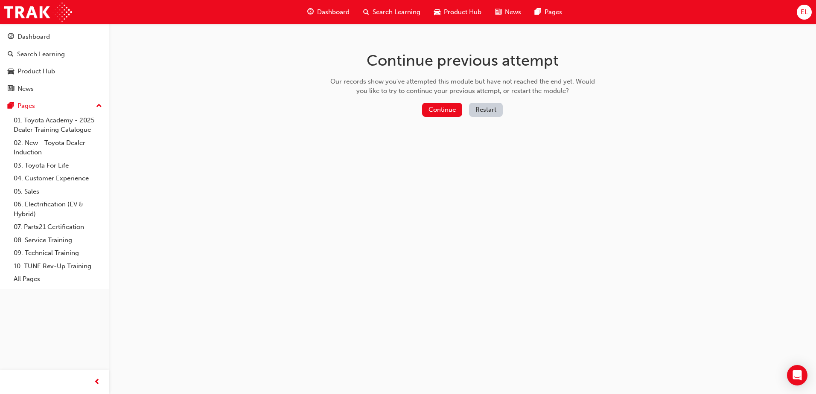
click at [633, 91] on div "Continue previous attempt Our records show you've attempted this module but hav…" at bounding box center [408, 197] width 816 height 394
click at [436, 105] on button "Continue" at bounding box center [442, 110] width 40 height 14
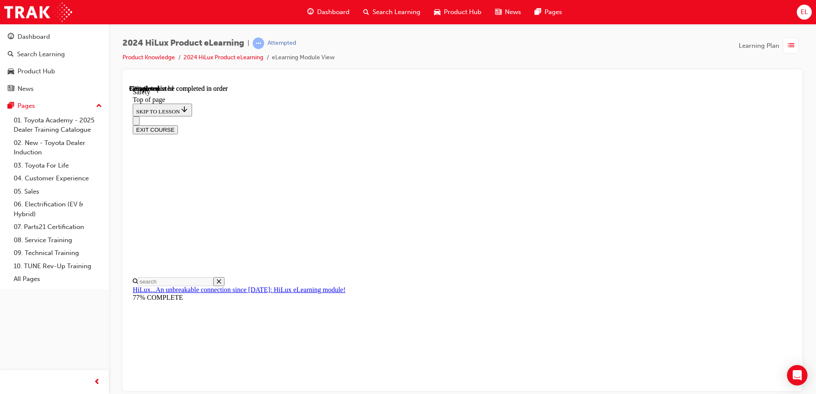
scroll to position [308, 0]
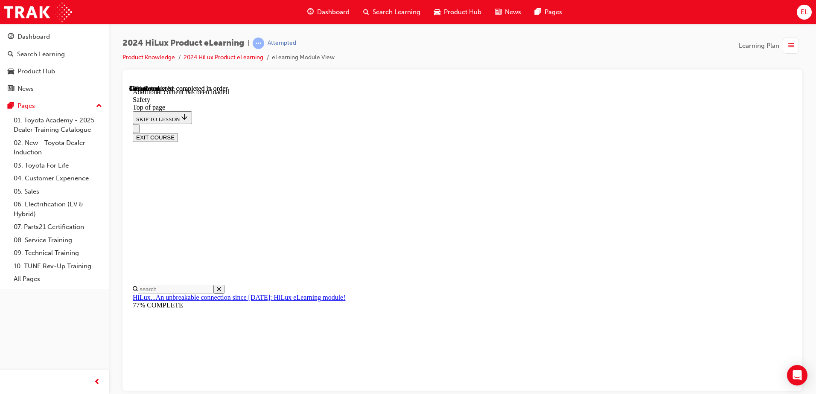
scroll to position [448, 0]
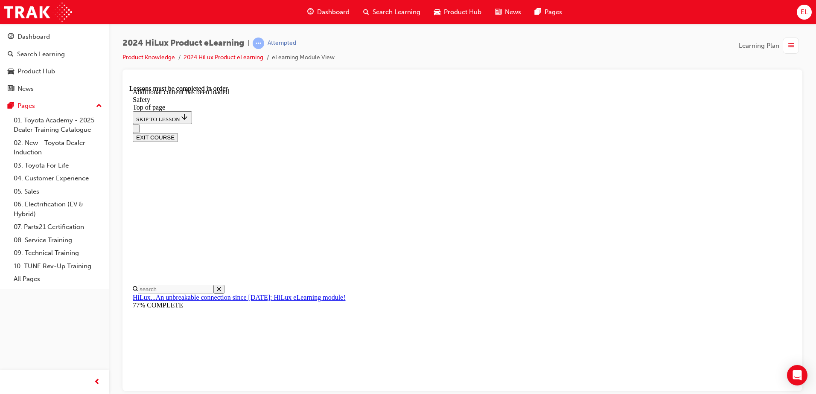
drag, startPoint x: 763, startPoint y: 312, endPoint x: 672, endPoint y: 325, distance: 91.8
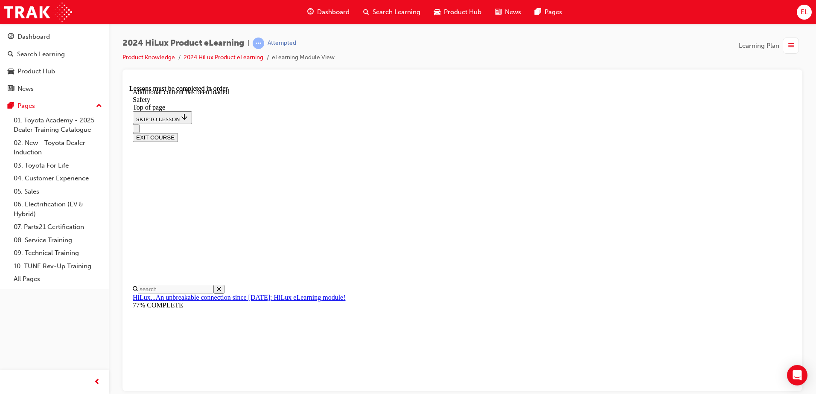
drag, startPoint x: 460, startPoint y: 316, endPoint x: 470, endPoint y: 321, distance: 11.5
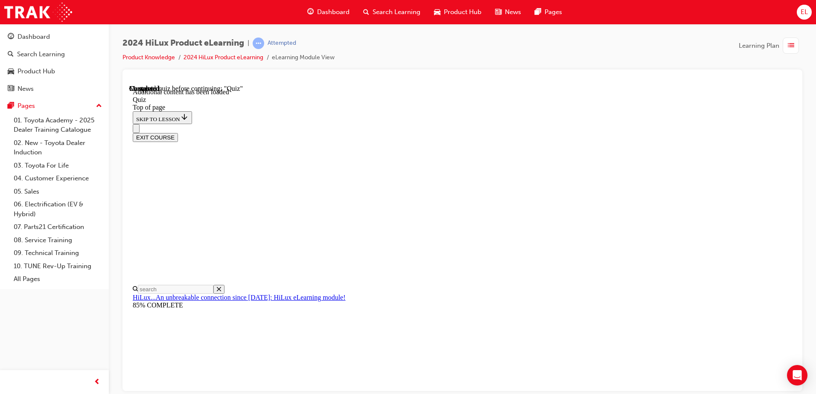
scroll to position [26, 0]
drag, startPoint x: 410, startPoint y: 289, endPoint x: 408, endPoint y: 294, distance: 6.1
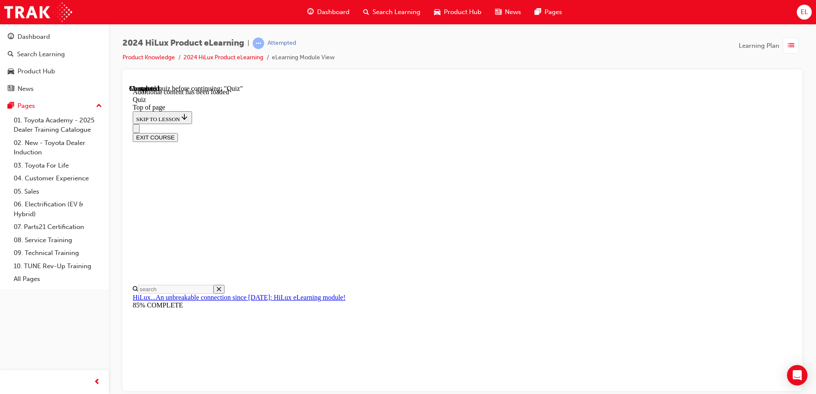
drag, startPoint x: 441, startPoint y: 327, endPoint x: 452, endPoint y: 333, distance: 12.8
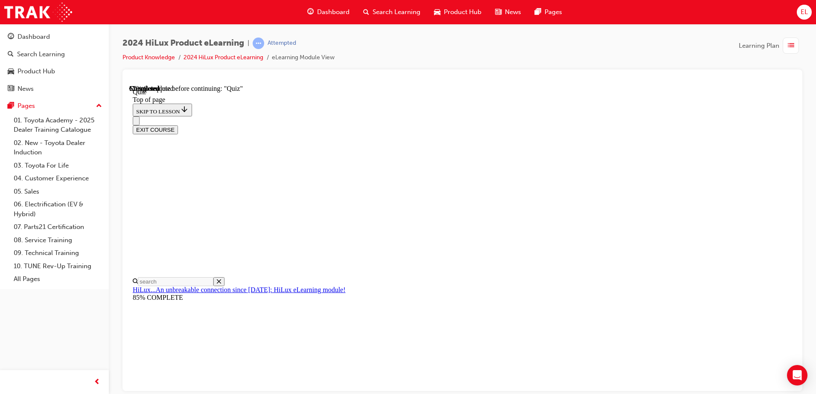
scroll to position [107, 0]
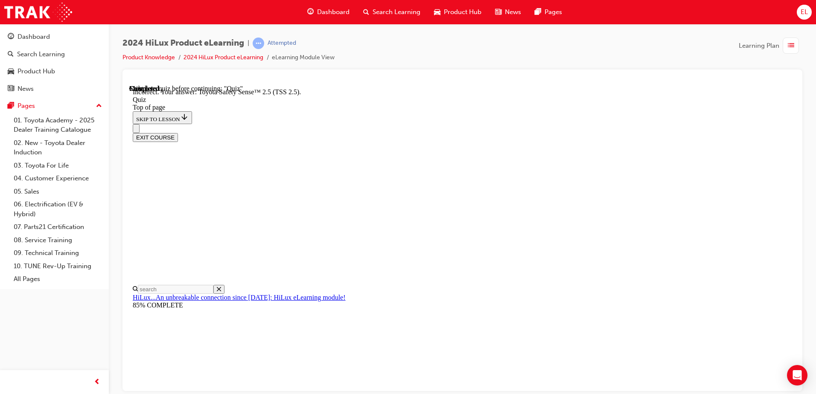
scroll to position [134, 0]
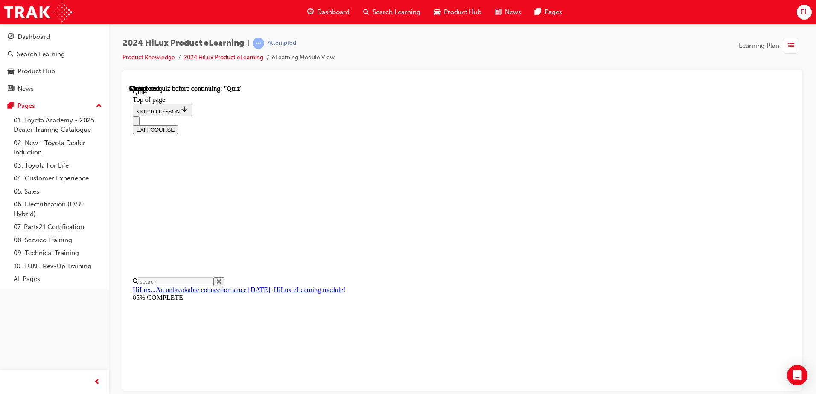
scroll to position [155, 0]
drag, startPoint x: 413, startPoint y: 284, endPoint x: 410, endPoint y: 288, distance: 5.1
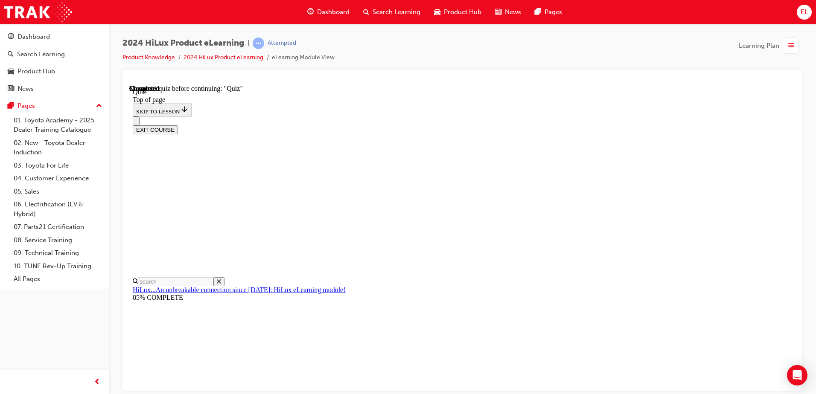
drag, startPoint x: 453, startPoint y: 287, endPoint x: 491, endPoint y: 310, distance: 44.1
drag, startPoint x: 519, startPoint y: 363, endPoint x: 523, endPoint y: 359, distance: 5.4
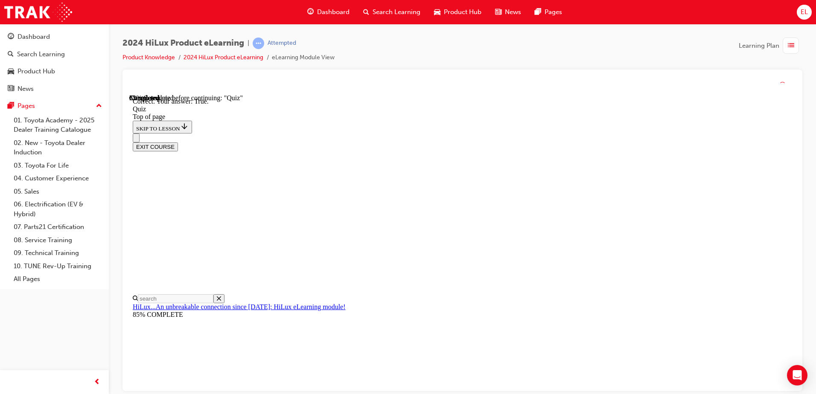
scroll to position [98, 0]
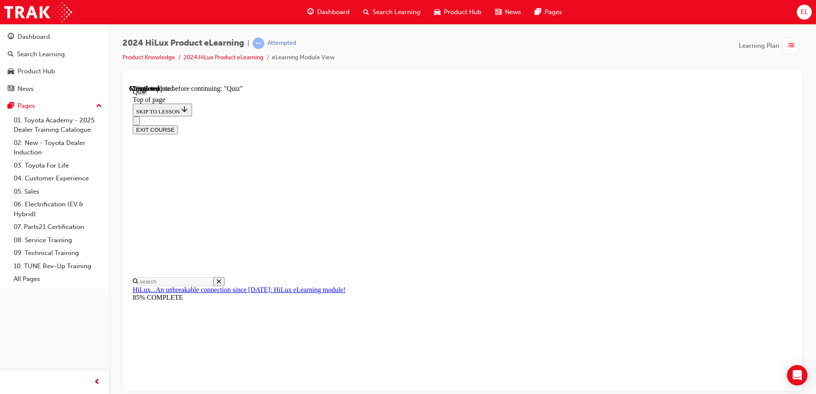
scroll to position [0, 0]
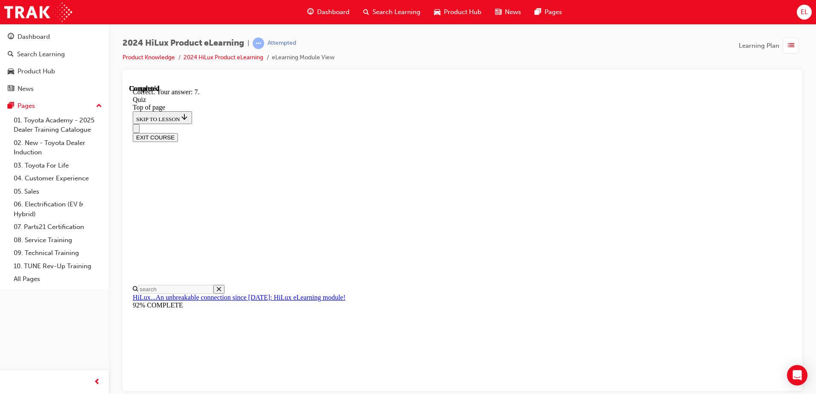
scroll to position [132, 0]
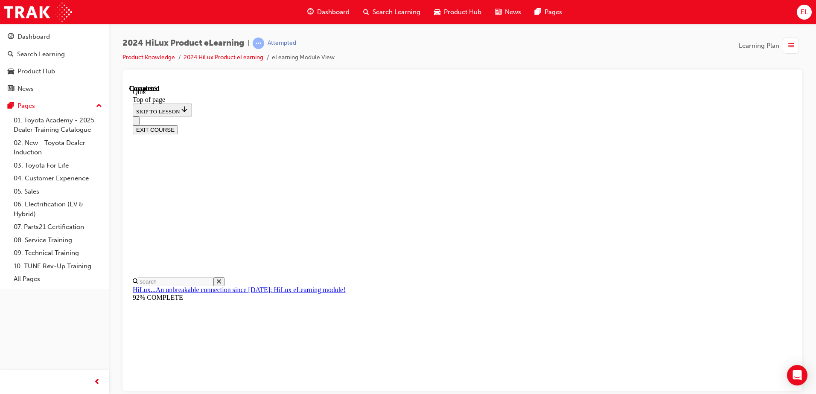
scroll to position [155, 0]
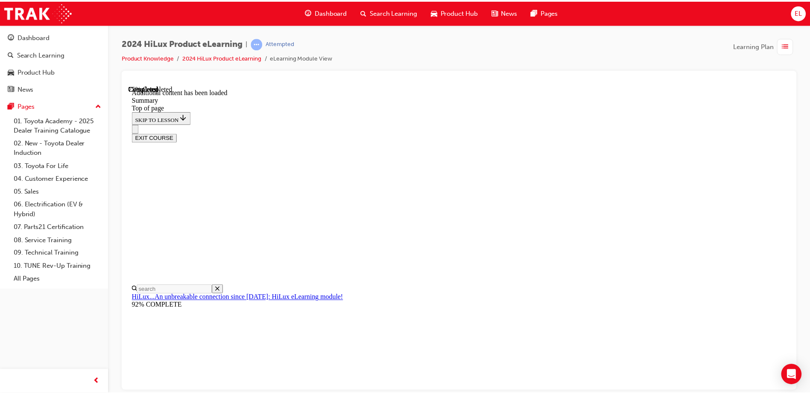
scroll to position [846, 0]
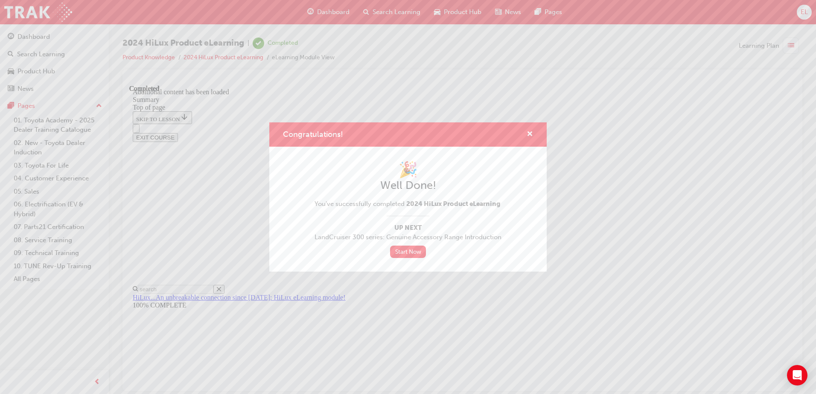
click at [526, 135] on div "Congratulations!" at bounding box center [526, 134] width 13 height 11
click at [529, 131] on span "cross-icon" at bounding box center [530, 135] width 6 height 8
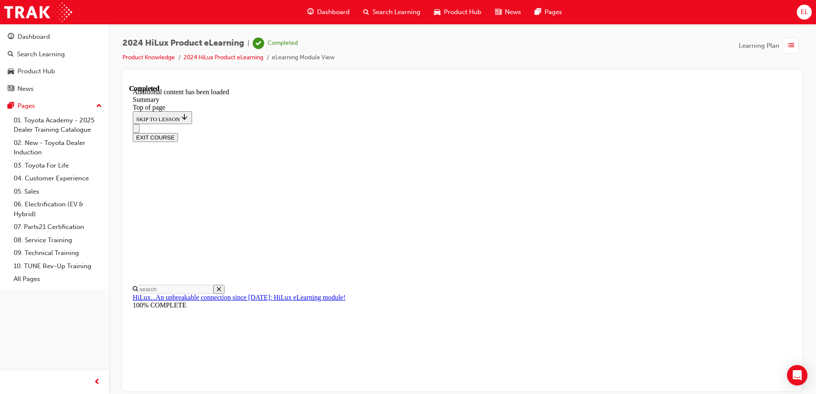
click at [323, 7] on span "Dashboard" at bounding box center [333, 12] width 32 height 10
